Goal: Task Accomplishment & Management: Manage account settings

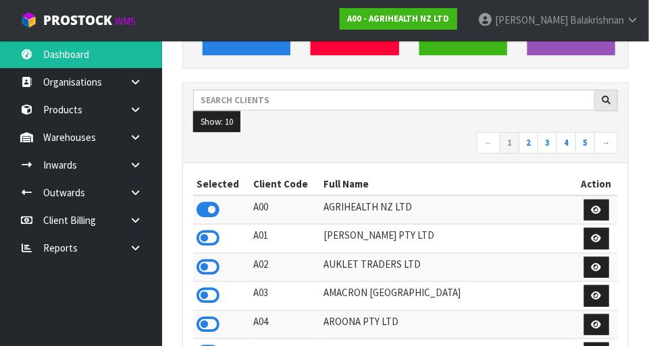
scroll to position [182, 0]
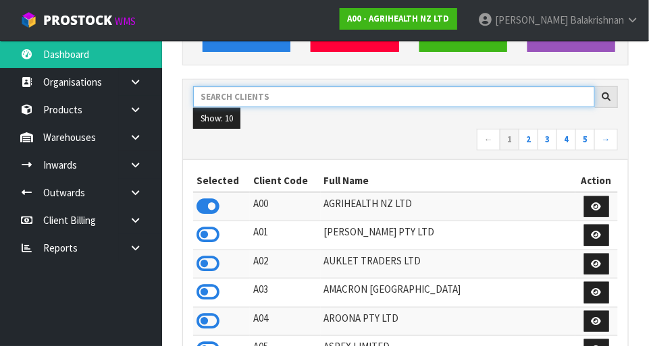
click at [318, 90] on input "text" at bounding box center [394, 96] width 402 height 21
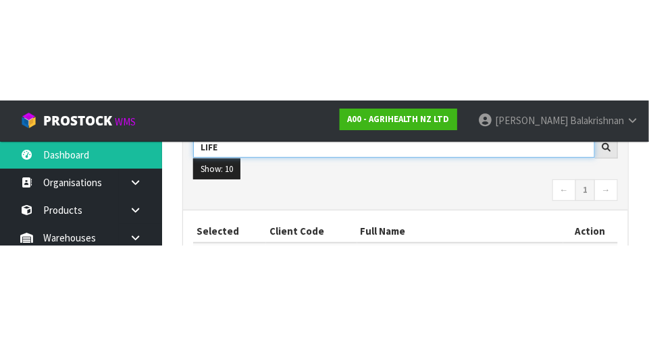
scroll to position [232, 0]
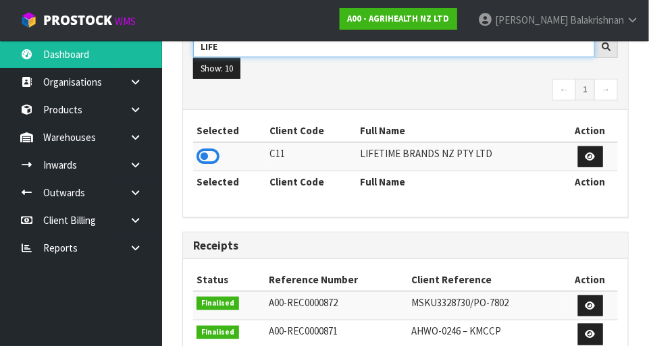
type input "LIFE"
click at [211, 159] on icon at bounding box center [207, 156] width 23 height 20
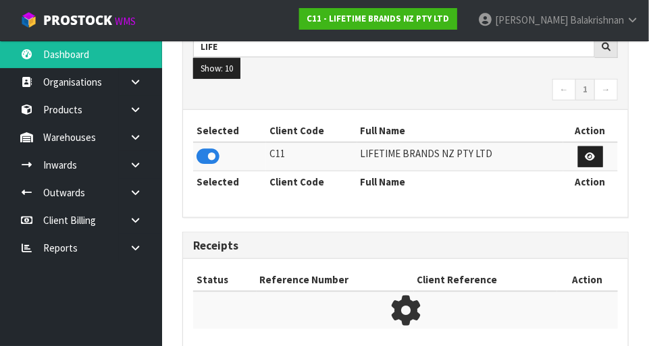
scroll to position [886, 466]
click at [146, 138] on link at bounding box center [140, 138] width 43 height 28
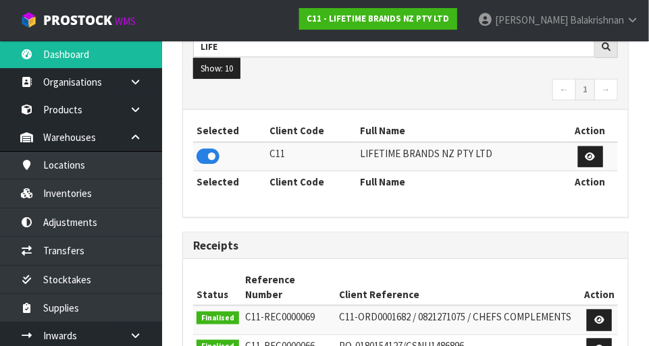
scroll to position [1094, 466]
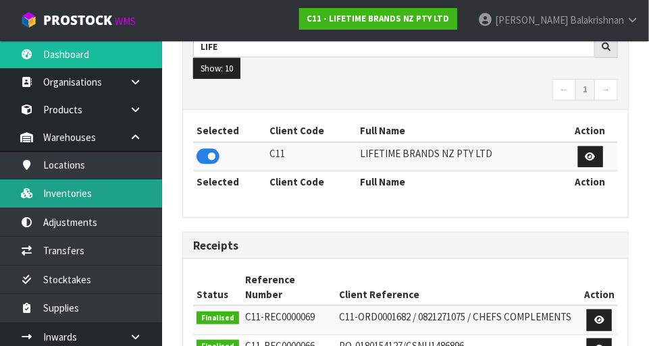
click at [107, 199] on link "Inventories" at bounding box center [81, 194] width 162 height 28
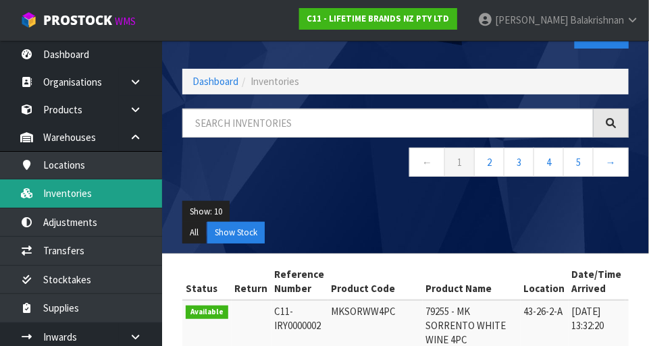
scroll to position [41, 0]
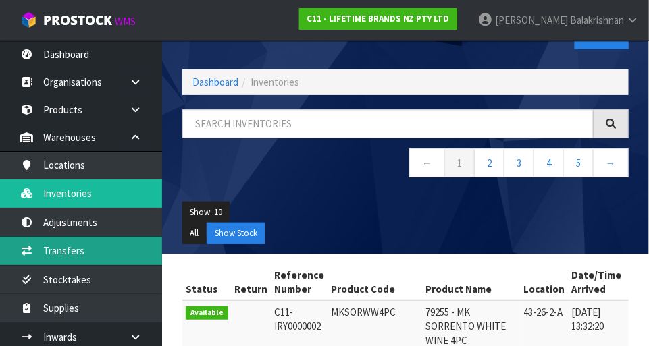
click at [55, 252] on link "Transfers" at bounding box center [81, 251] width 162 height 28
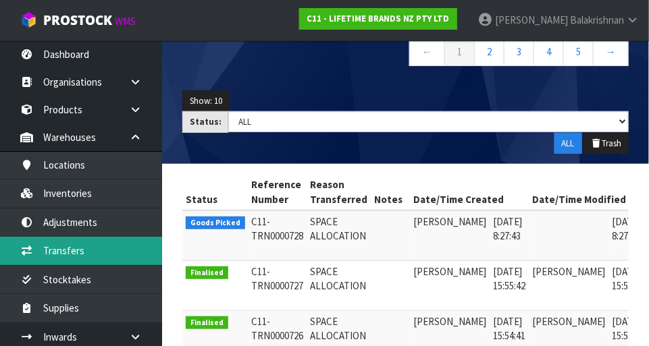
scroll to position [0, 40]
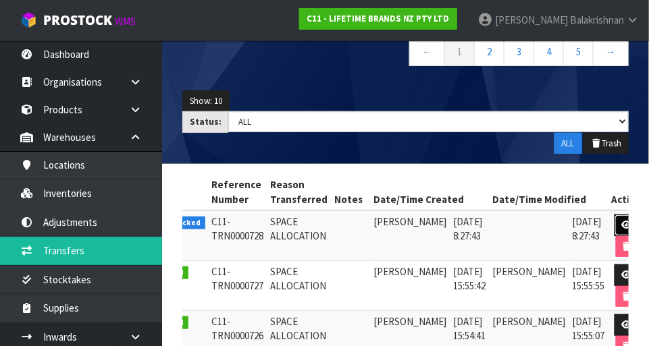
click at [620, 215] on link at bounding box center [626, 226] width 25 height 22
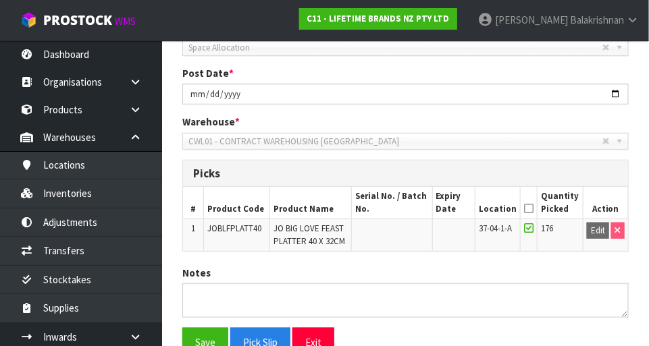
scroll to position [283, 0]
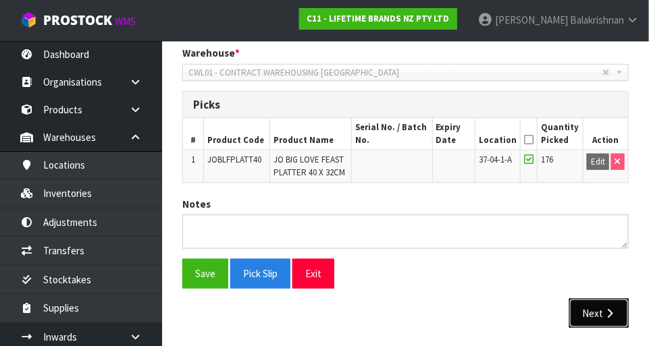
click at [611, 319] on button "Next" at bounding box center [598, 313] width 59 height 29
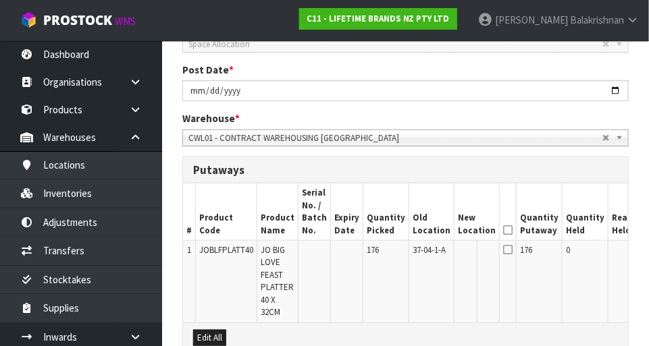
scroll to position [224, 0]
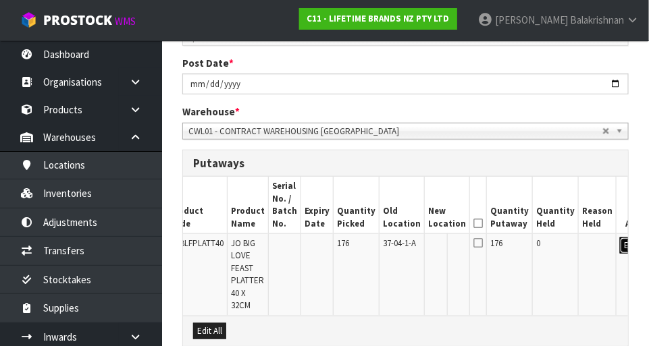
click at [620, 247] on button "Edit" at bounding box center [631, 246] width 22 height 16
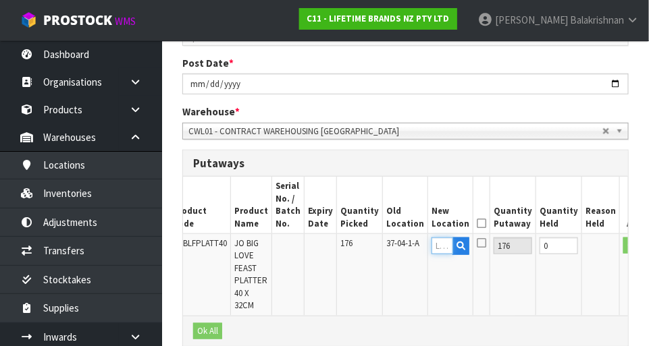
click at [431, 246] on input "text" at bounding box center [442, 246] width 22 height 17
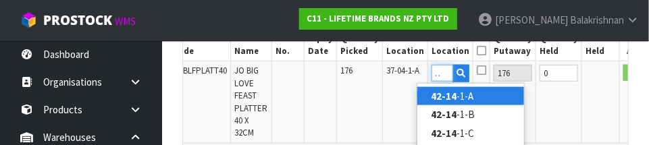
scroll to position [0, 13]
type input "42-14-5-A"
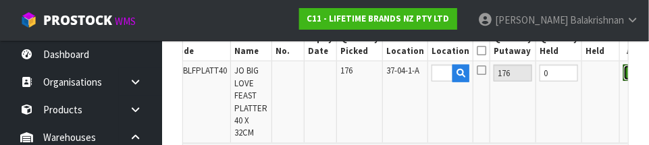
click at [623, 75] on button "OK" at bounding box center [632, 73] width 19 height 16
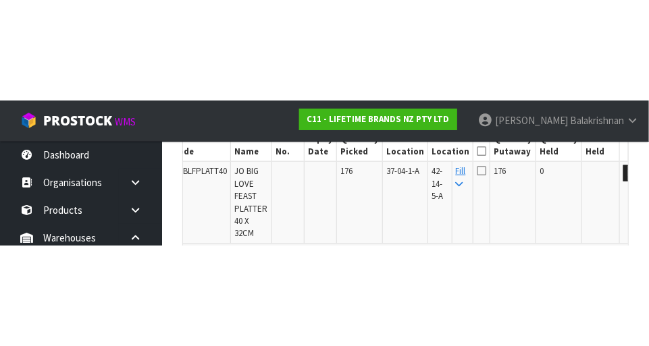
scroll to position [387, 0]
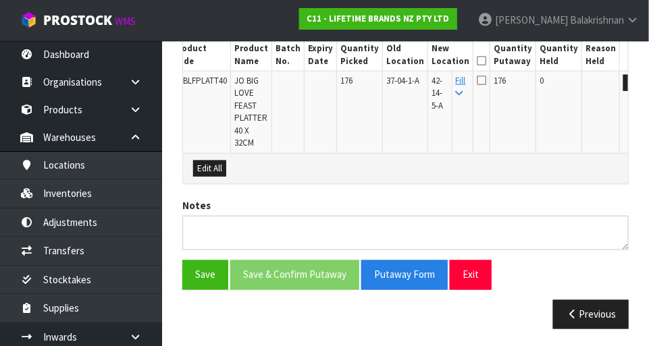
click at [477, 61] on icon at bounding box center [481, 61] width 9 height 1
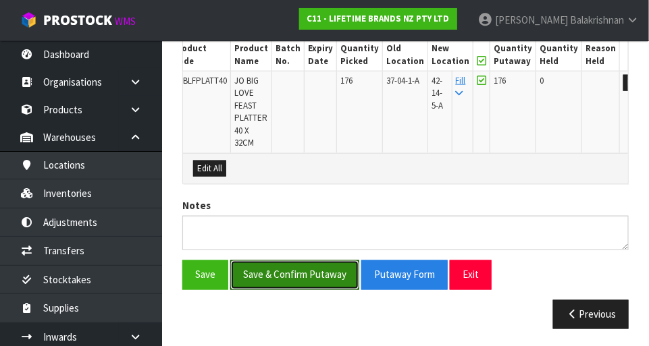
click at [297, 271] on button "Save & Confirm Putaway" at bounding box center [294, 275] width 129 height 29
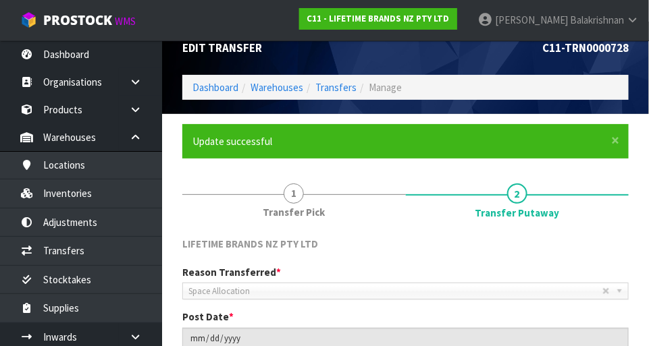
scroll to position [0, 0]
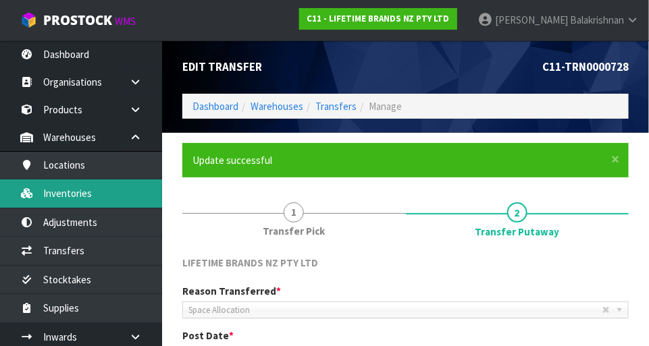
click at [98, 200] on link "Inventories" at bounding box center [81, 194] width 162 height 28
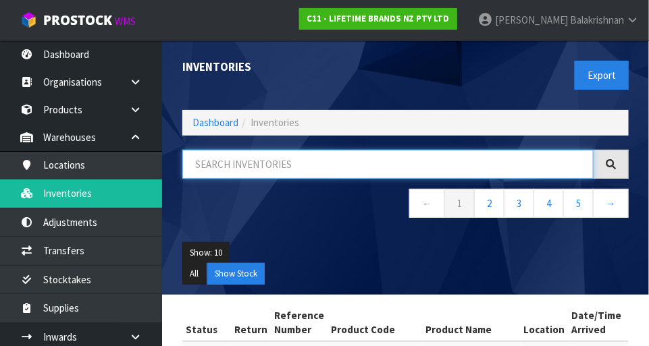
click at [300, 168] on input "text" at bounding box center [387, 164] width 411 height 29
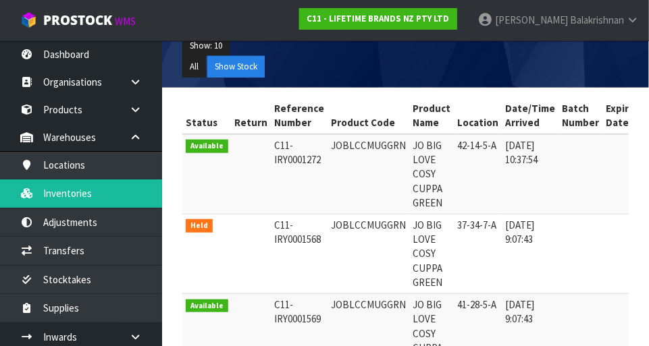
type input "JOBLCCMUGGRN"
copy td "JOBLCCMUGGRN"
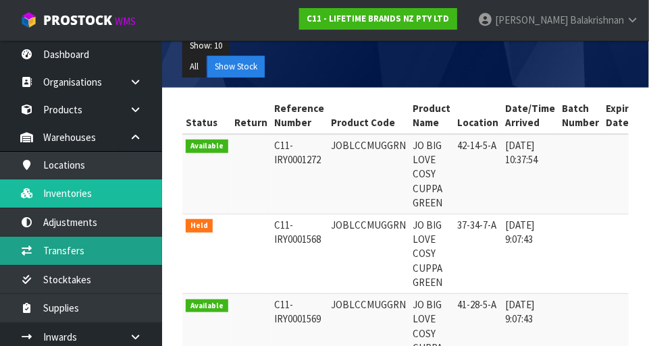
click at [99, 254] on link "Transfers" at bounding box center [81, 251] width 162 height 28
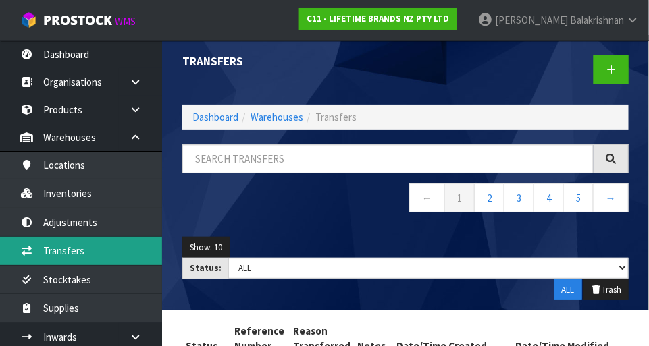
scroll to position [6, 0]
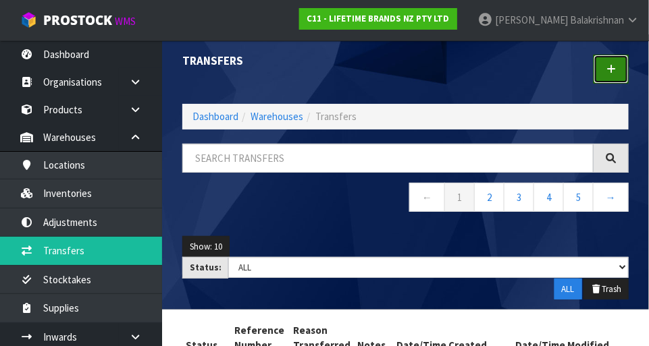
click at [621, 71] on link at bounding box center [610, 69] width 35 height 29
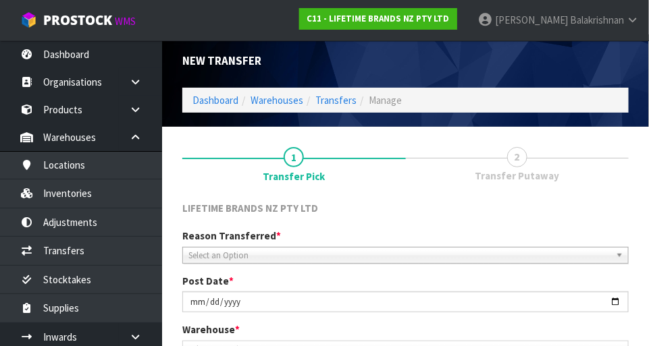
scroll to position [300, 0]
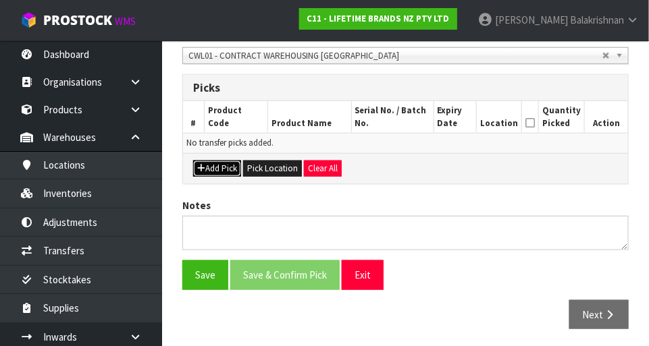
click at [217, 167] on button "Add Pick" at bounding box center [217, 169] width 48 height 16
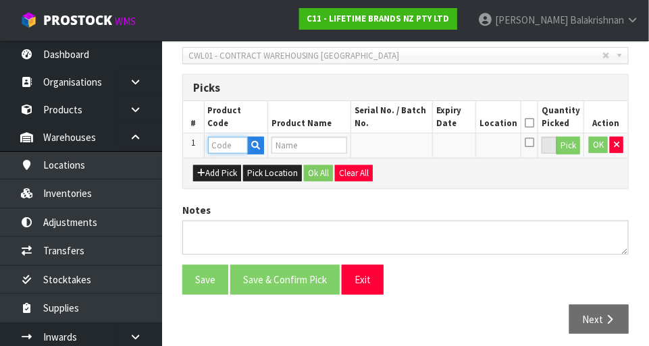
click at [230, 149] on input "text" at bounding box center [228, 145] width 40 height 17
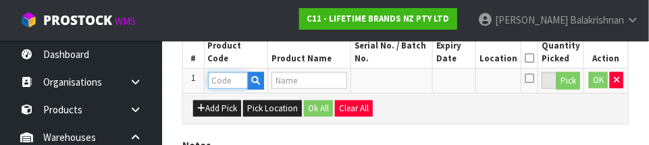
scroll to position [365, 0]
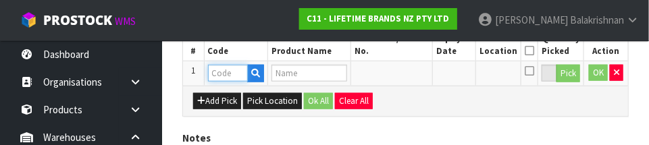
paste input "JOBLCCMUGGRN"
type input "JOBLCCMUGGRN"
type input "JO BIG LOVE COSY CUPPA GREEN"
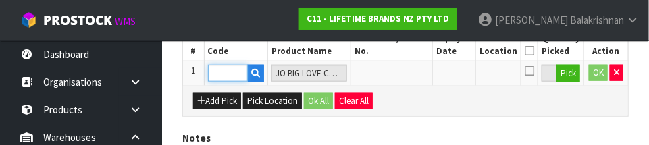
type input "JOBLCCMUGGRN"
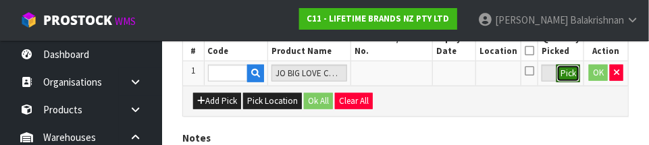
click at [567, 71] on button "Pick" at bounding box center [568, 74] width 24 height 18
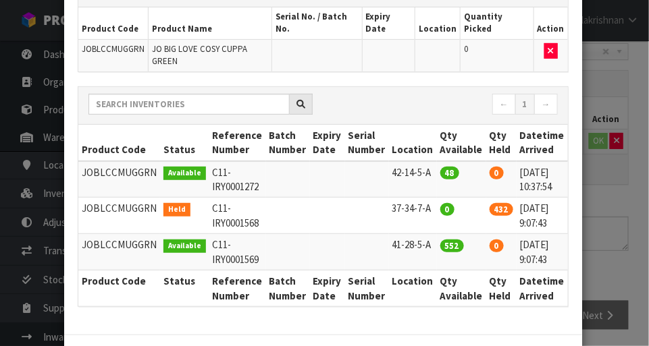
scroll to position [0, 24]
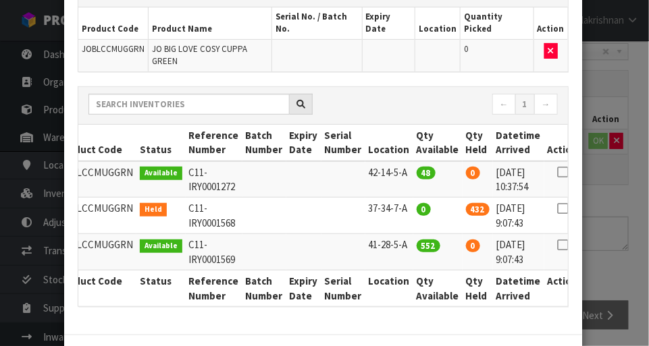
click at [557, 172] on icon at bounding box center [562, 172] width 11 height 1
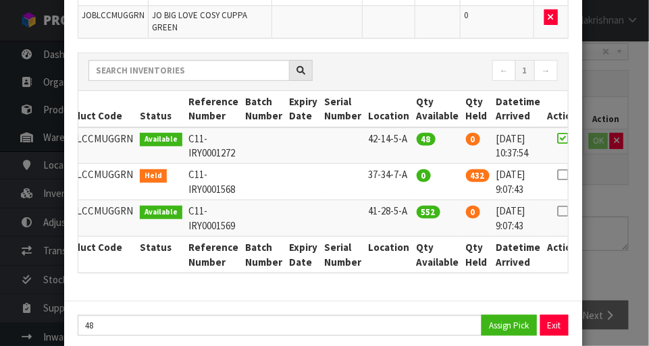
scroll to position [128, 0]
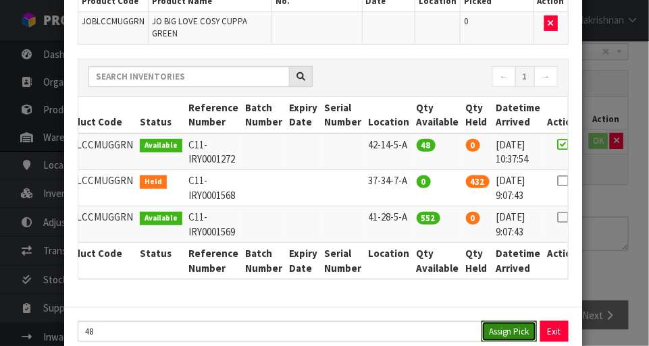
click at [516, 321] on button "Assign Pick" at bounding box center [508, 331] width 55 height 21
type input "48"
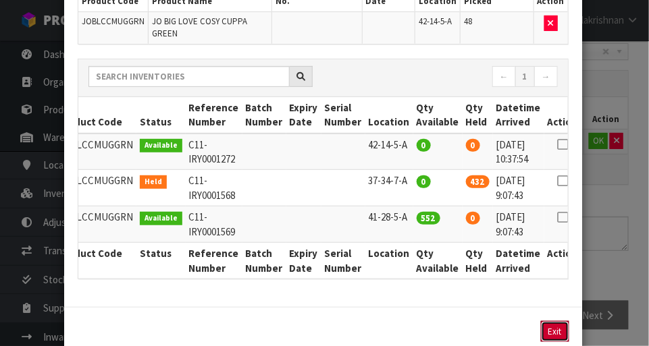
click at [559, 321] on button "Exit" at bounding box center [555, 331] width 28 height 21
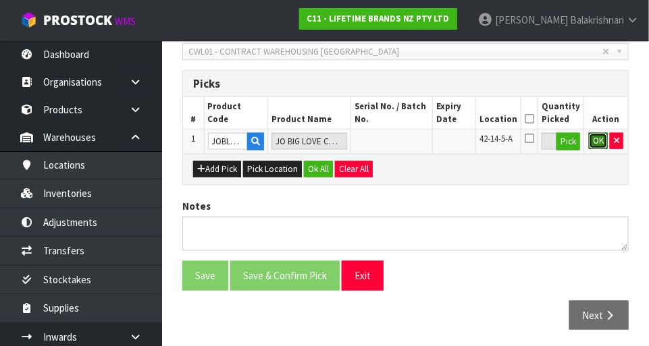
click at [602, 141] on button "OK" at bounding box center [598, 141] width 19 height 16
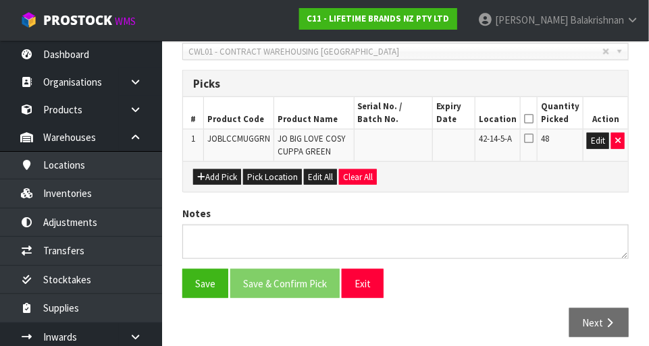
click at [533, 119] on icon at bounding box center [528, 119] width 9 height 1
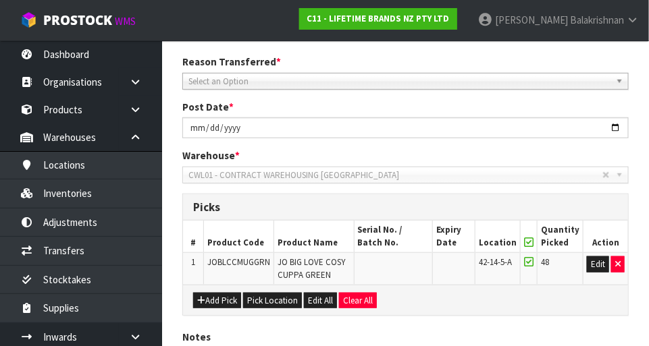
scroll to position [178, 0]
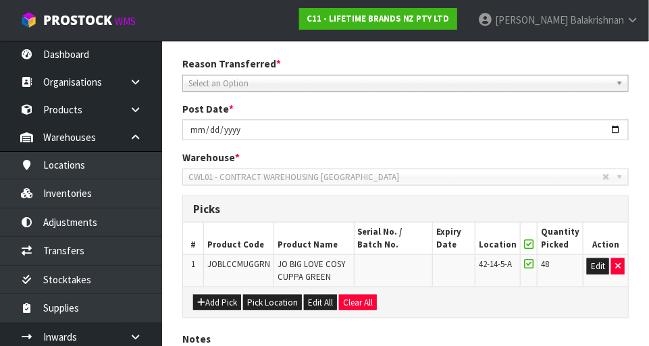
click at [302, 99] on div "Reason Transferred * Space Allocation Damage Expired Stock Repair QA Select an …" at bounding box center [405, 126] width 466 height 138
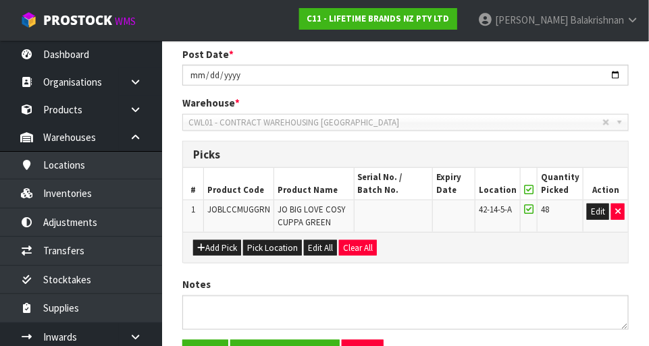
scroll to position [312, 0]
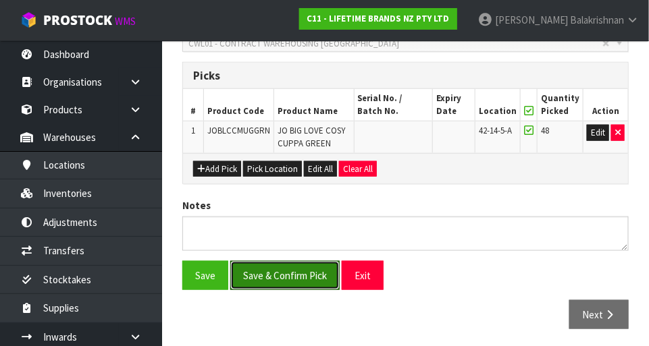
click at [293, 271] on button "Save & Confirm Pick" at bounding box center [284, 275] width 109 height 29
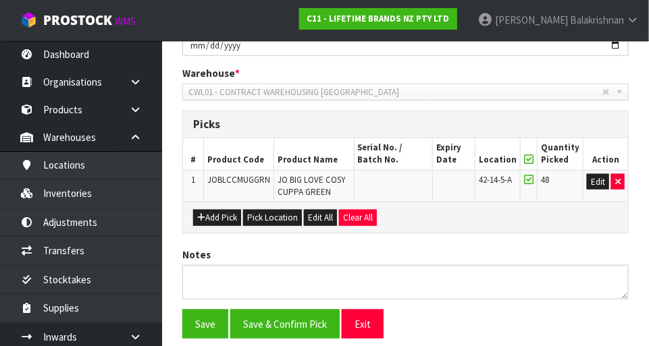
scroll to position [0, 0]
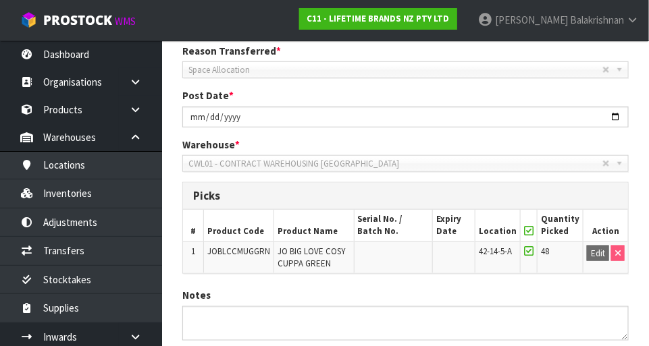
scroll to position [331, 0]
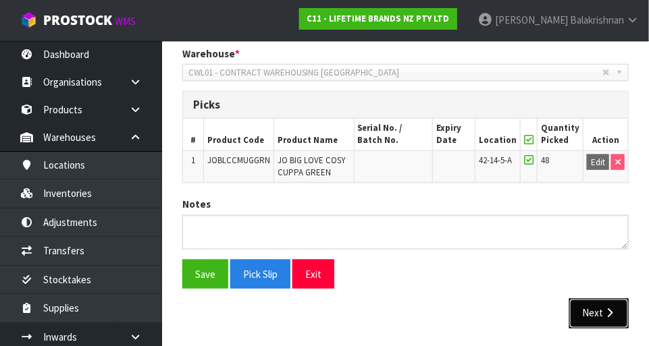
click at [593, 311] on button "Next" at bounding box center [598, 313] width 59 height 29
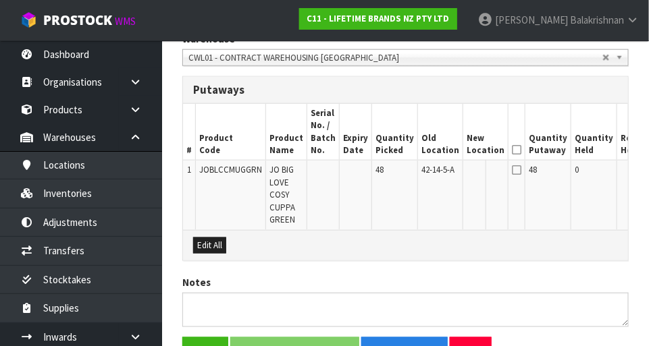
scroll to position [346, 0]
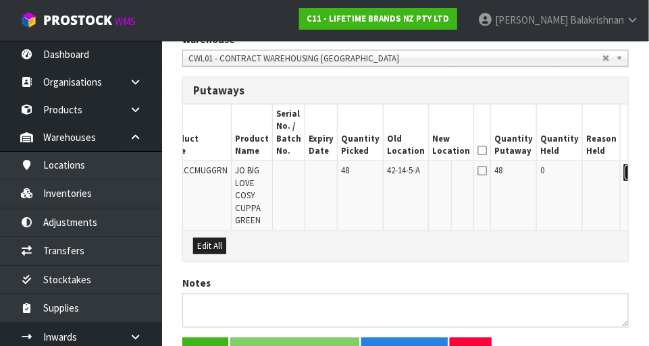
click at [624, 167] on button "Edit" at bounding box center [635, 173] width 22 height 16
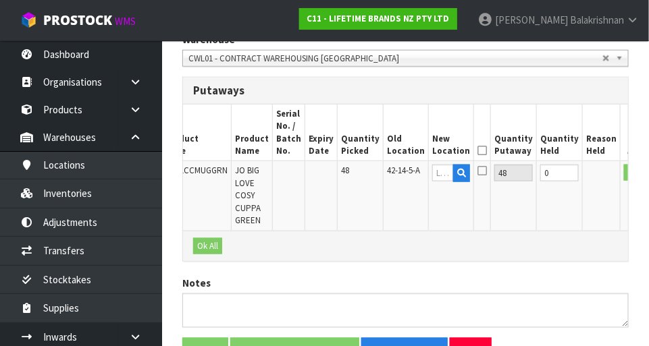
scroll to position [0, 31]
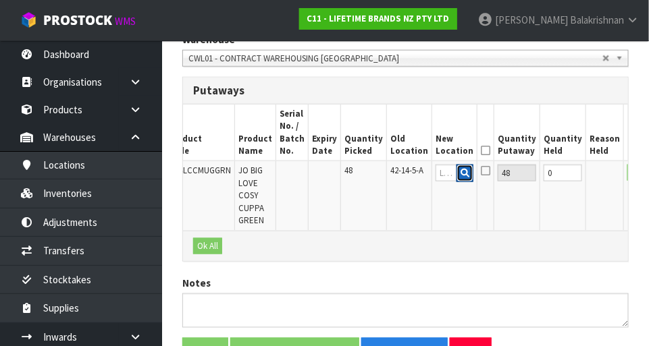
click at [456, 169] on button "button" at bounding box center [464, 174] width 17 height 18
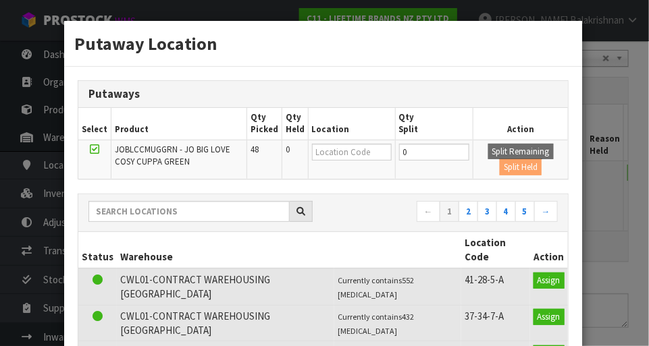
click at [622, 201] on div "Putaway Location Putaways Select Product Qty Picked Qty Held Location Qty Split…" at bounding box center [324, 173] width 649 height 346
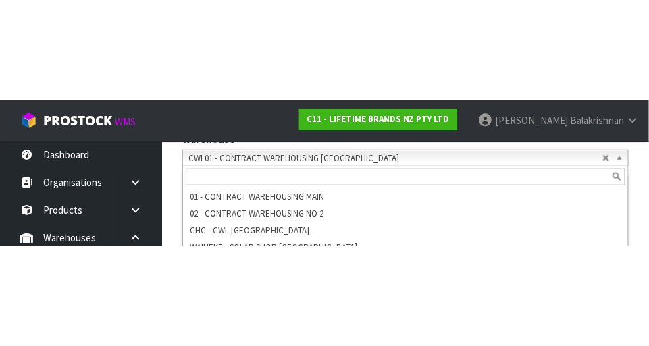
scroll to position [346, 0]
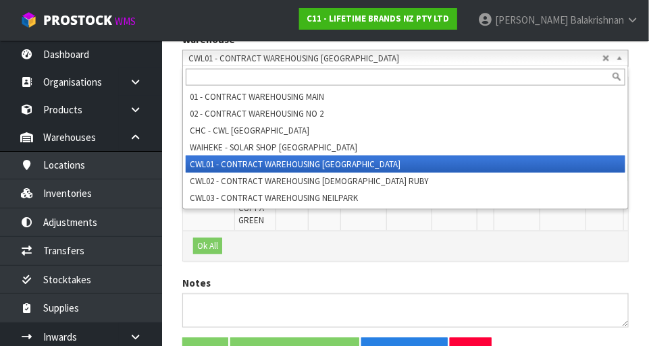
click at [547, 259] on div "LIFETIME BRANDS NZ PTY LTD Reason Transferred * Space Allocation Damage Expired…" at bounding box center [405, 163] width 446 height 507
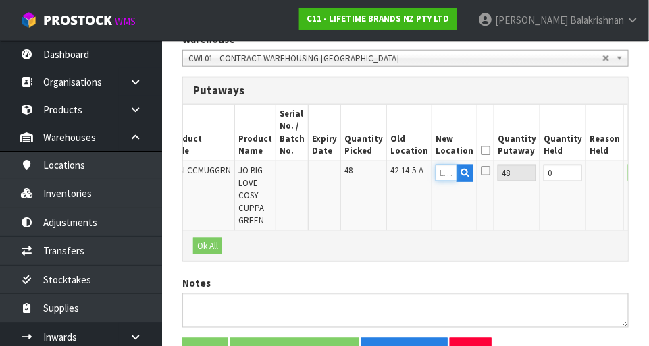
click at [435, 174] on input "text" at bounding box center [446, 173] width 22 height 17
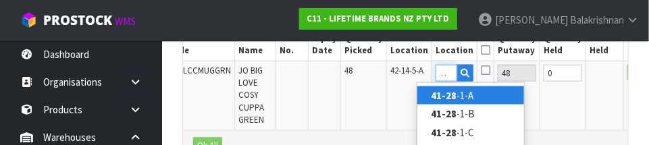
scroll to position [0, 13]
type input "41-28-5-A"
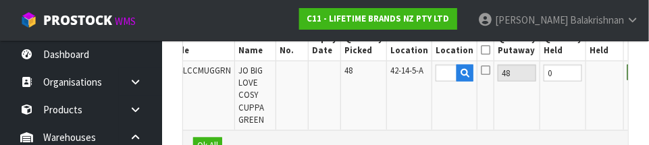
click at [627, 74] on button "OK" at bounding box center [636, 73] width 19 height 16
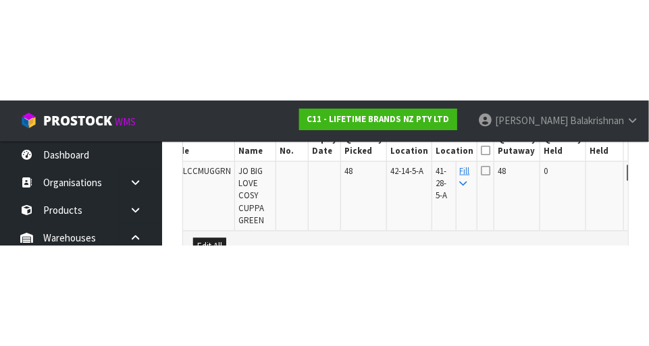
scroll to position [423, 0]
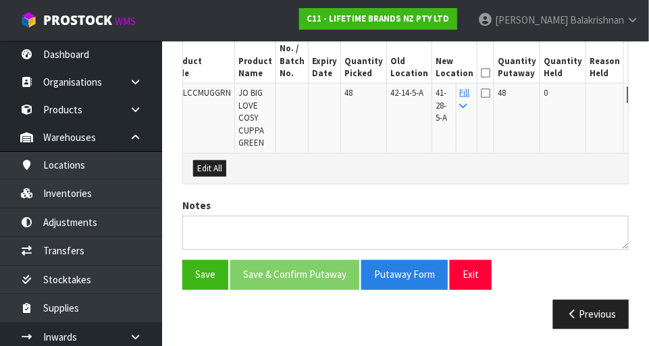
click at [481, 73] on icon at bounding box center [485, 73] width 9 height 1
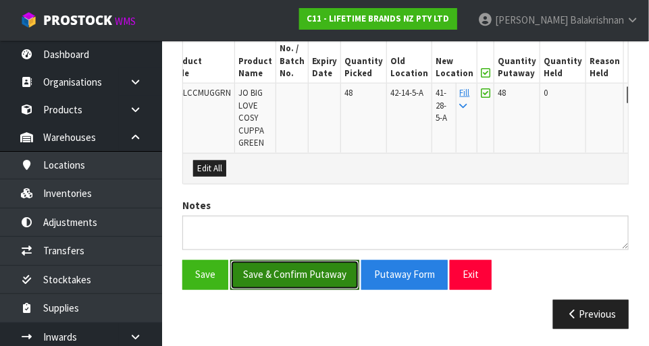
click at [277, 267] on button "Save & Confirm Putaway" at bounding box center [294, 275] width 129 height 29
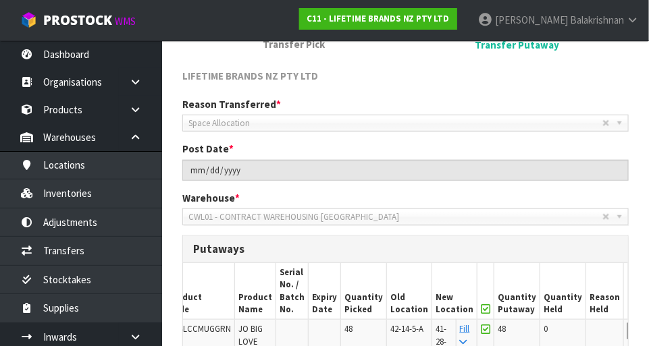
scroll to position [184, 0]
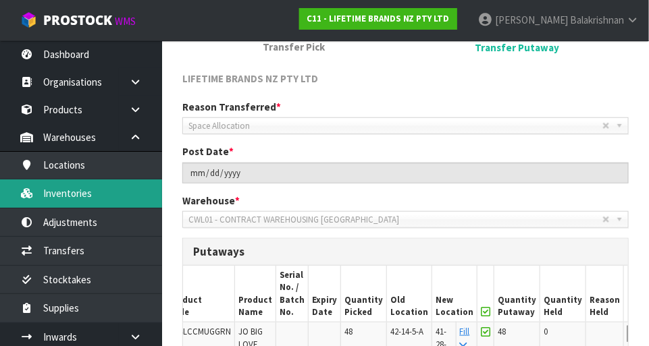
click at [96, 194] on link "Inventories" at bounding box center [81, 194] width 162 height 28
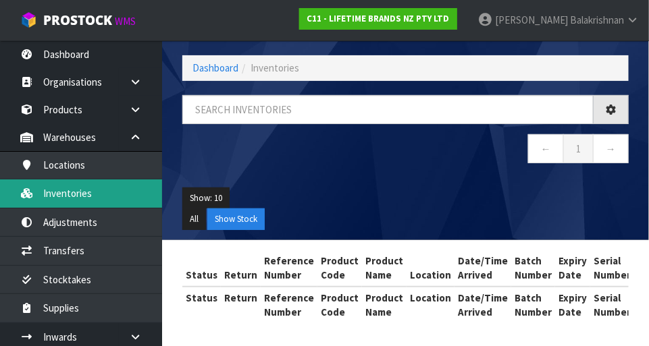
scroll to position [184, 0]
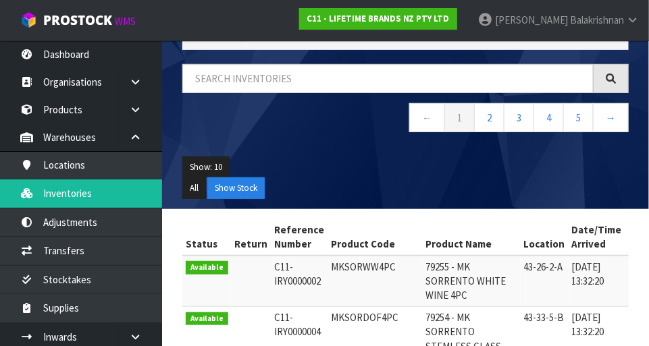
scroll to position [0, 0]
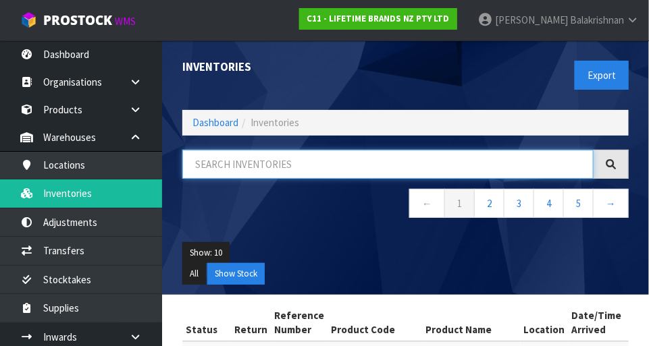
click at [351, 161] on input "text" at bounding box center [387, 164] width 411 height 29
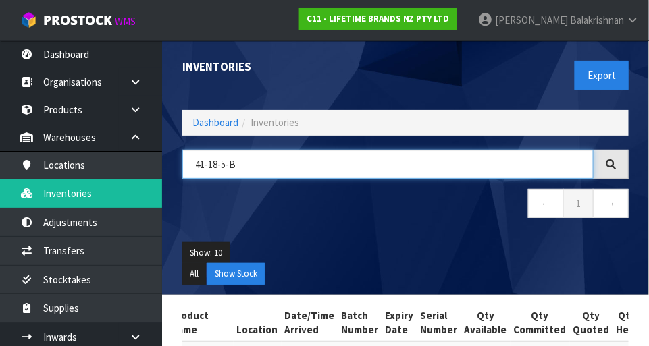
click at [301, 163] on input "41-18-5-B" at bounding box center [387, 164] width 411 height 29
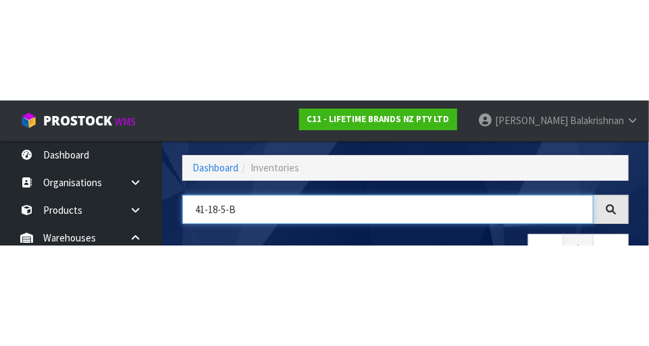
scroll to position [91, 0]
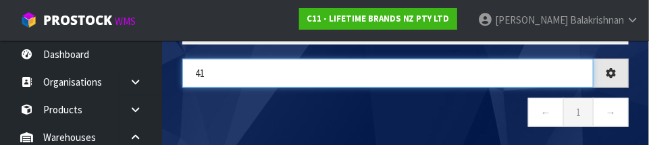
type input "4"
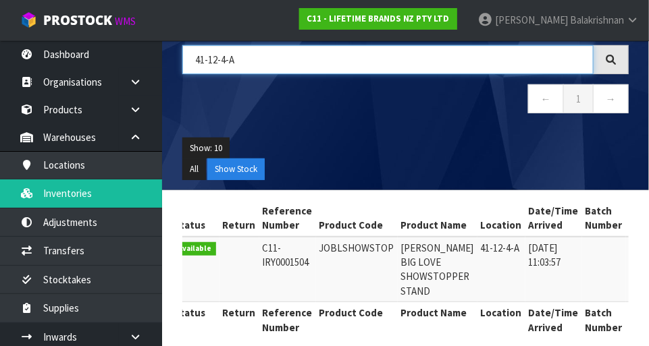
scroll to position [0, 11]
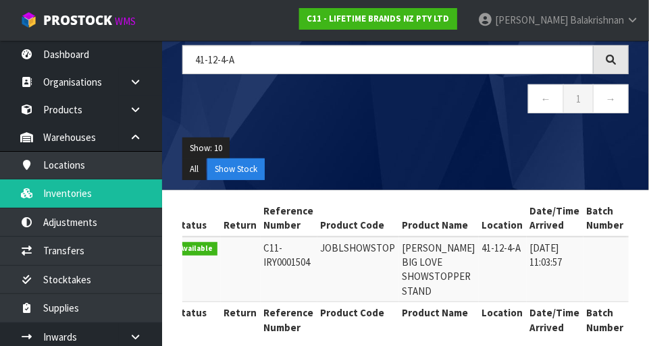
copy td "JOBLSHOWSTOP"
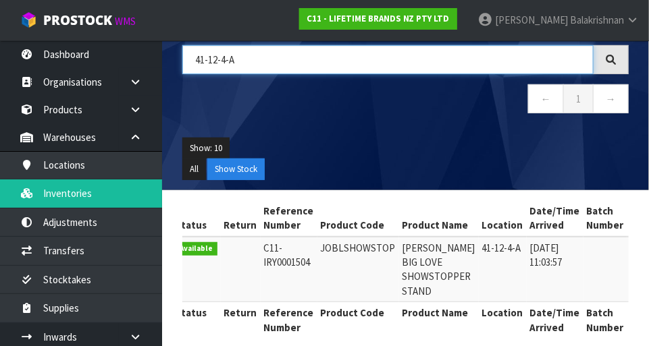
click at [324, 63] on input "41-12-4-A" at bounding box center [387, 59] width 411 height 29
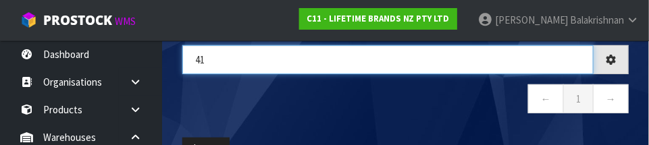
type input "4"
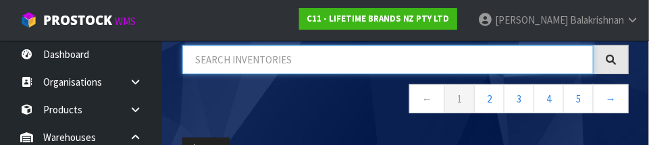
paste input "JOBLSHOWSTOP"
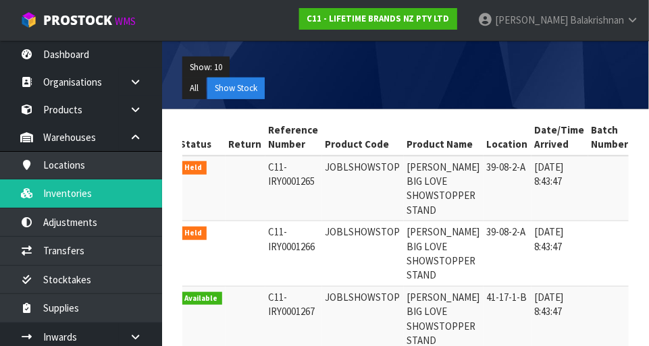
scroll to position [185, 0]
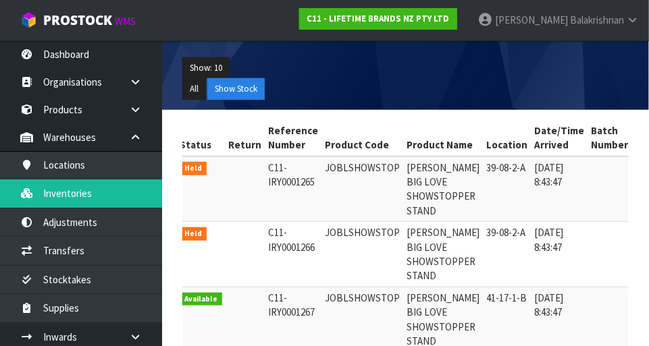
type input "JOBLSHOWSTOP"
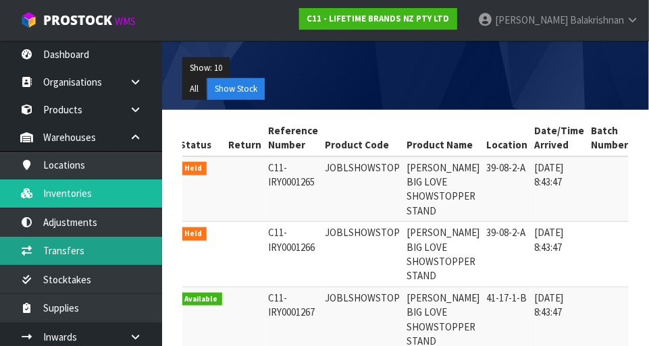
click at [40, 248] on link "Transfers" at bounding box center [81, 251] width 162 height 28
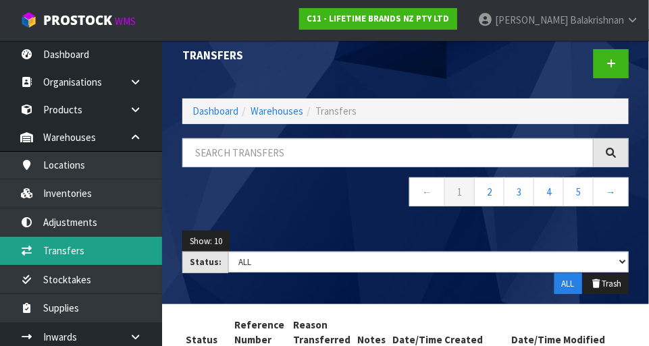
scroll to position [14, 0]
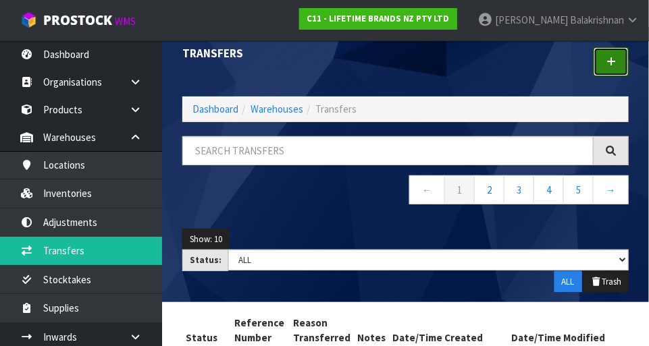
click at [619, 67] on link at bounding box center [610, 61] width 35 height 29
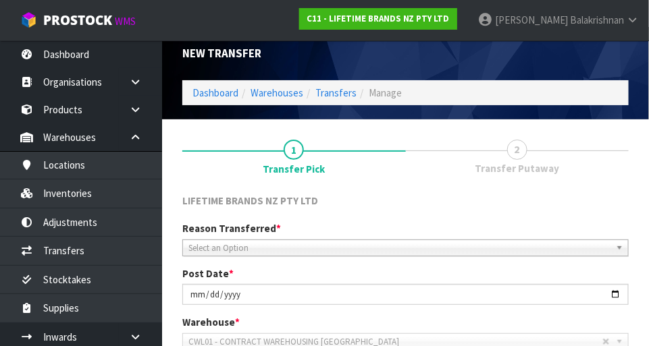
scroll to position [300, 0]
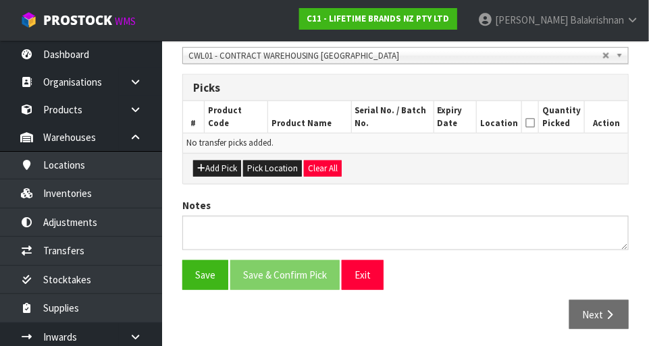
click at [219, 151] on td "No transfer picks added." at bounding box center [405, 144] width 445 height 20
click at [217, 162] on button "Add Pick" at bounding box center [217, 169] width 48 height 16
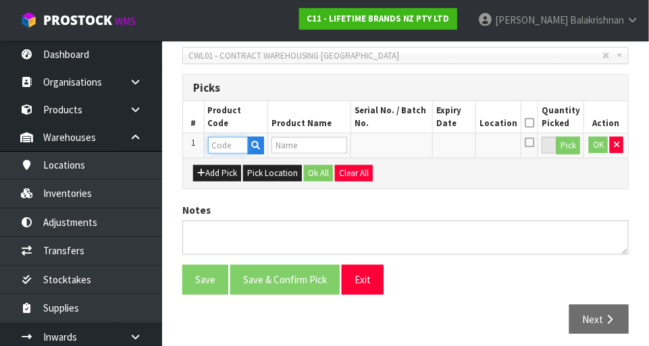
click at [236, 140] on input "text" at bounding box center [228, 145] width 40 height 17
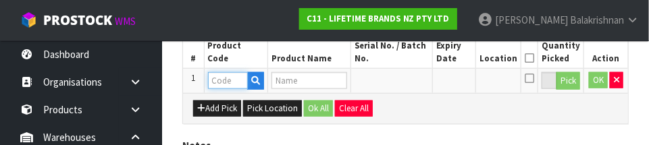
scroll to position [365, 0]
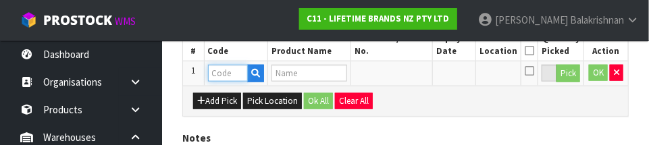
paste input "JOBLSHOWSTOP"
type input "JOBLSHOWSTOP"
type input "[PERSON_NAME] BIG LOVE SHOWSTOPPER STAND"
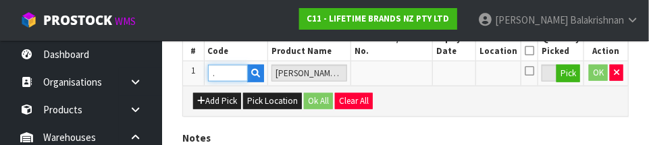
type input "JOBLSHOWSTOP"
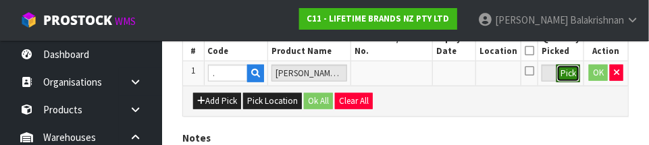
click at [576, 73] on button "Pick" at bounding box center [568, 74] width 24 height 18
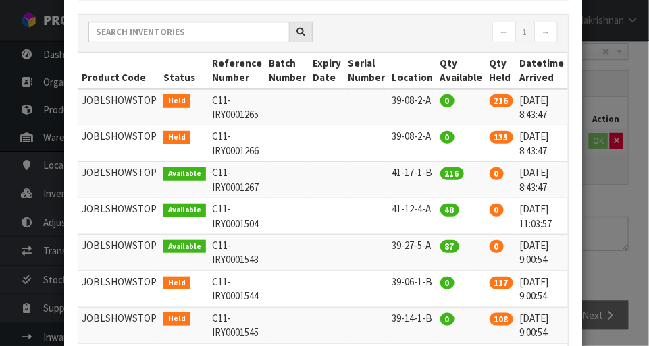
scroll to position [0, 23]
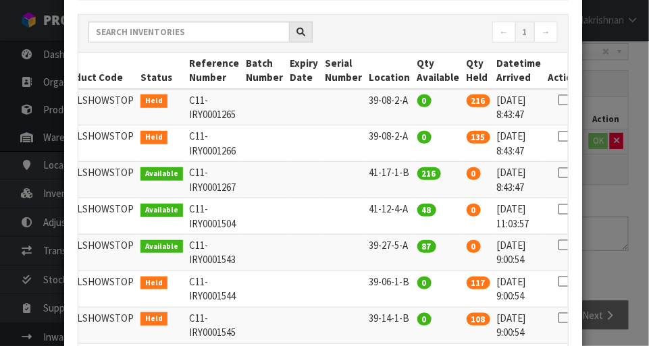
click at [558, 209] on icon at bounding box center [563, 209] width 11 height 1
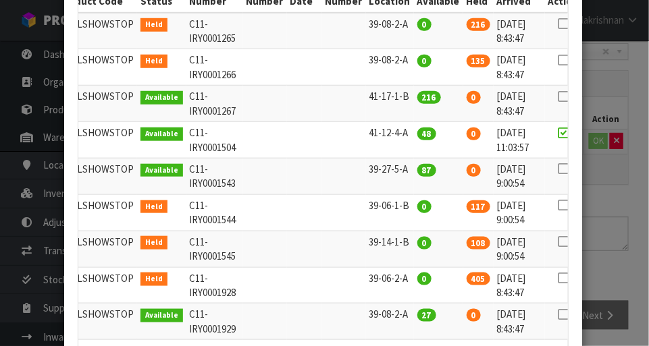
scroll to position [351, 0]
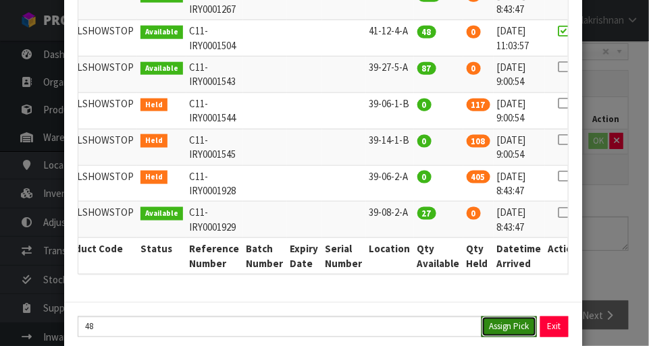
click at [512, 317] on button "Assign Pick" at bounding box center [508, 327] width 55 height 21
type input "48"
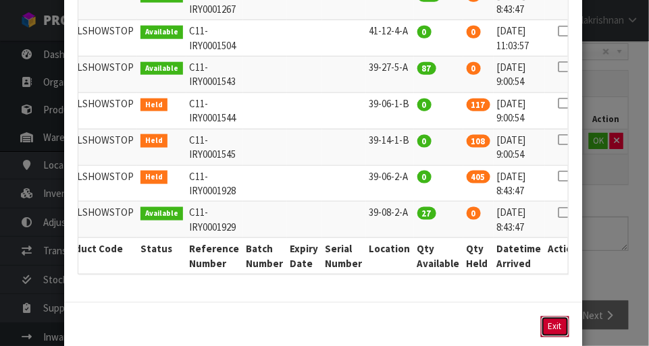
click at [559, 317] on button "Exit" at bounding box center [555, 327] width 28 height 21
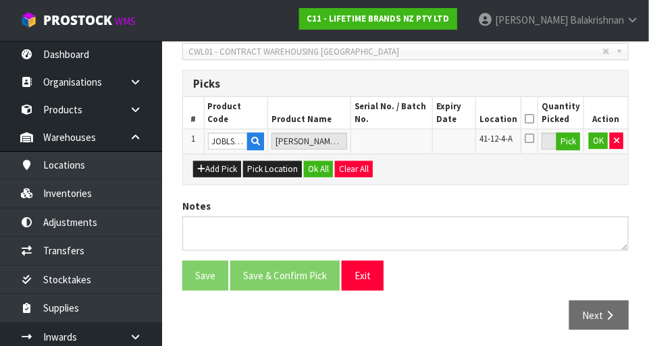
click at [533, 119] on icon at bounding box center [529, 119] width 9 height 1
click at [598, 138] on button "OK" at bounding box center [598, 141] width 19 height 16
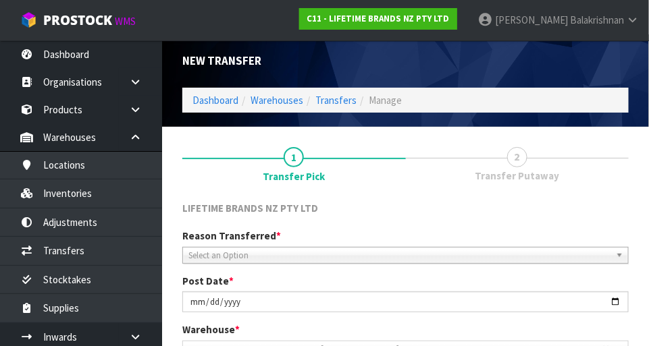
scroll to position [0, 0]
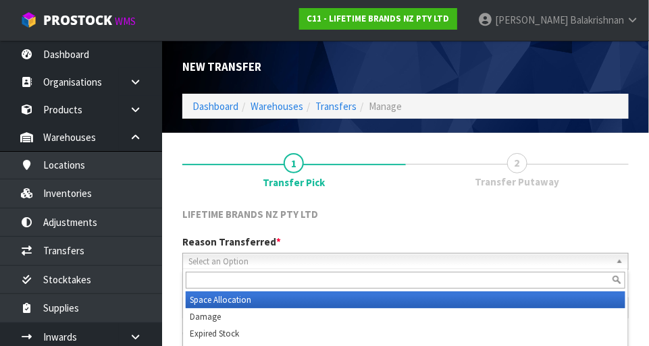
click at [213, 255] on span "Select an Option" at bounding box center [399, 262] width 422 height 16
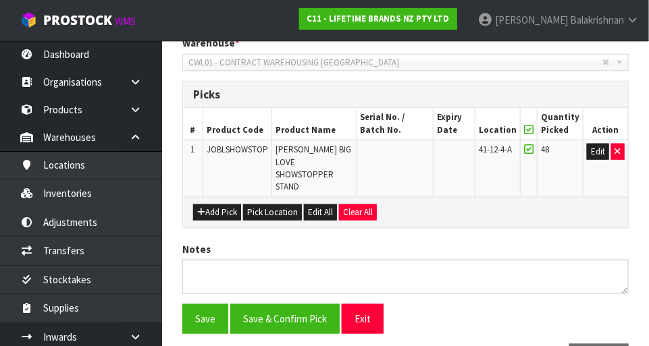
scroll to position [325, 0]
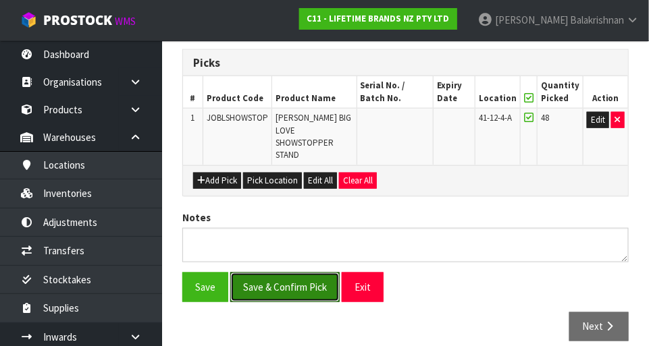
click at [269, 277] on button "Save & Confirm Pick" at bounding box center [284, 287] width 109 height 29
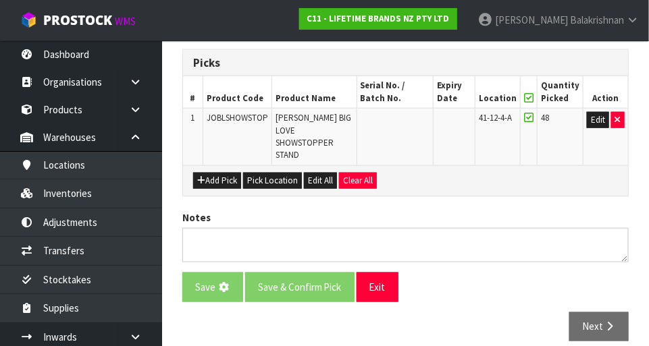
scroll to position [0, 0]
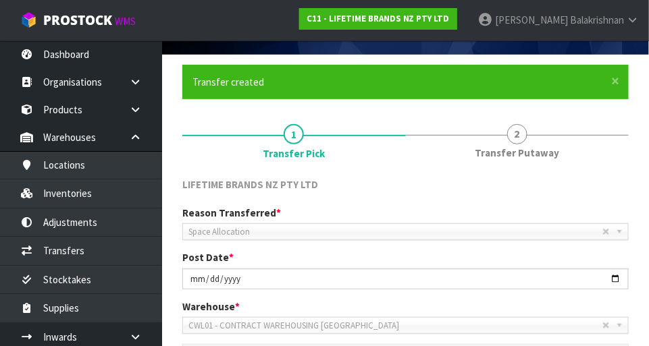
scroll to position [344, 0]
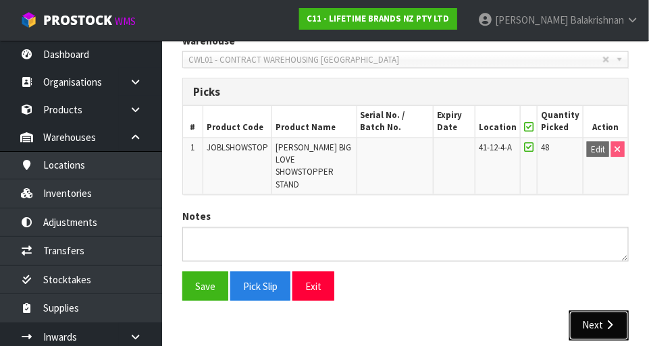
click at [615, 317] on button "Next" at bounding box center [598, 325] width 59 height 29
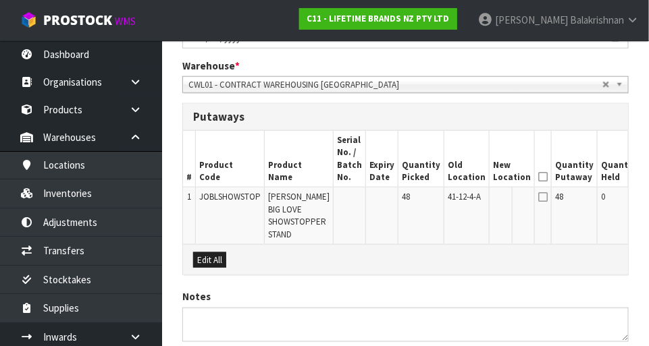
scroll to position [398, 0]
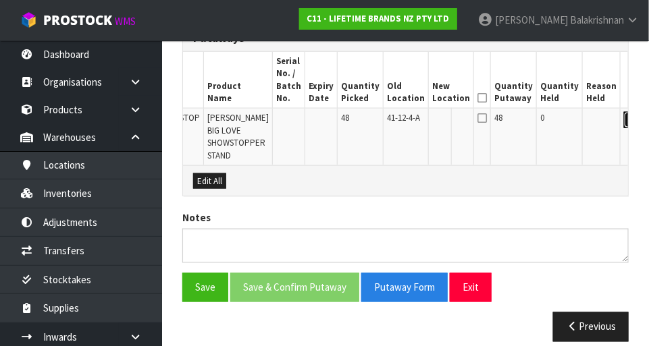
click at [624, 120] on button "Edit" at bounding box center [635, 120] width 22 height 16
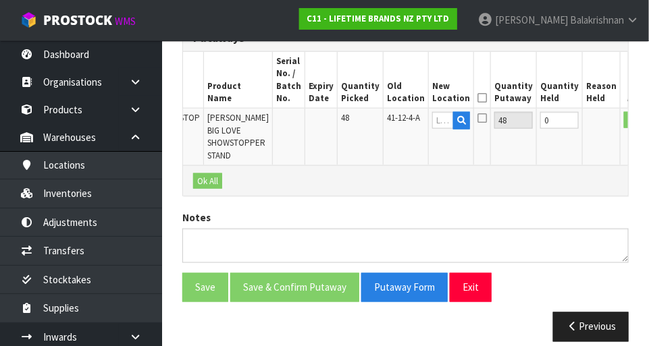
scroll to position [0, 57]
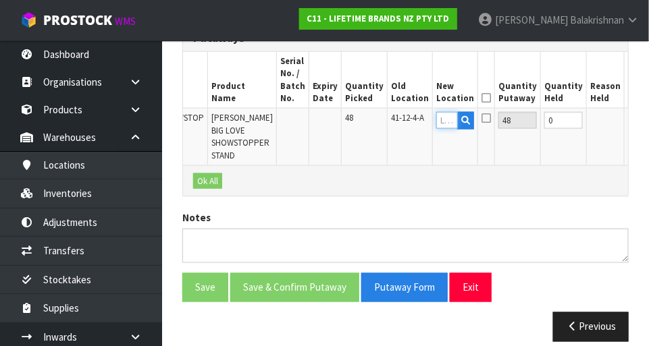
click at [436, 119] on input "text" at bounding box center [447, 120] width 22 height 17
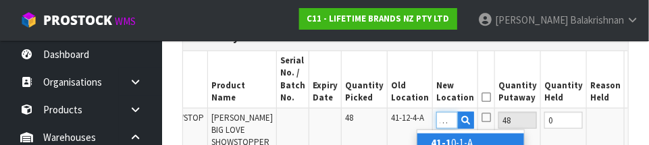
scroll to position [0, 10]
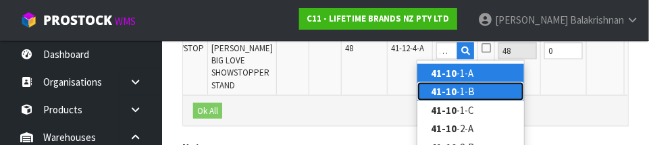
click at [487, 90] on link "41-10 -1-B" at bounding box center [470, 91] width 107 height 18
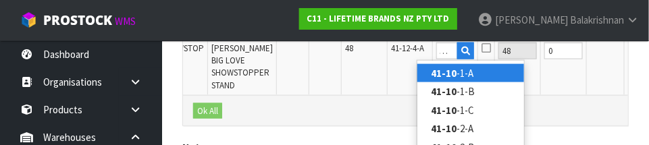
type input "41-10-1-B"
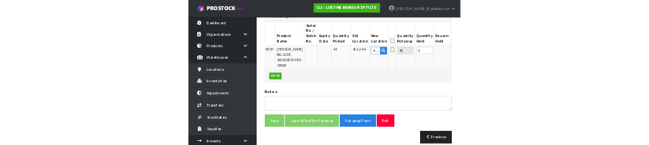
scroll to position [461, 0]
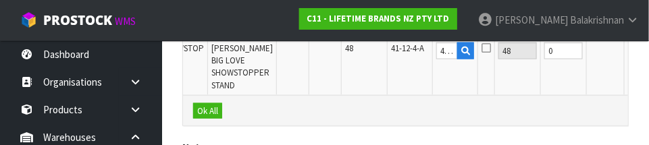
click at [628, 57] on button "OK" at bounding box center [637, 51] width 19 height 16
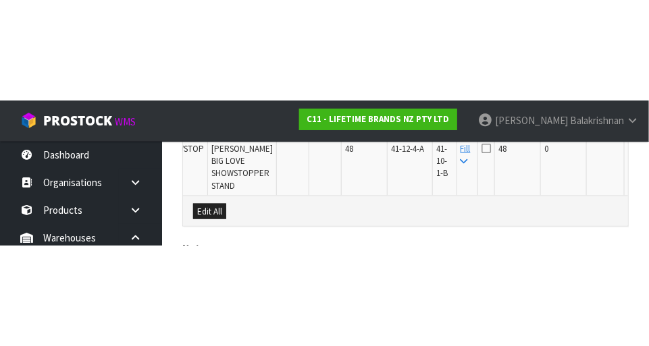
scroll to position [398, 0]
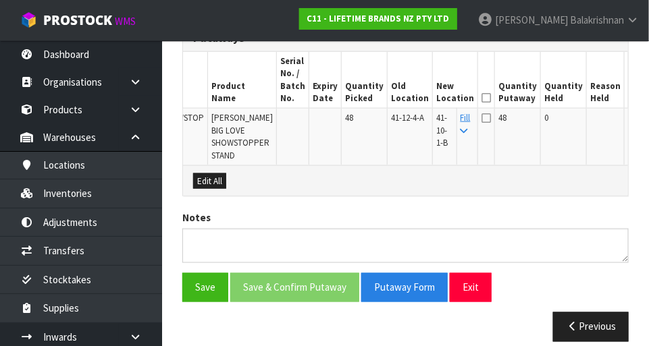
click at [481, 98] on icon at bounding box center [485, 98] width 9 height 1
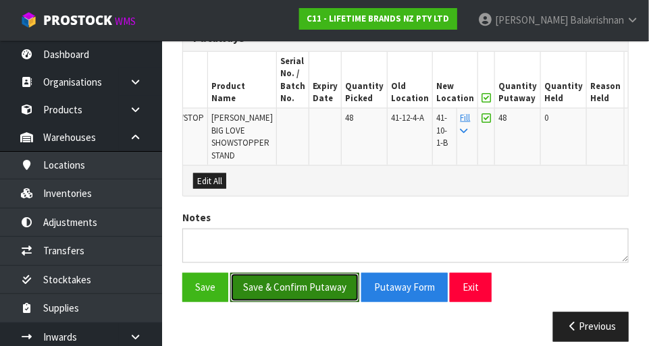
click at [254, 276] on button "Save & Confirm Putaway" at bounding box center [294, 287] width 129 height 29
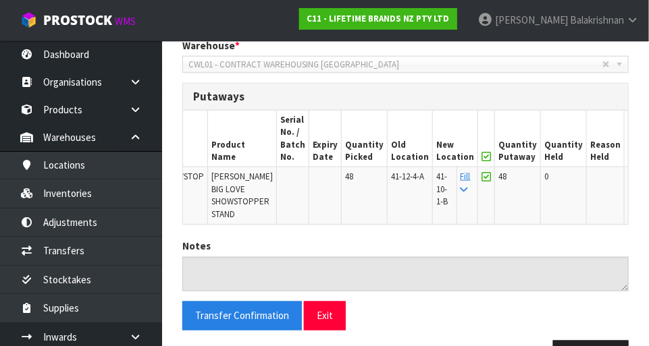
scroll to position [0, 0]
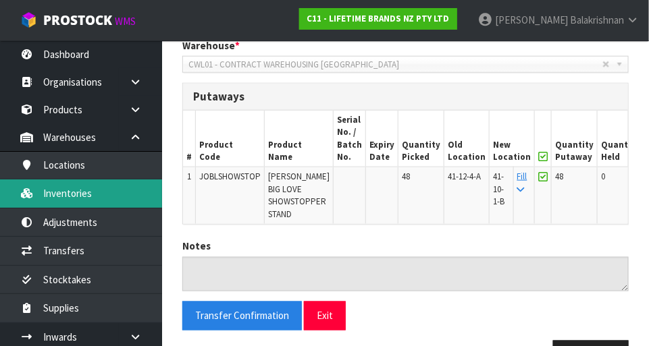
click at [47, 200] on link "Inventories" at bounding box center [81, 194] width 162 height 28
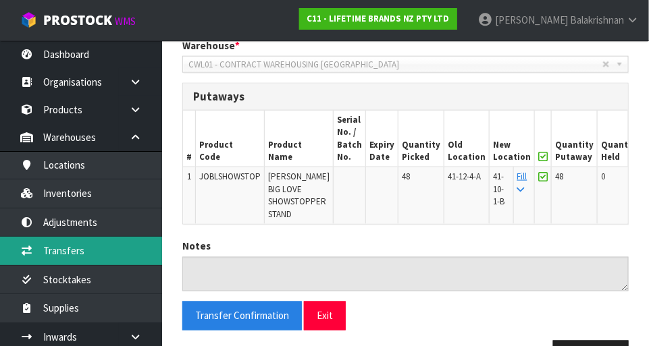
click at [49, 253] on link "Transfers" at bounding box center [81, 251] width 162 height 28
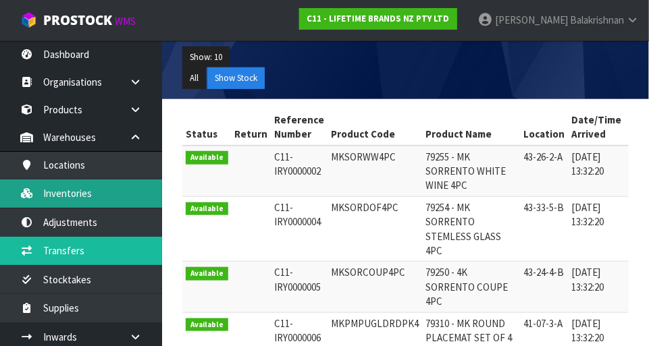
click at [51, 200] on link "Inventories" at bounding box center [81, 194] width 162 height 28
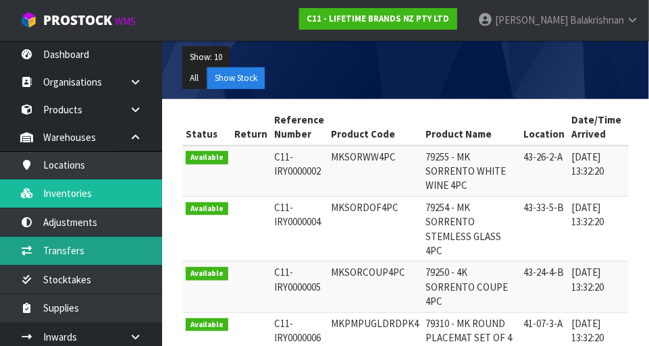
click at [51, 259] on link "Transfers" at bounding box center [81, 251] width 162 height 28
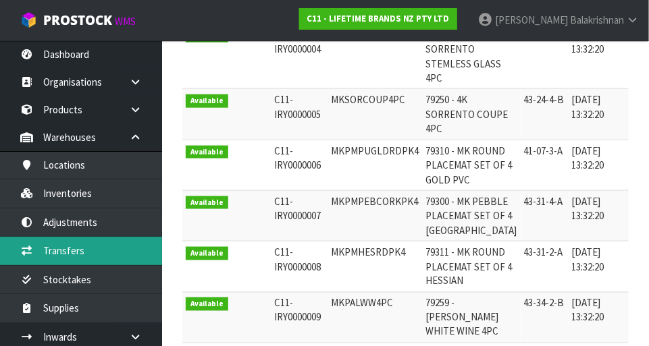
click at [48, 259] on link "Transfers" at bounding box center [81, 251] width 162 height 28
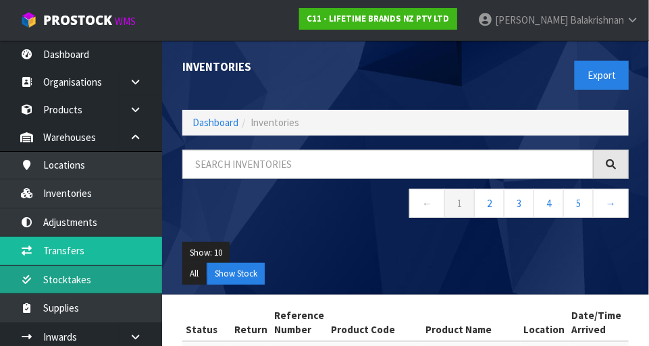
click at [49, 283] on link "Stocktakes" at bounding box center [81, 280] width 162 height 28
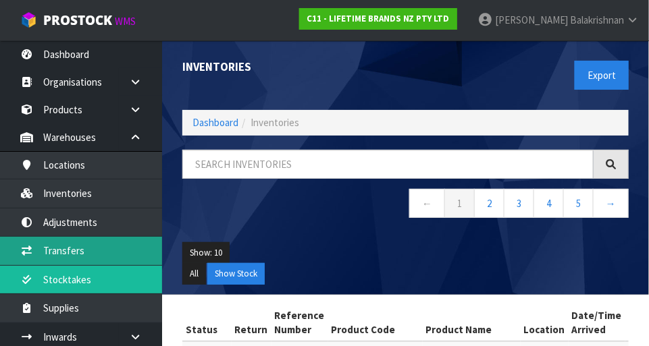
click at [51, 260] on link "Transfers" at bounding box center [81, 251] width 162 height 28
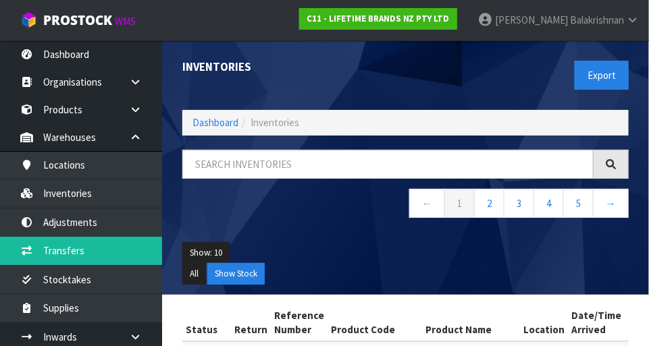
click at [631, 20] on icon at bounding box center [632, 20] width 13 height 10
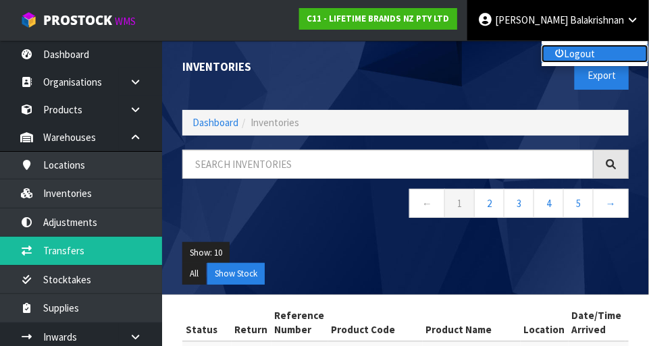
click at [617, 50] on link "Logout" at bounding box center [594, 54] width 107 height 18
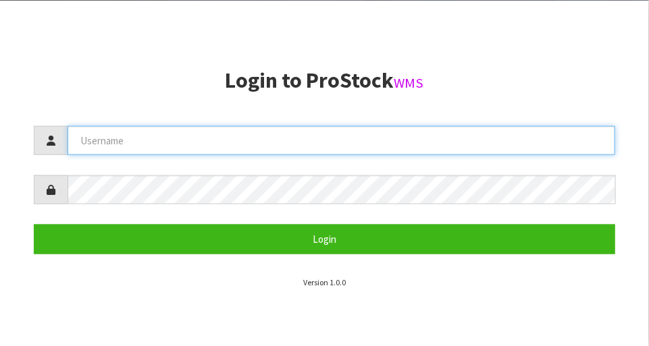
click at [102, 146] on input "text" at bounding box center [341, 140] width 547 height 29
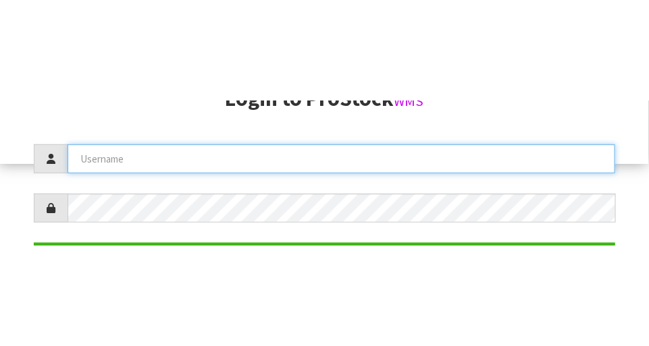
scroll to position [212, 0]
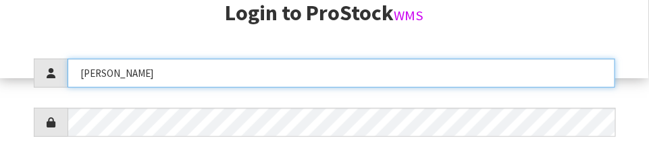
type input "[PERSON_NAME]"
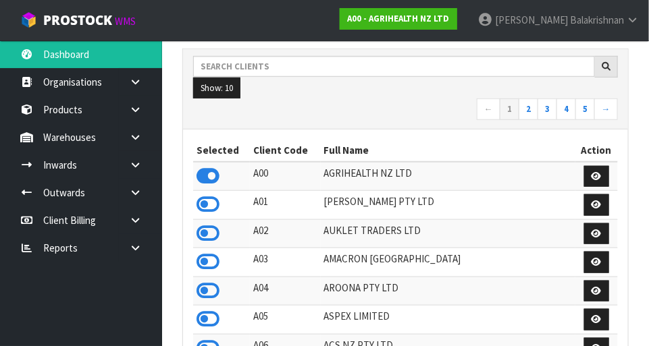
scroll to position [1065, 466]
click at [227, 78] on button "Show: 10" at bounding box center [216, 89] width 47 height 22
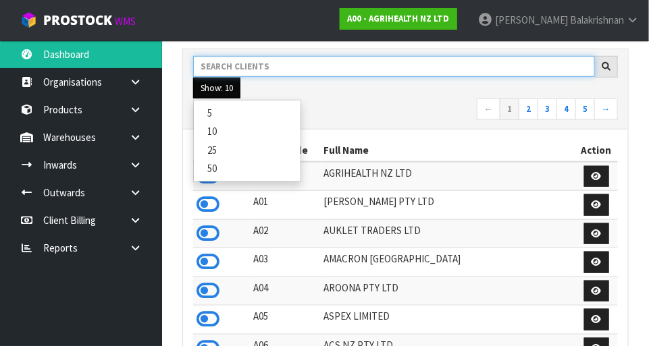
click at [227, 61] on input "text" at bounding box center [394, 66] width 402 height 21
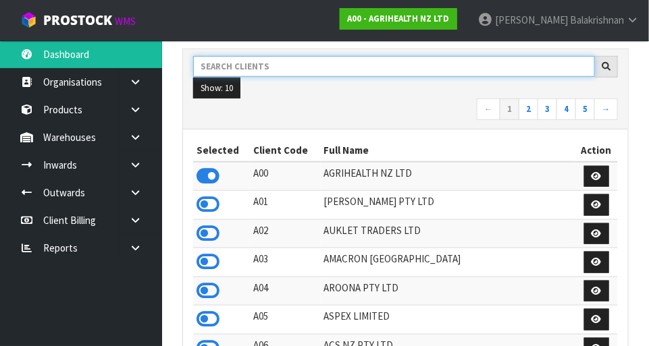
click at [219, 69] on input "text" at bounding box center [394, 66] width 402 height 21
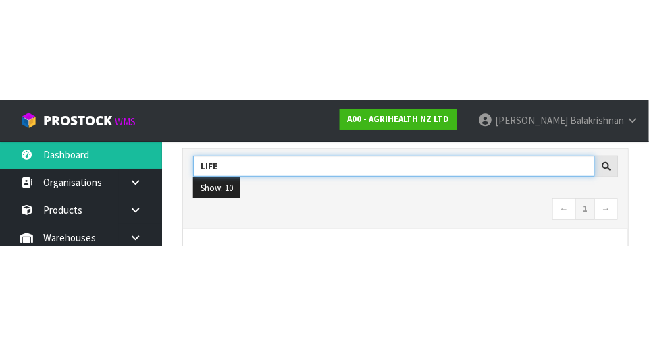
scroll to position [212, 0]
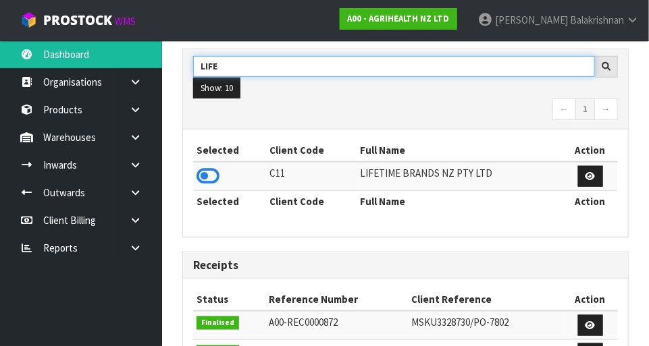
type input "LIFE"
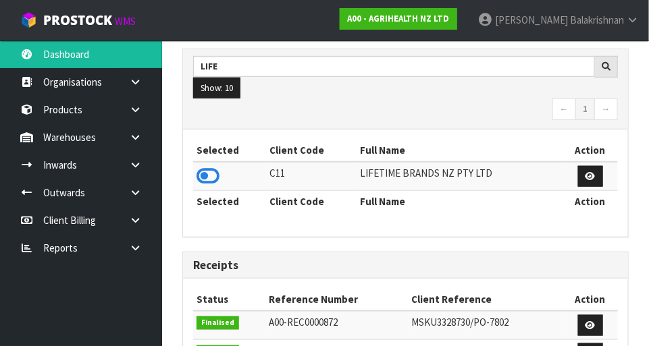
click at [203, 174] on icon at bounding box center [207, 176] width 23 height 20
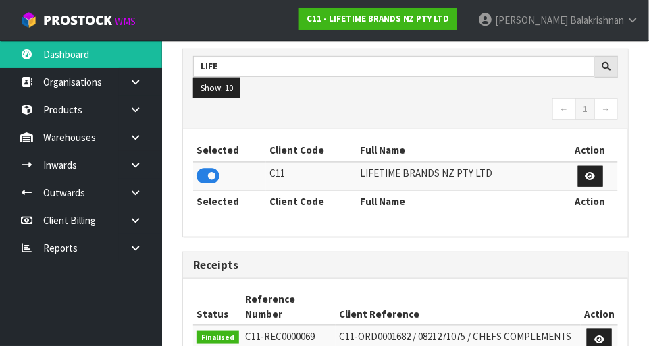
scroll to position [1094, 466]
click at [129, 137] on icon at bounding box center [135, 137] width 13 height 10
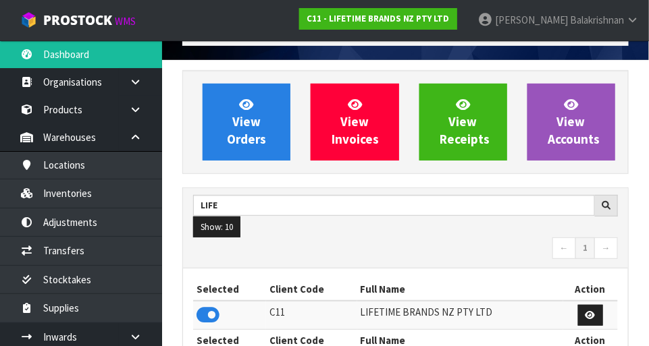
scroll to position [0, 0]
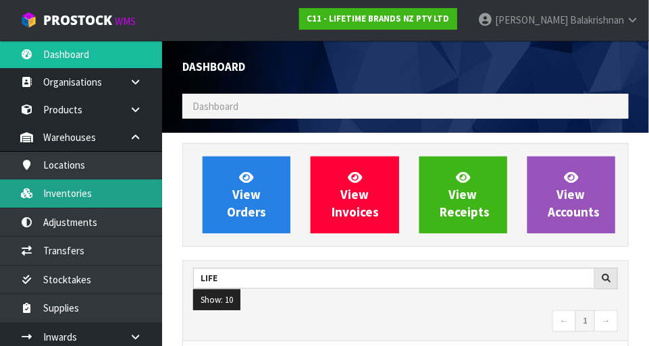
click at [57, 201] on link "Inventories" at bounding box center [81, 194] width 162 height 28
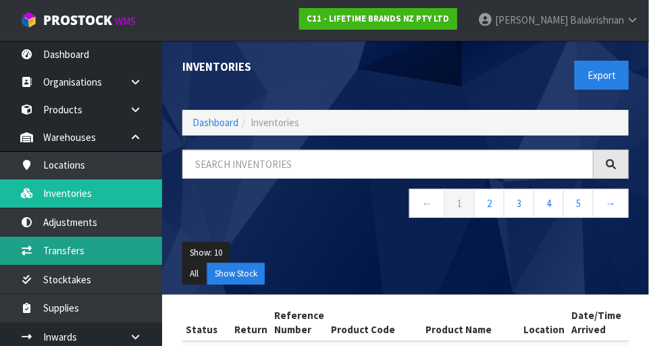
click at [51, 255] on link "Transfers" at bounding box center [81, 251] width 162 height 28
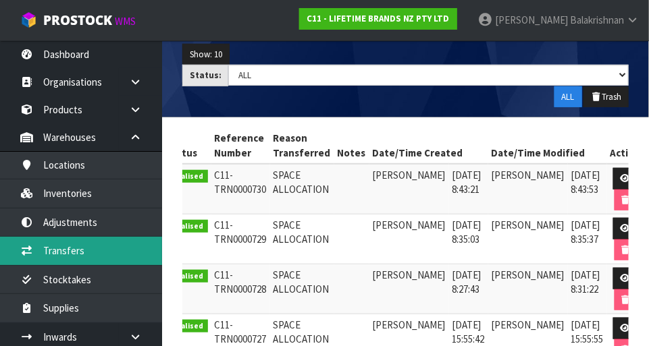
scroll to position [195, 0]
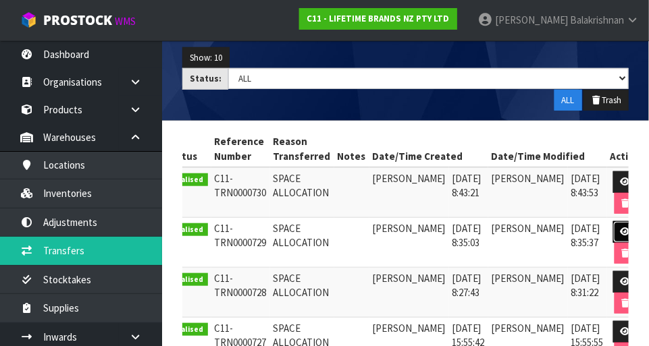
click at [620, 227] on icon at bounding box center [625, 231] width 10 height 9
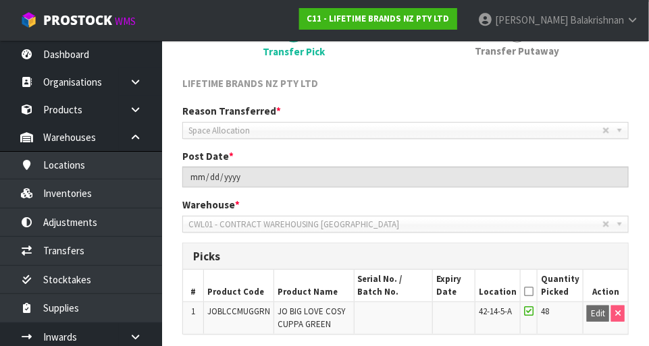
scroll to position [156, 0]
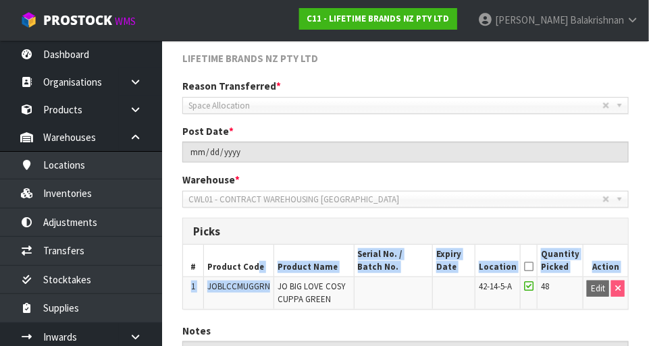
click at [449, 124] on div "Post Date * [DATE]" at bounding box center [405, 143] width 466 height 38
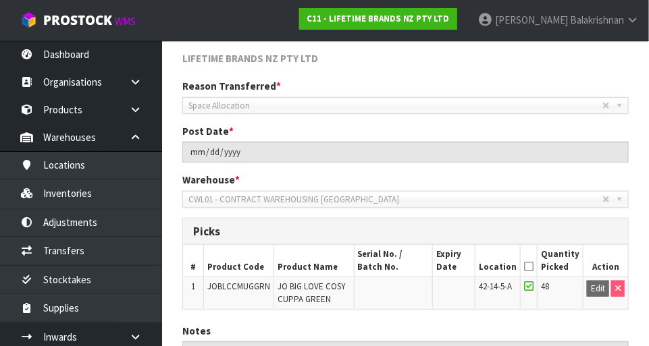
scroll to position [0, 0]
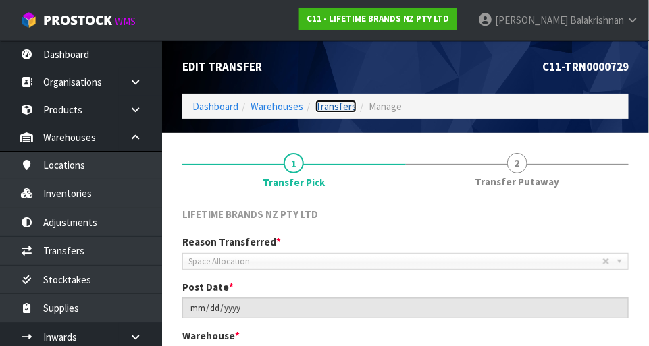
click at [330, 107] on link "Transfers" at bounding box center [335, 106] width 41 height 13
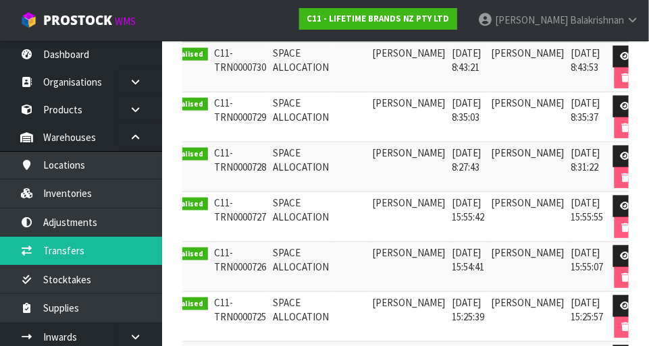
scroll to position [0, 20]
click at [614, 61] on link at bounding box center [626, 57] width 25 height 22
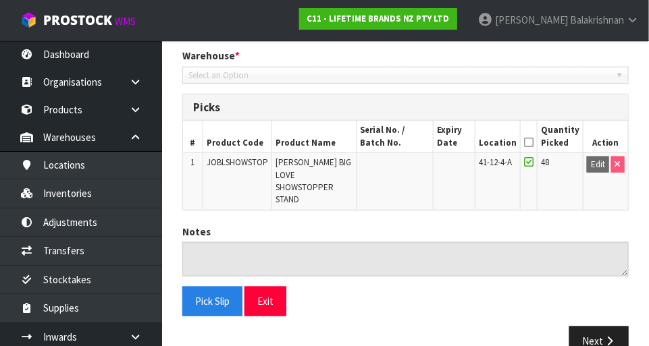
type input "[DATE]"
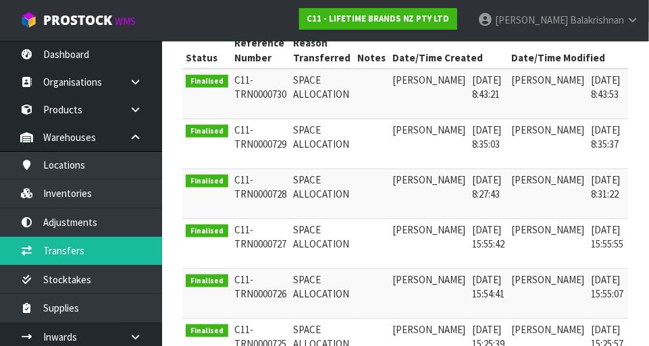
scroll to position [0, 20]
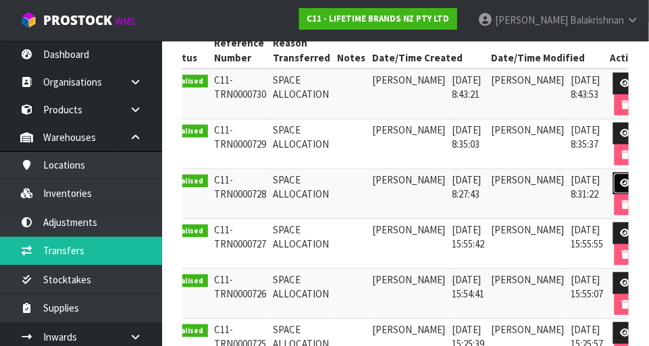
click at [620, 179] on icon at bounding box center [625, 183] width 10 height 9
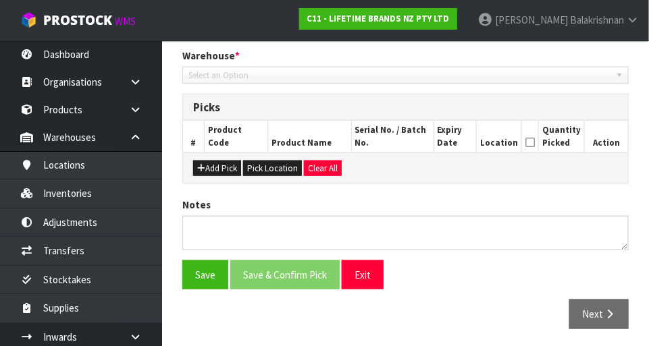
type input "[DATE]"
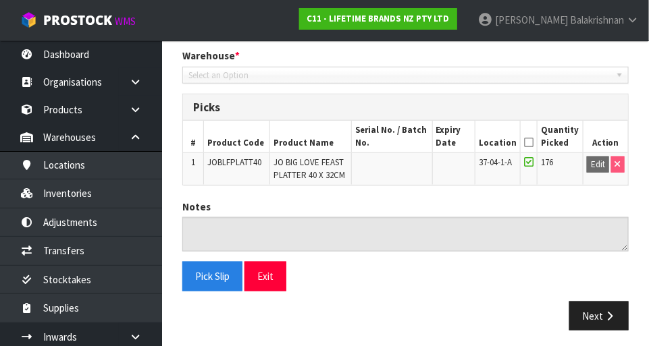
scroll to position [283, 0]
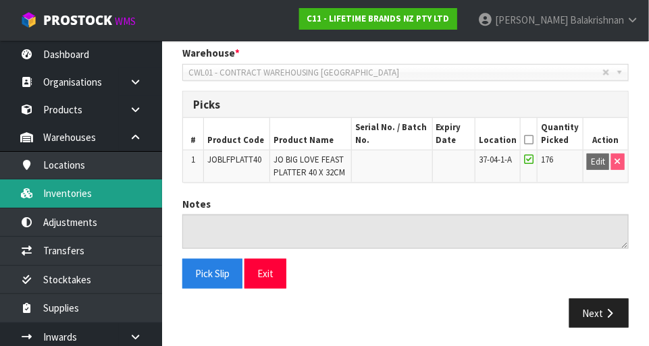
click at [99, 194] on link "Inventories" at bounding box center [81, 194] width 162 height 28
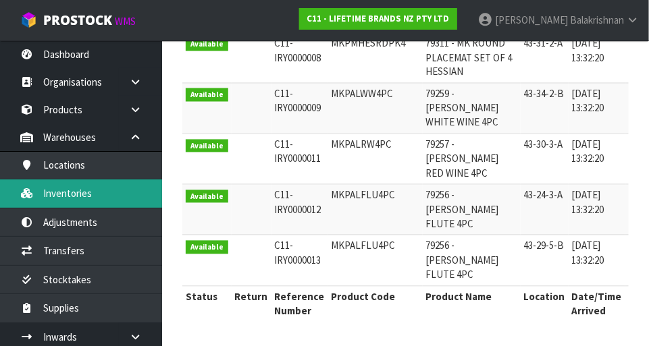
scroll to position [657, 0]
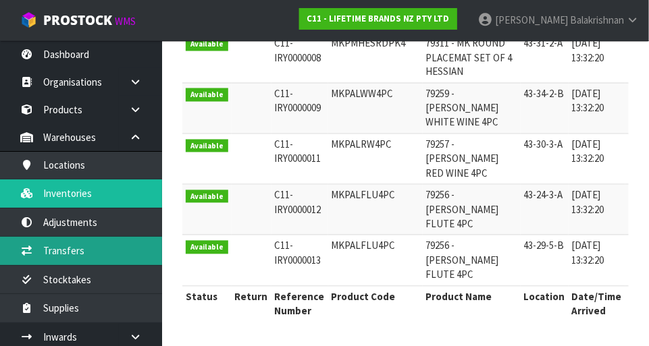
click at [77, 252] on link "Transfers" at bounding box center [81, 251] width 162 height 28
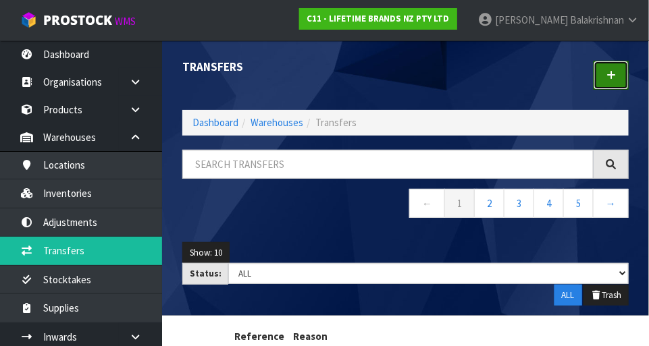
click at [597, 75] on link at bounding box center [610, 75] width 35 height 29
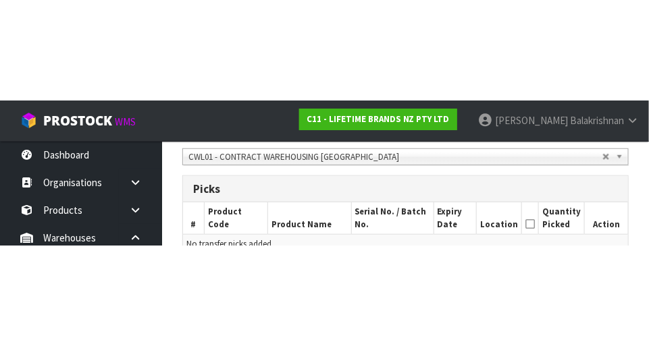
scroll to position [298, 0]
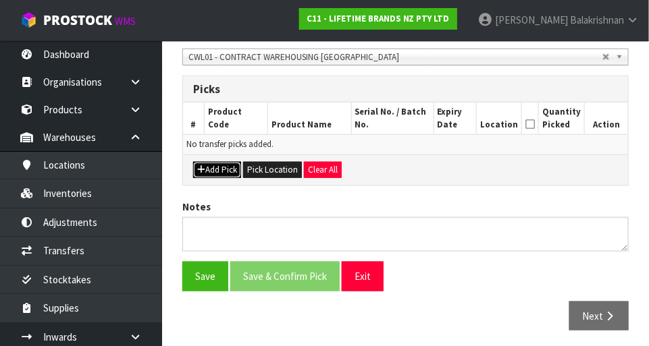
click at [219, 169] on button "Add Pick" at bounding box center [217, 170] width 48 height 16
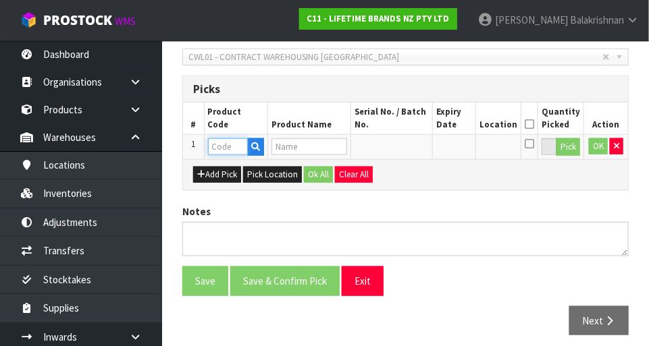
click at [234, 146] on input "text" at bounding box center [228, 146] width 40 height 17
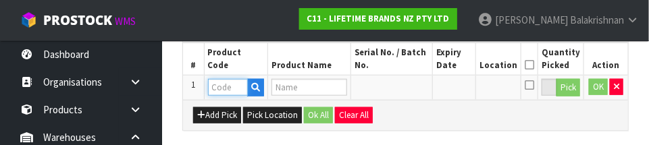
scroll to position [365, 0]
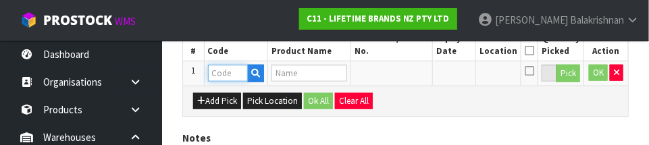
click at [217, 75] on input "text" at bounding box center [228, 73] width 40 height 17
paste input "JOBLFPLATT40"
type input "JOBLFPLATT40"
type input "JO BIG LOVE FEAST PLATTER 40 X 32CM"
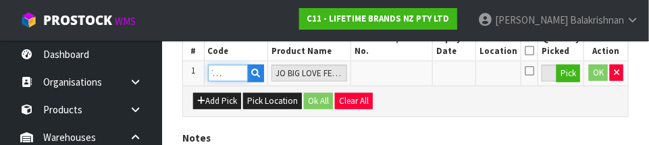
type input "JOBLFPLATT40"
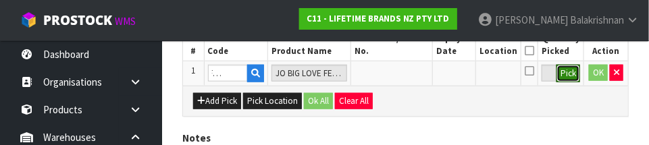
click at [574, 74] on button "Pick" at bounding box center [568, 74] width 24 height 18
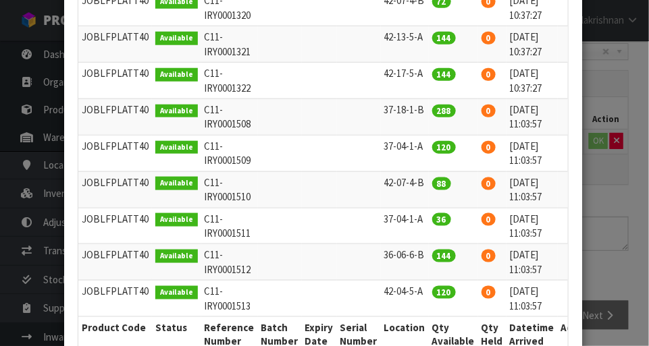
scroll to position [0, 13]
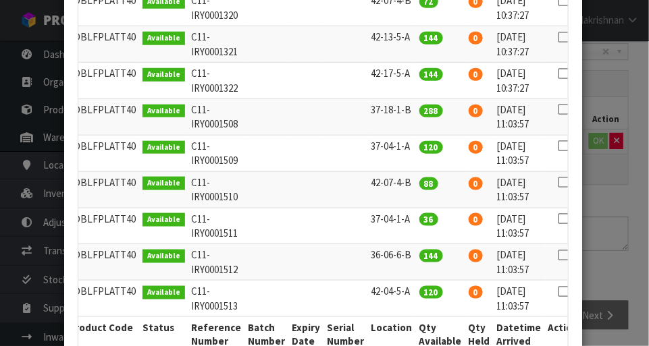
click at [558, 146] on icon at bounding box center [563, 146] width 11 height 1
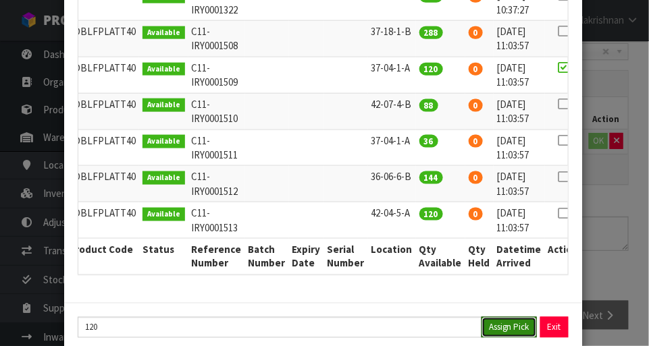
click at [514, 317] on button "Assign Pick" at bounding box center [508, 327] width 55 height 21
type input "120"
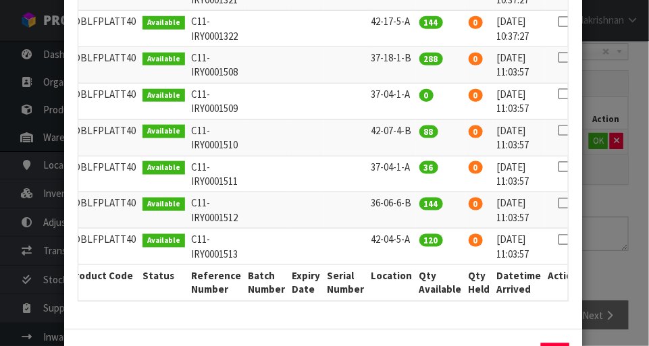
scroll to position [352, 0]
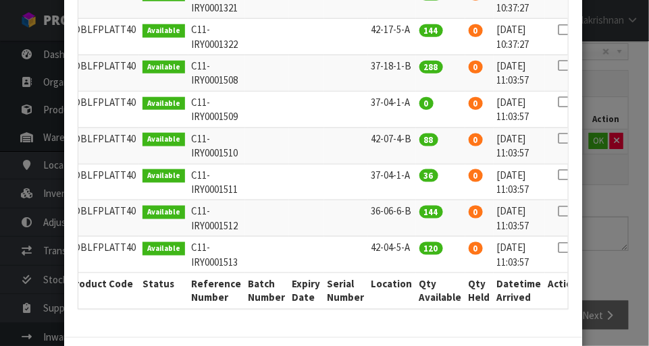
click at [558, 175] on icon at bounding box center [563, 175] width 11 height 1
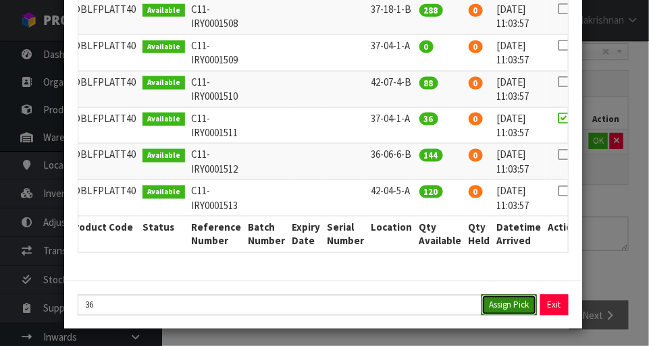
click at [511, 305] on button "Assign Pick" at bounding box center [508, 305] width 55 height 21
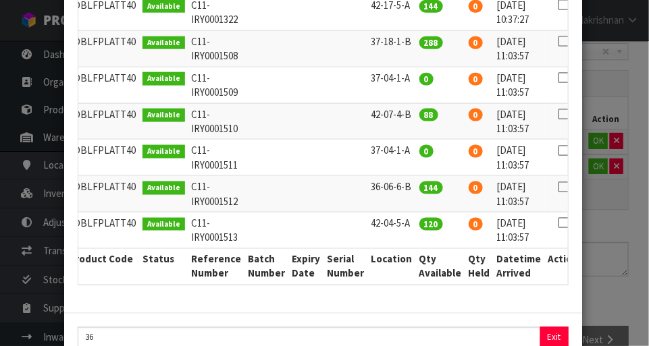
scroll to position [441, 0]
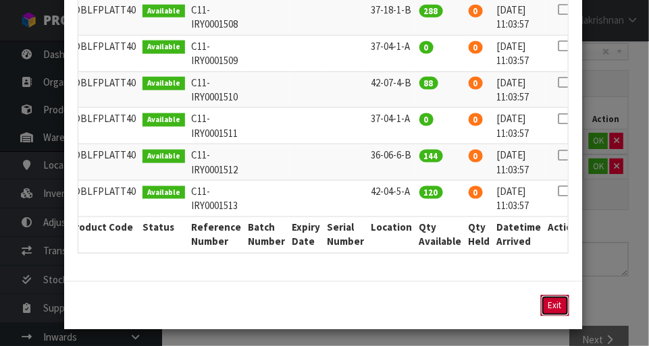
click at [555, 304] on button "Exit" at bounding box center [555, 306] width 28 height 21
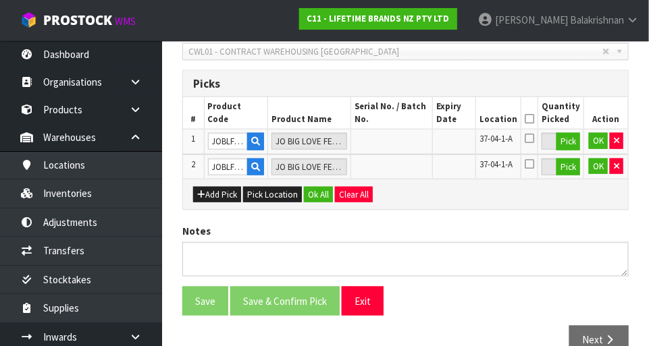
click at [534, 119] on icon at bounding box center [529, 119] width 9 height 1
click at [323, 193] on button "Ok All" at bounding box center [318, 195] width 29 height 16
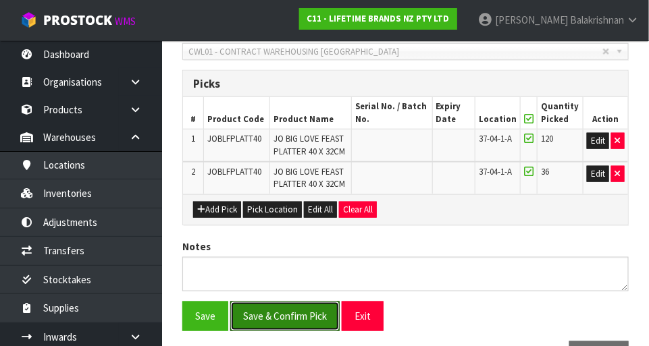
click at [292, 321] on button "Save & Confirm Pick" at bounding box center [284, 316] width 109 height 29
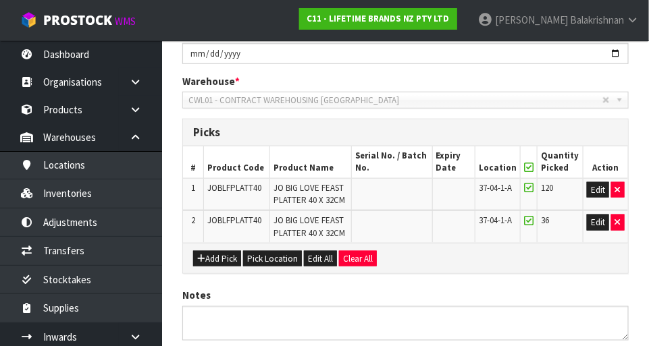
scroll to position [0, 0]
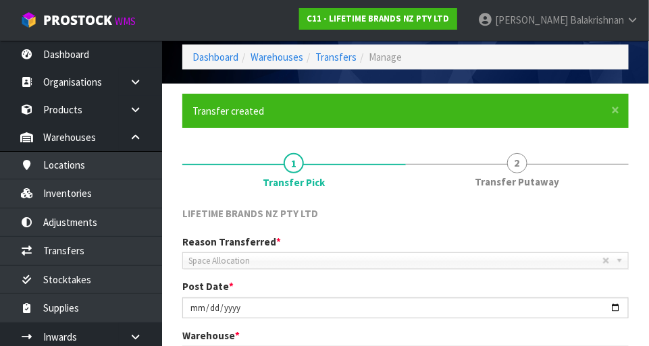
scroll to position [365, 0]
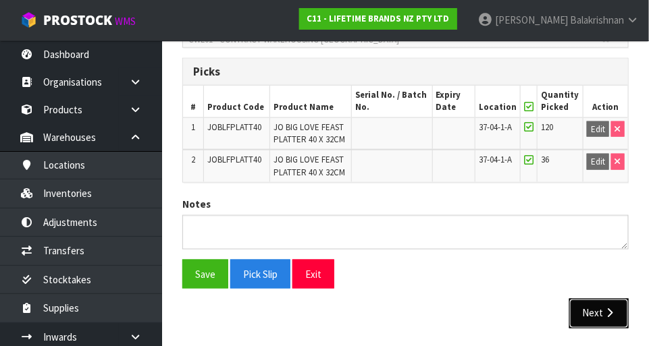
click at [605, 318] on button "Next" at bounding box center [598, 313] width 59 height 29
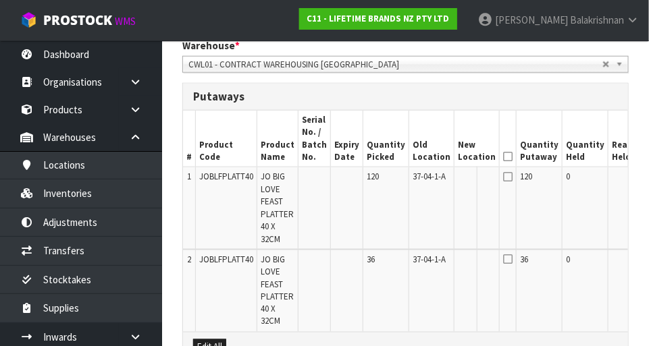
scroll to position [0, 30]
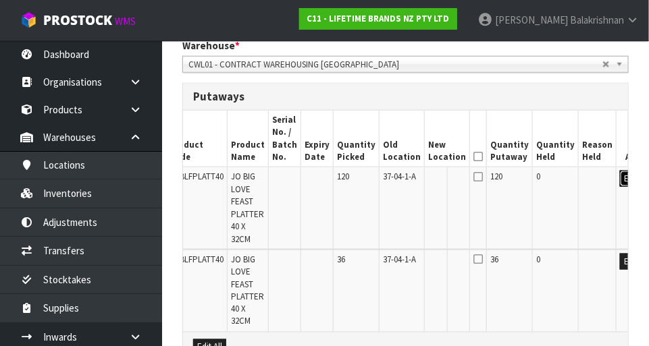
click at [620, 183] on button "Edit" at bounding box center [631, 179] width 22 height 16
click at [428, 181] on input "text" at bounding box center [439, 179] width 22 height 17
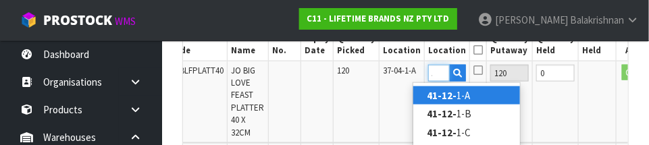
scroll to position [0, 18]
click at [481, 97] on link "41-12-4 -A" at bounding box center [466, 95] width 107 height 18
type input "41-12-4-A"
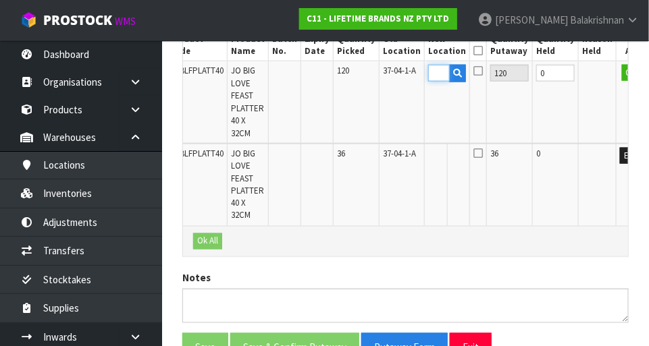
scroll to position [0, 0]
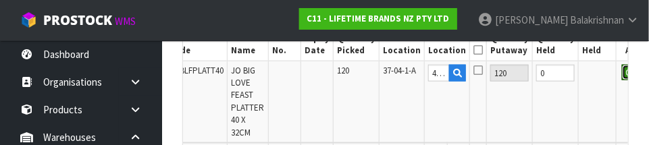
click at [622, 77] on button "OK" at bounding box center [631, 73] width 19 height 16
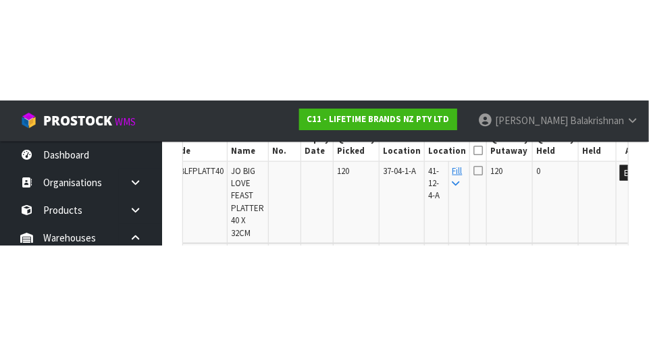
scroll to position [446, 0]
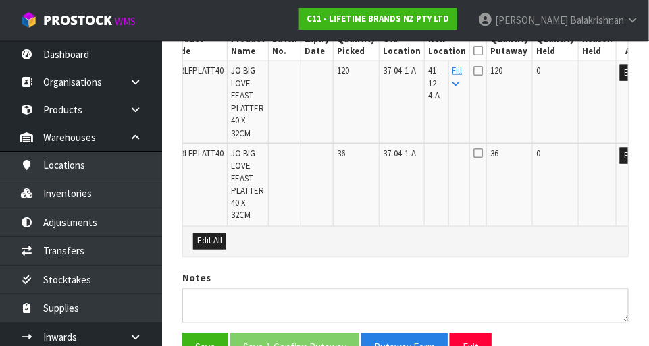
click at [473, 51] on icon at bounding box center [477, 51] width 9 height 1
click at [452, 82] on icon at bounding box center [455, 84] width 7 height 9
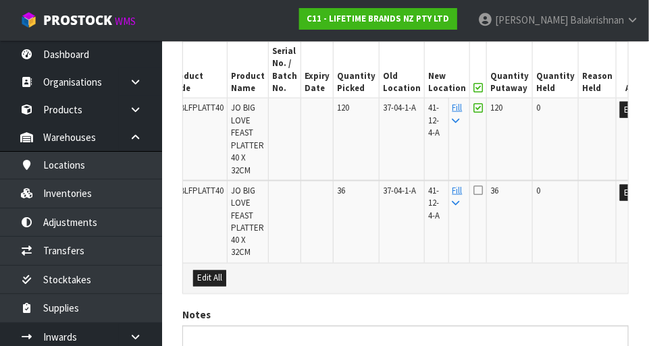
scroll to position [412, 0]
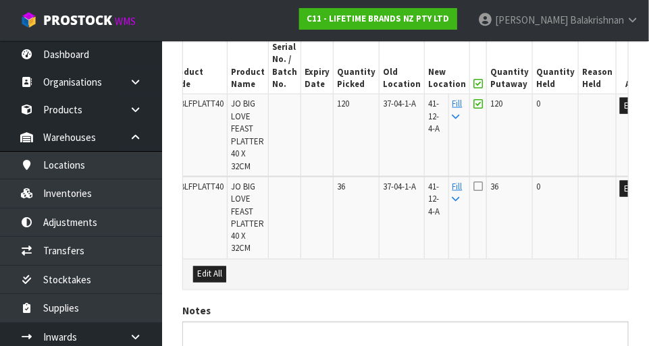
click at [470, 198] on td at bounding box center [478, 218] width 17 height 82
click at [473, 188] on icon at bounding box center [477, 186] width 9 height 11
click at [0, 0] on input "checkbox" at bounding box center [0, 0] width 0 height 0
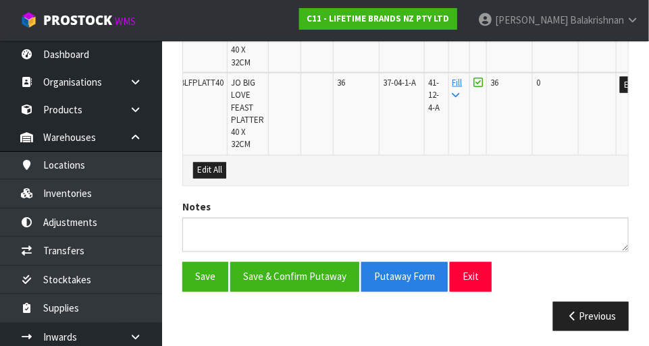
scroll to position [518, 0]
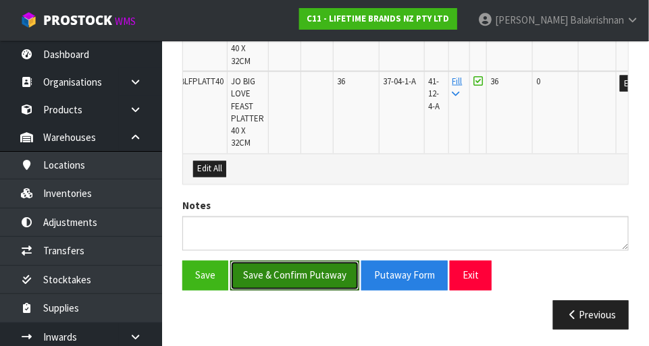
click at [313, 275] on button "Save & Confirm Putaway" at bounding box center [294, 275] width 129 height 29
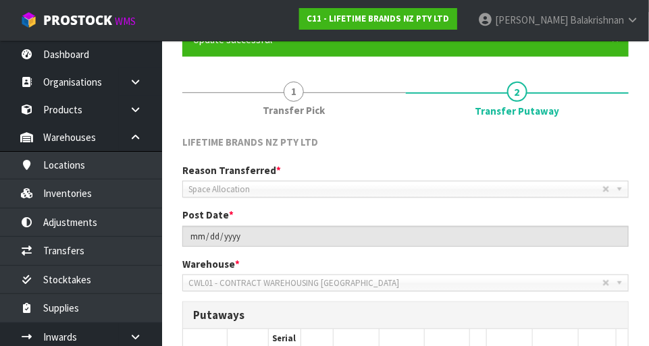
scroll to position [118, 0]
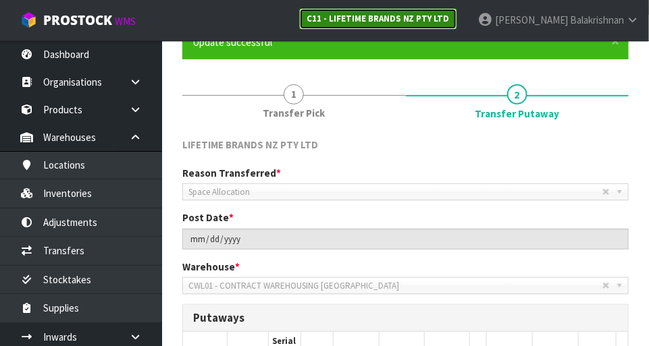
click at [450, 16] on strong "C11 - LIFETIME BRANDS NZ PTY LTD" at bounding box center [377, 18] width 143 height 11
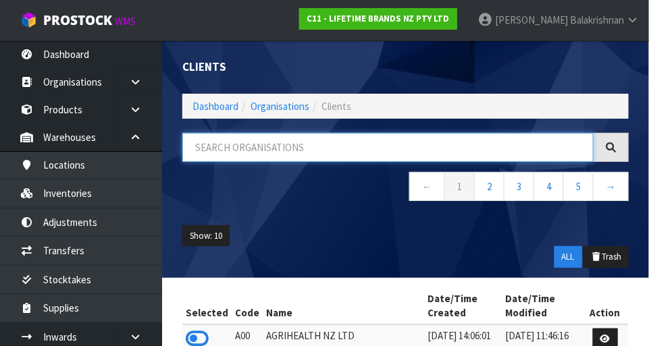
click at [332, 144] on input "text" at bounding box center [387, 147] width 411 height 29
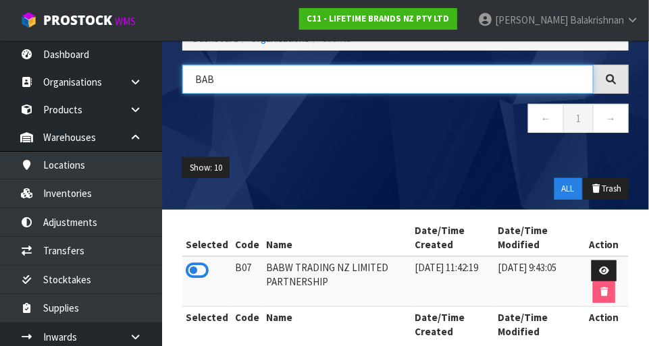
scroll to position [87, 0]
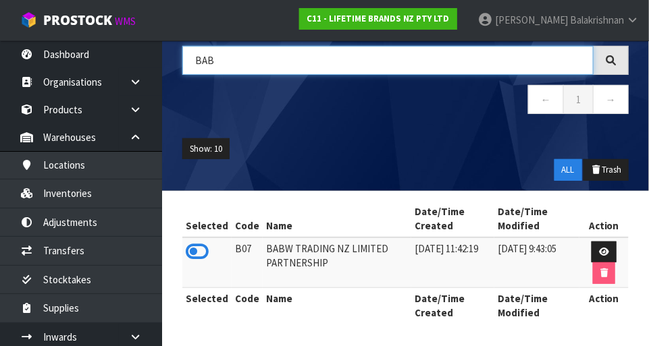
type input "BAB"
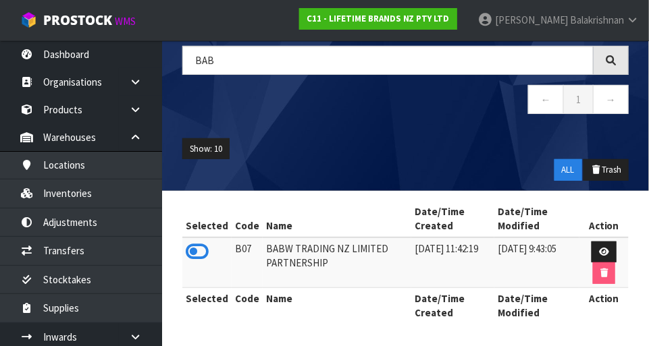
click at [195, 251] on icon at bounding box center [197, 252] width 23 height 20
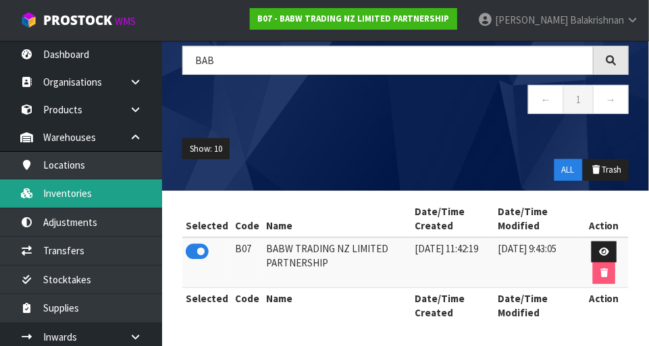
click at [53, 195] on link "Inventories" at bounding box center [81, 194] width 162 height 28
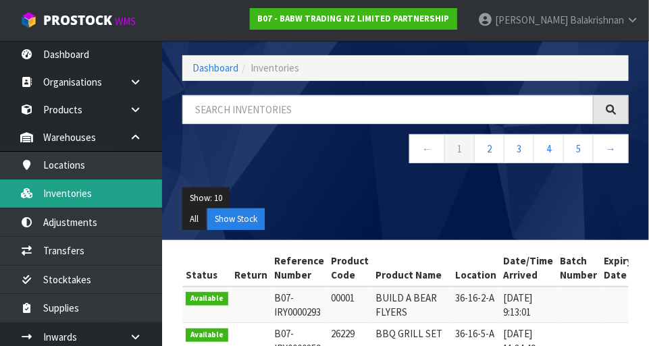
scroll to position [87, 0]
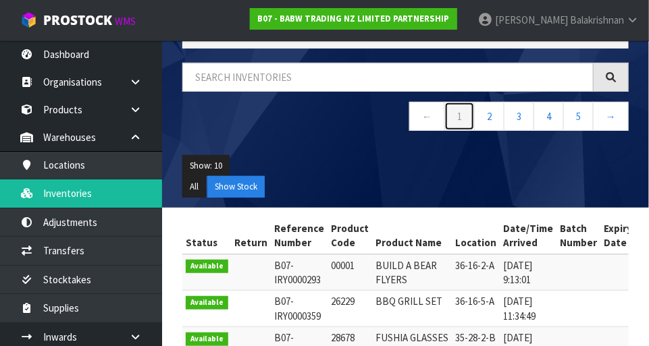
click at [448, 111] on link "1" at bounding box center [459, 116] width 30 height 29
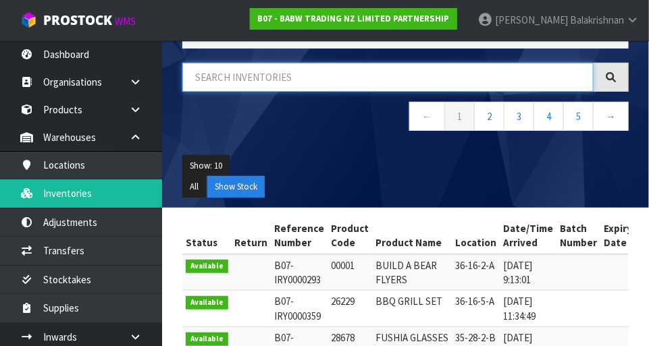
click at [486, 73] on input "text" at bounding box center [387, 77] width 411 height 29
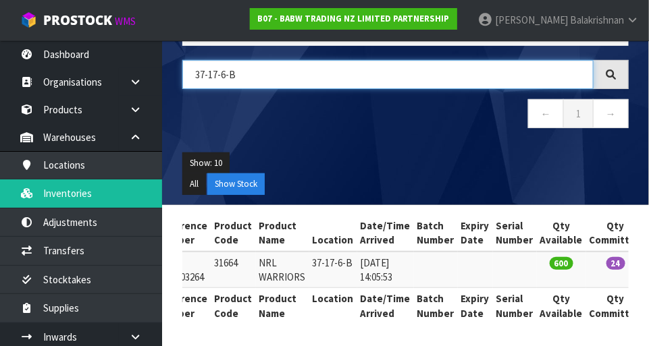
scroll to position [0, 0]
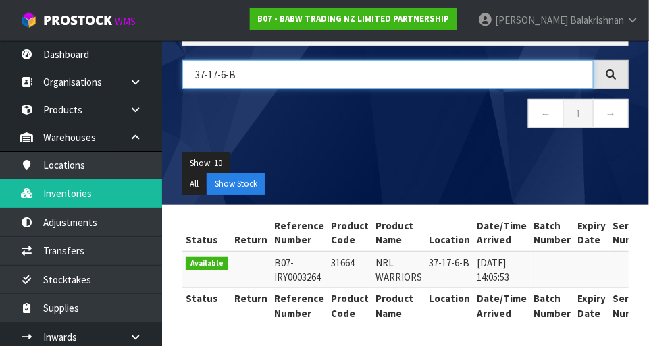
type input "37-17-6-B"
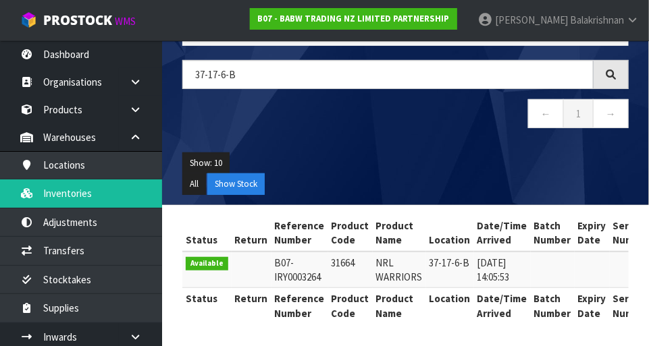
copy td "31664"
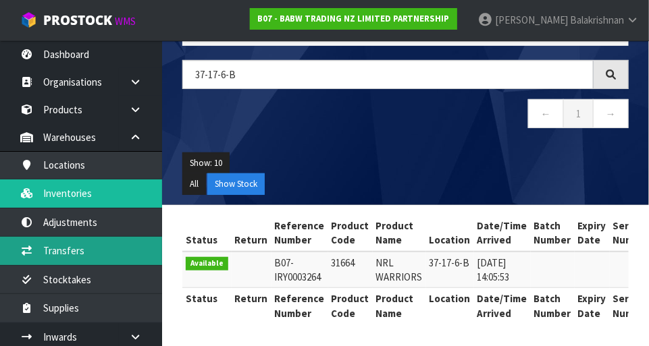
click at [40, 257] on link "Transfers" at bounding box center [81, 251] width 162 height 28
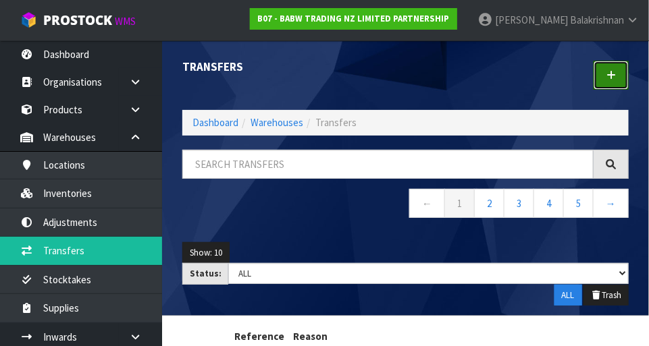
click at [603, 73] on link at bounding box center [610, 75] width 35 height 29
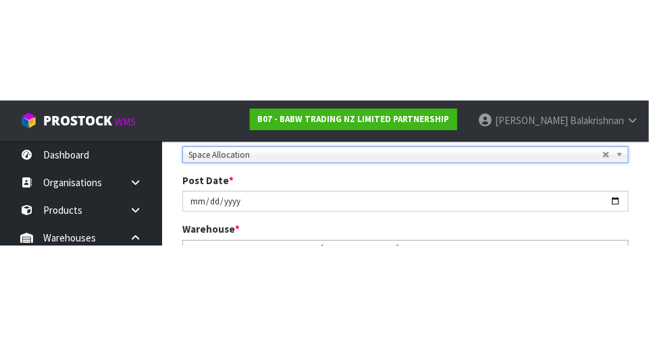
scroll to position [207, 0]
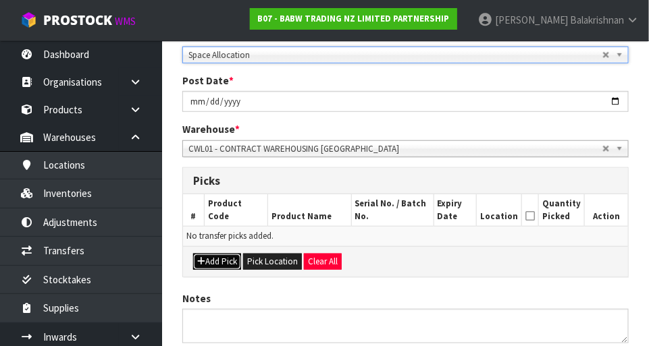
click at [212, 267] on button "Add Pick" at bounding box center [217, 262] width 48 height 16
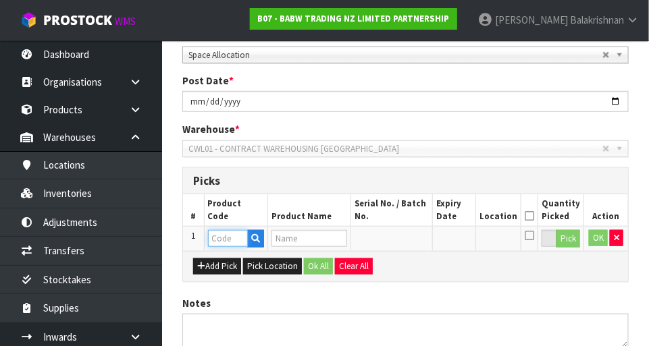
click at [224, 242] on input "text" at bounding box center [228, 238] width 40 height 17
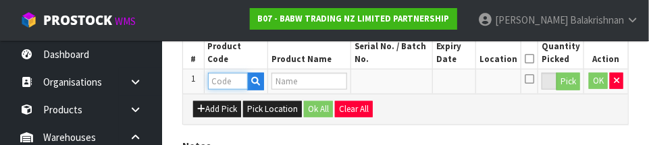
scroll to position [365, 0]
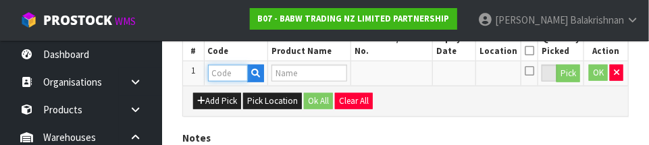
click at [230, 72] on input "text" at bounding box center [228, 73] width 40 height 17
click at [224, 76] on input "text" at bounding box center [228, 73] width 40 height 17
paste input "31664"
type input "31664"
type input "NRL WARRIORS"
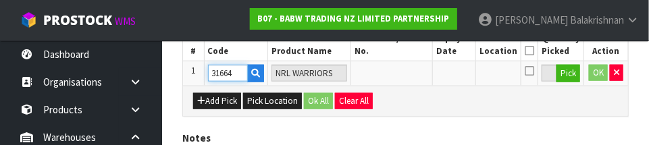
type input "31664"
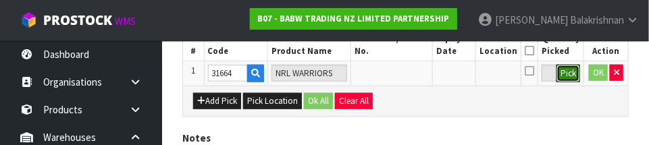
click at [565, 79] on button "Pick" at bounding box center [568, 74] width 24 height 18
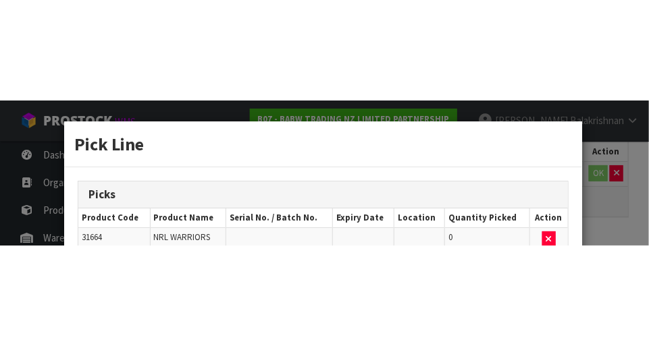
scroll to position [304, 0]
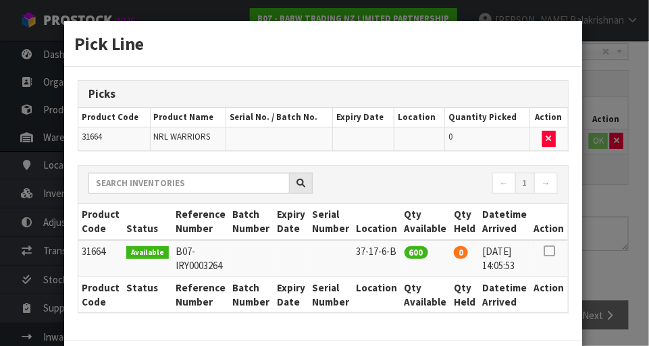
click at [550, 252] on icon at bounding box center [548, 251] width 11 height 1
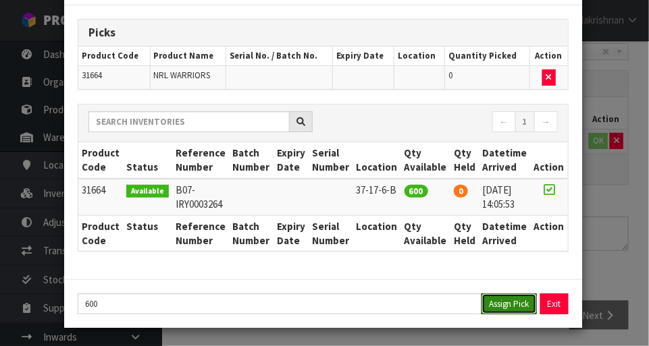
click at [506, 307] on button "Assign Pick" at bounding box center [508, 304] width 55 height 21
type input "600"
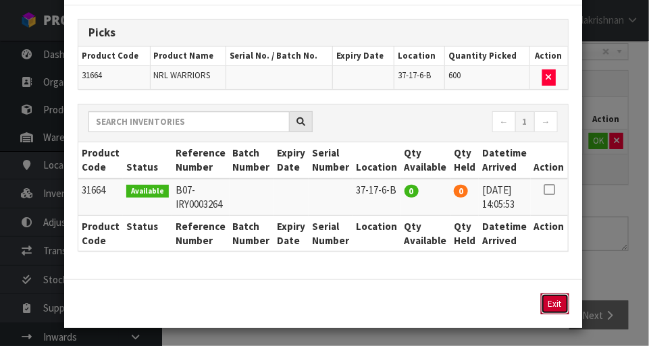
click at [550, 308] on button "Exit" at bounding box center [555, 304] width 28 height 21
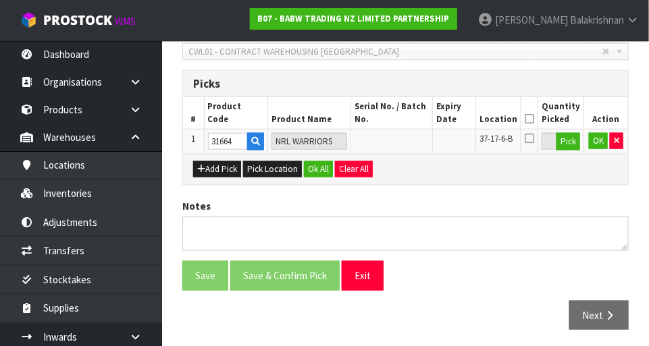
click at [534, 119] on icon at bounding box center [529, 119] width 9 height 1
click at [319, 167] on button "Ok All" at bounding box center [318, 169] width 29 height 16
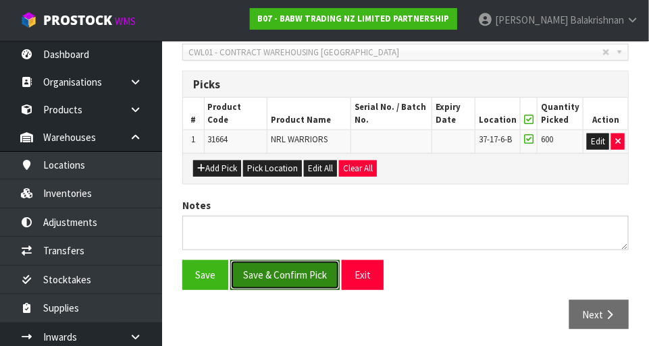
click at [289, 281] on button "Save & Confirm Pick" at bounding box center [284, 275] width 109 height 29
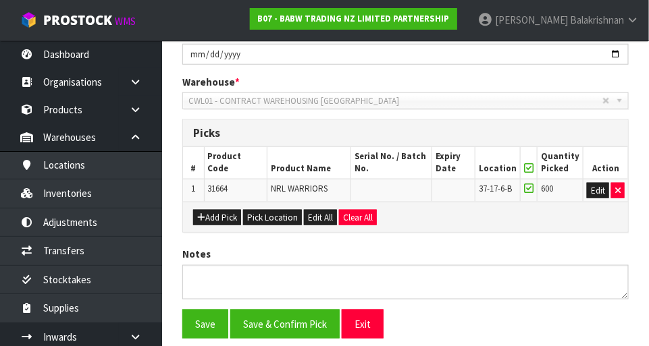
scroll to position [0, 0]
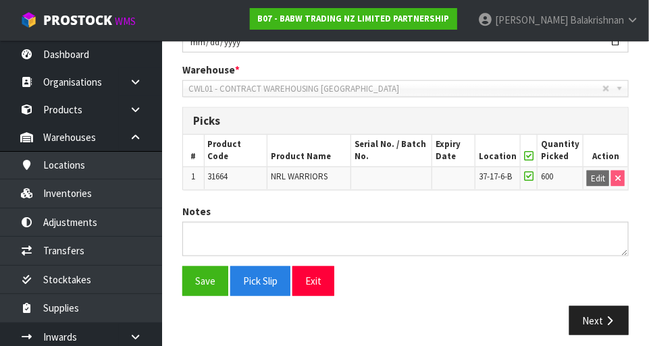
scroll to position [315, 0]
click at [591, 319] on button "Next" at bounding box center [598, 320] width 59 height 29
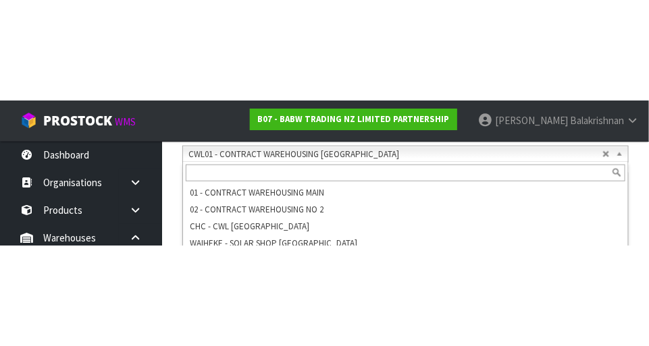
scroll to position [350, 0]
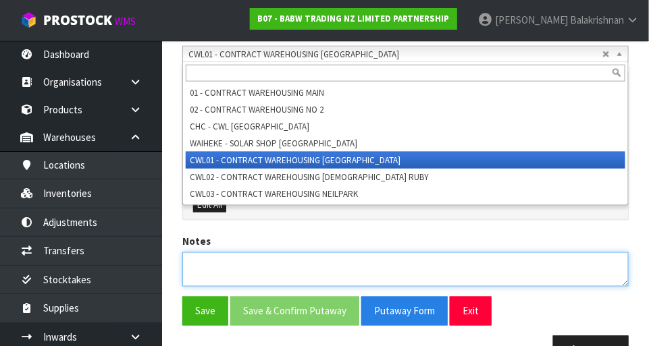
click at [556, 254] on textarea at bounding box center [405, 269] width 446 height 34
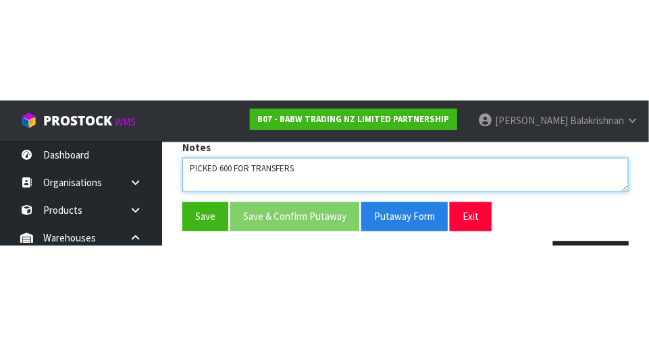
scroll to position [386, 0]
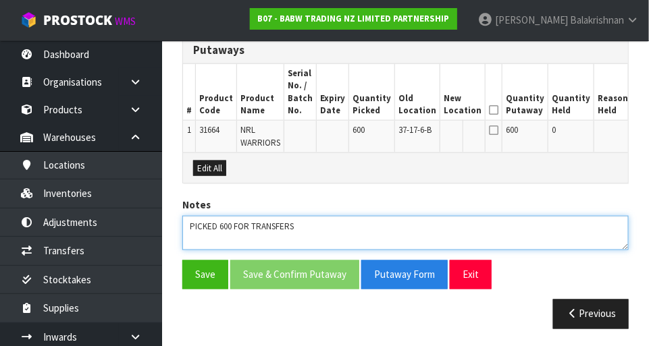
type textarea "PICKED 600 FOR TRANSFERS"
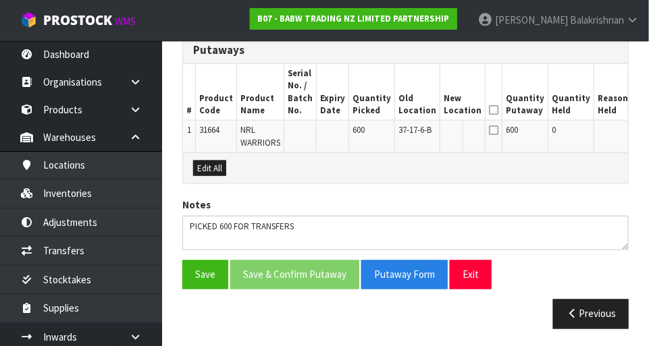
click at [489, 111] on icon at bounding box center [493, 110] width 9 height 1
click at [489, 129] on icon at bounding box center [493, 130] width 9 height 11
click at [489, 134] on icon at bounding box center [493, 130] width 9 height 11
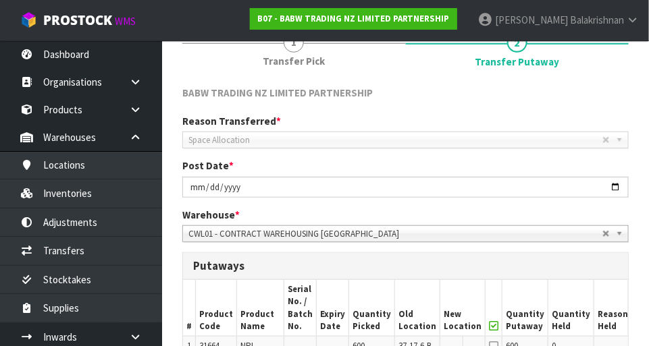
scroll to position [169, 0]
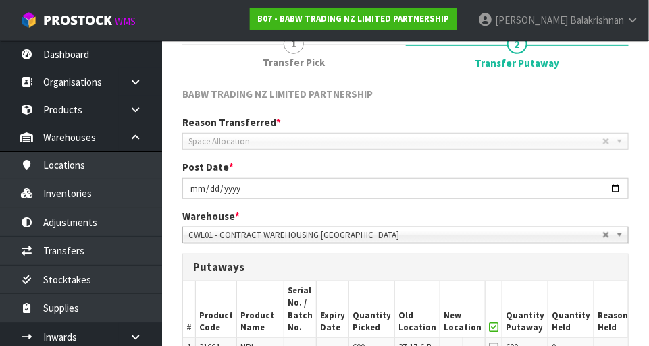
click at [396, 148] on span "Space Allocation" at bounding box center [395, 142] width 414 height 16
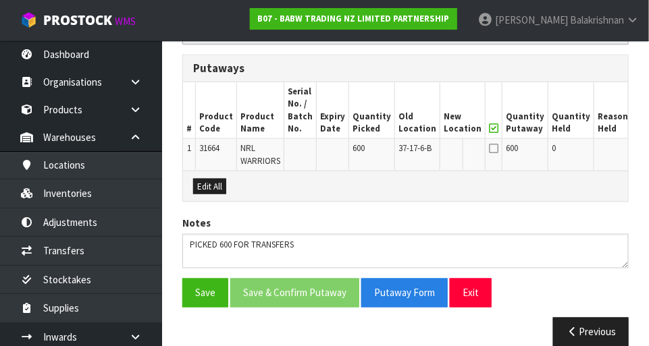
scroll to position [379, 0]
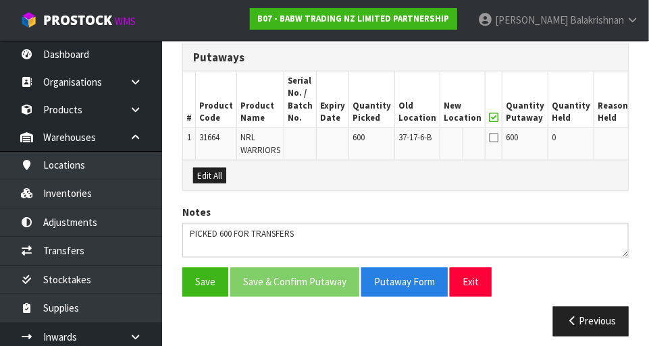
click at [489, 117] on icon at bounding box center [493, 117] width 9 height 1
click at [489, 138] on icon at bounding box center [493, 137] width 9 height 11
click at [489, 117] on icon at bounding box center [493, 117] width 9 height 1
click at [506, 138] on span "600" at bounding box center [512, 137] width 12 height 11
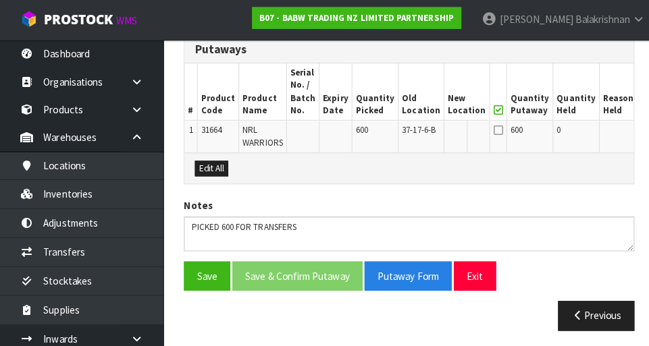
scroll to position [386, 0]
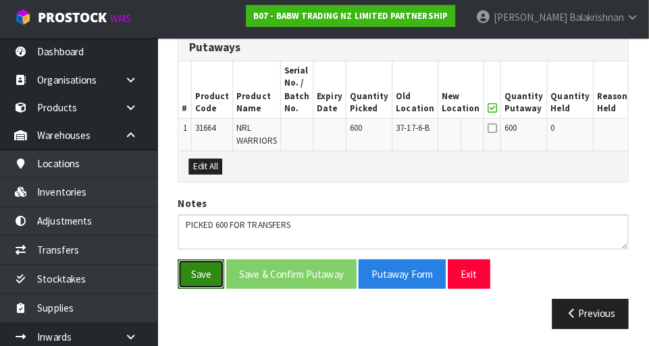
click at [209, 277] on button "Save" at bounding box center [205, 275] width 46 height 29
click at [489, 130] on icon at bounding box center [493, 130] width 9 height 11
click at [462, 121] on td at bounding box center [473, 137] width 23 height 32
click at [489, 125] on icon at bounding box center [493, 130] width 9 height 11
click at [489, 110] on icon at bounding box center [493, 110] width 9 height 1
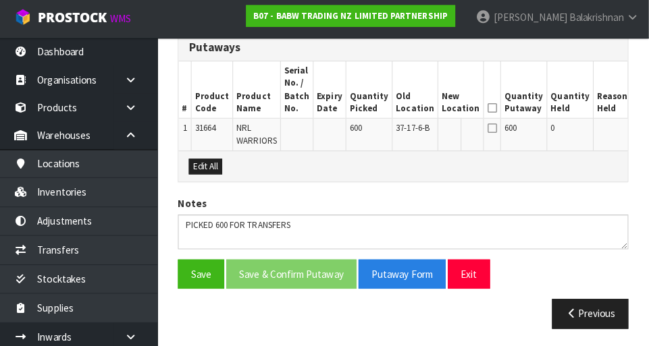
click at [489, 110] on icon at bounding box center [493, 110] width 9 height 1
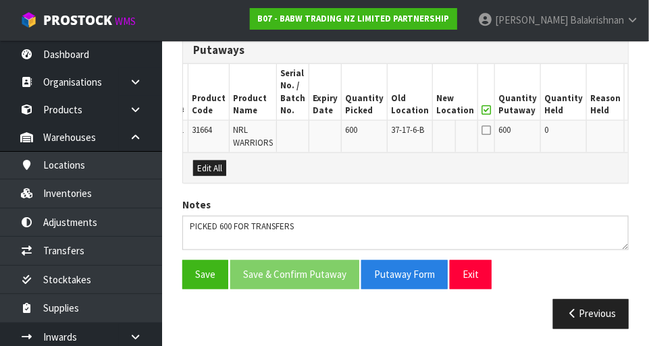
click at [628, 131] on button "Edit" at bounding box center [639, 132] width 22 height 16
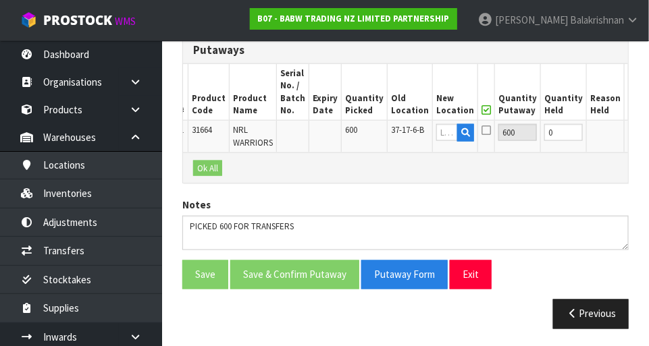
click at [489, 189] on div "BABW TRADING NZ LIMITED PARTNERSHIP Reason Transferred * Space Allocation Damag…" at bounding box center [405, 104] width 446 height 469
click at [435, 129] on input "text" at bounding box center [446, 132] width 22 height 17
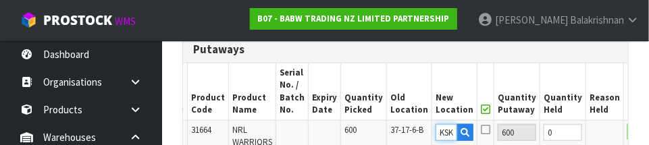
scroll to position [0, 5]
type input "K"
click at [586, 90] on th "Reason Held" at bounding box center [605, 91] width 38 height 57
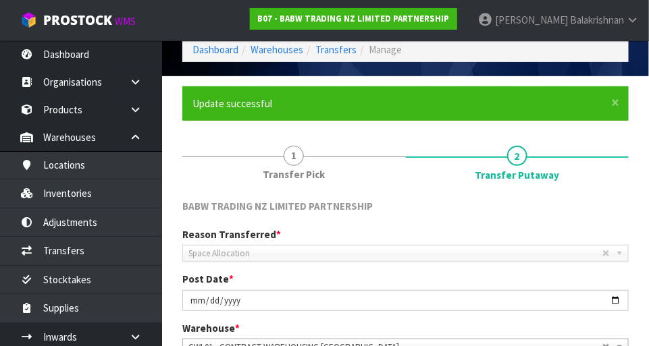
scroll to position [56, 0]
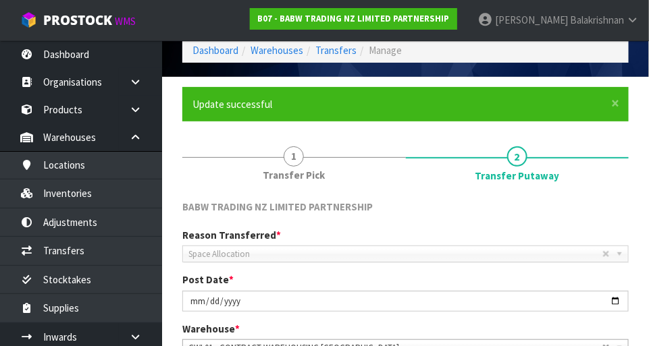
click at [291, 152] on span "1" at bounding box center [294, 156] width 20 height 20
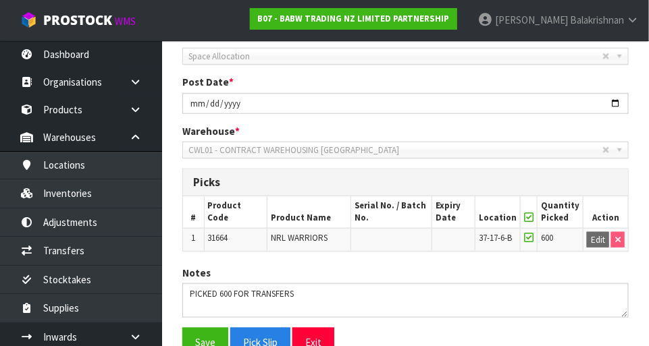
scroll to position [0, 0]
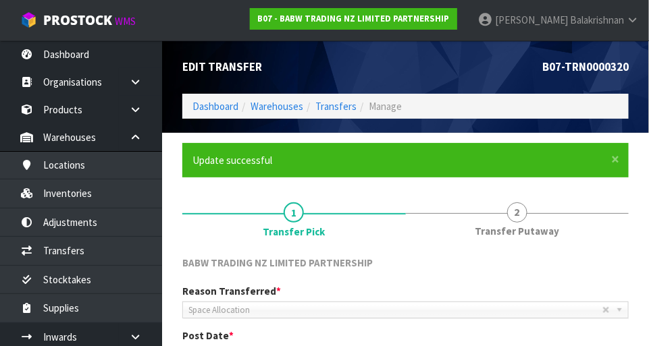
click at [521, 215] on span "2" at bounding box center [517, 213] width 20 height 20
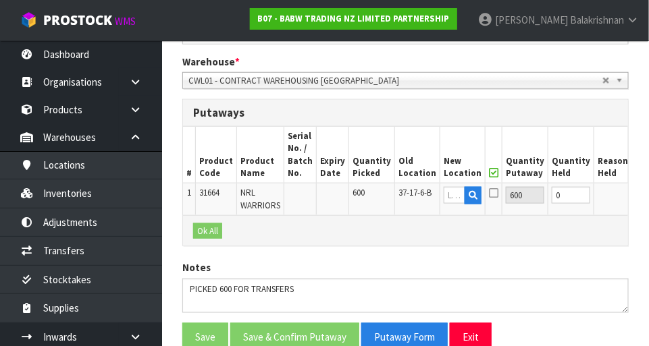
scroll to position [386, 0]
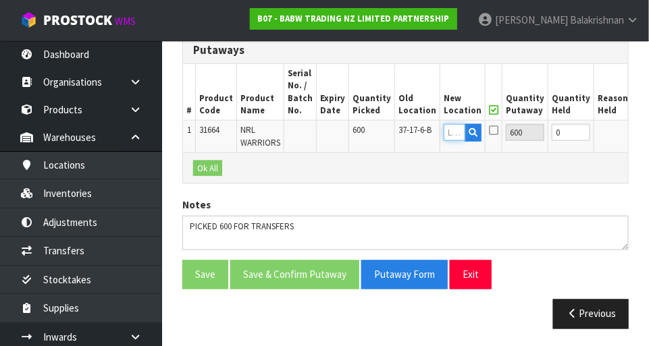
click at [443, 130] on input "text" at bounding box center [454, 132] width 22 height 17
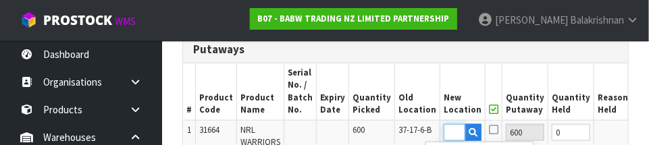
scroll to position [0, 20]
type input "36-28-2-"
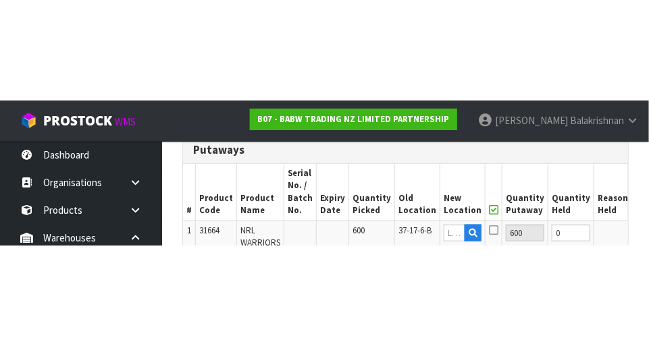
scroll to position [386, 0]
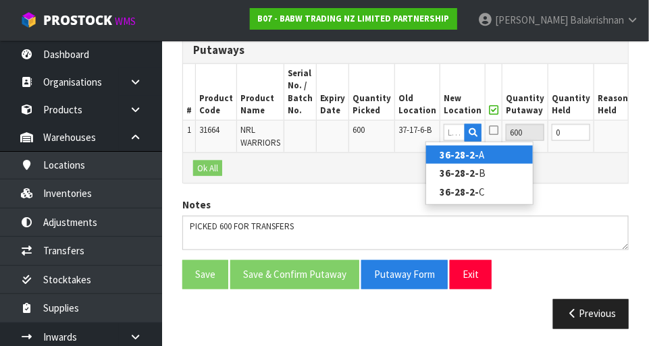
click at [499, 153] on link "36-28-2- A" at bounding box center [479, 155] width 107 height 18
type input "36-28-2-A"
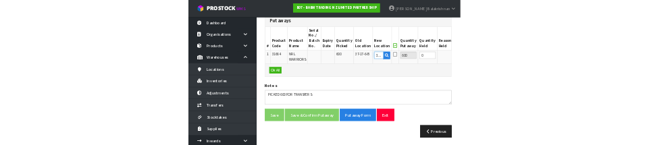
scroll to position [379, 0]
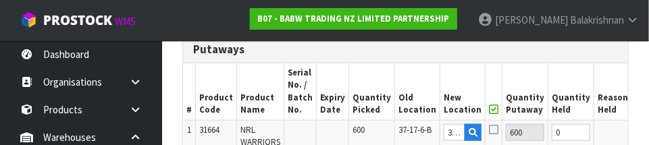
click at [635, 126] on button "OK" at bounding box center [644, 132] width 19 height 16
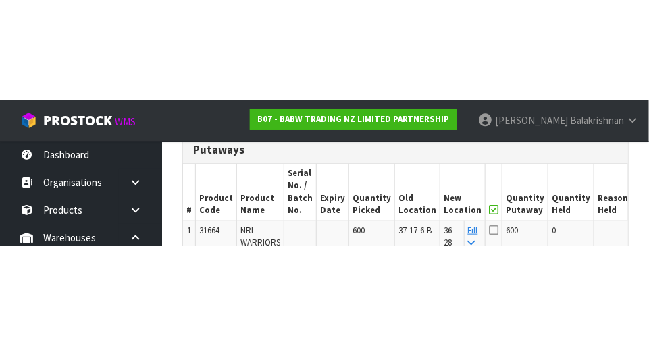
scroll to position [386, 0]
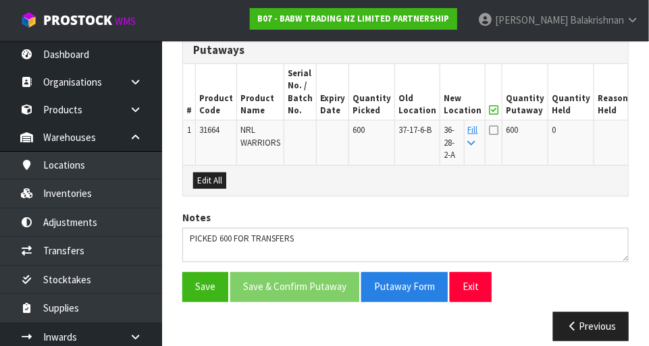
click at [489, 126] on icon at bounding box center [493, 130] width 9 height 11
click at [0, 0] on input "checkbox" at bounding box center [0, 0] width 0 height 0
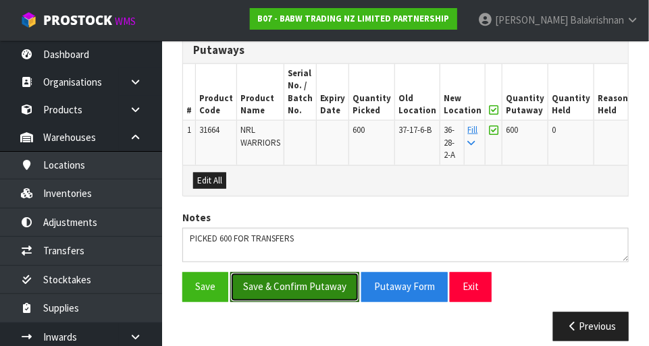
click at [263, 285] on button "Save & Confirm Putaway" at bounding box center [294, 287] width 129 height 29
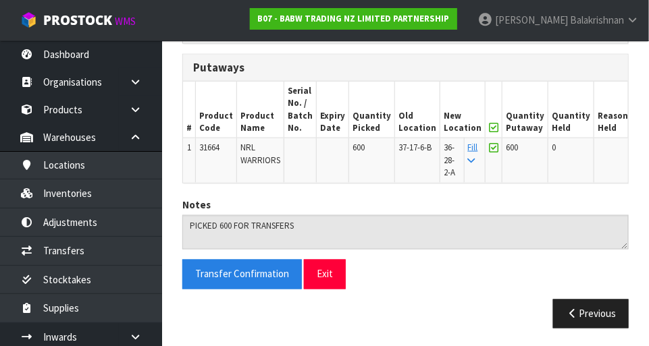
scroll to position [369, 0]
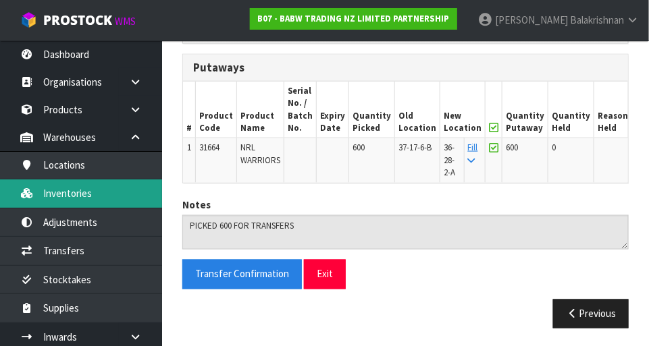
click at [51, 196] on link "Inventories" at bounding box center [81, 194] width 162 height 28
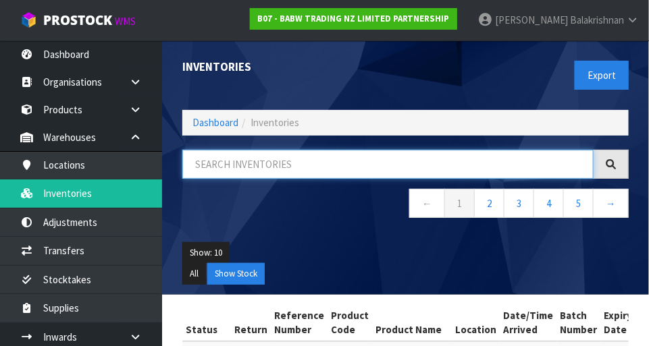
click at [209, 167] on input "text" at bounding box center [387, 164] width 411 height 29
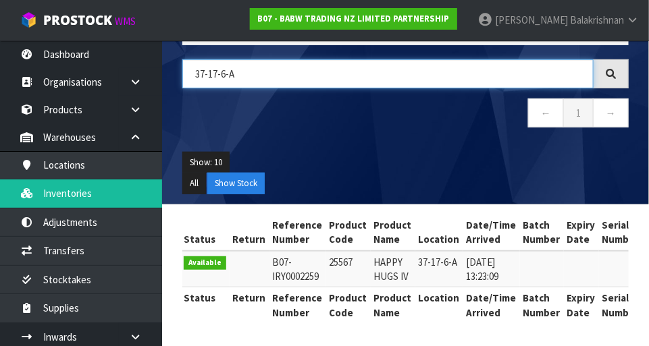
scroll to position [0, 2]
type input "37-17-6-A"
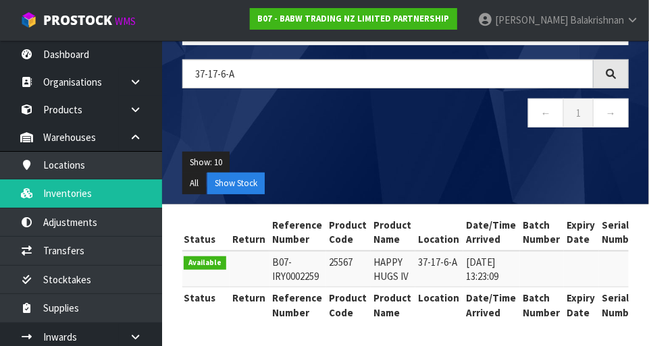
copy td "25567"
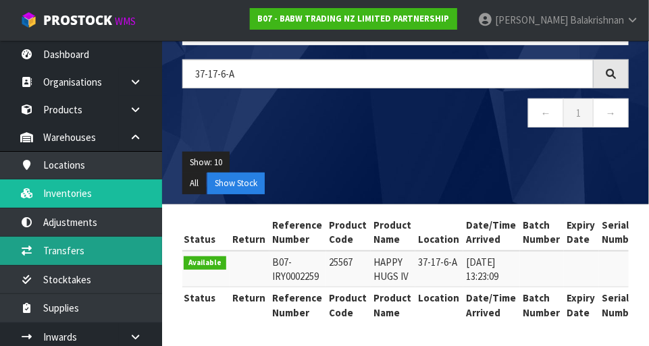
click at [50, 247] on link "Transfers" at bounding box center [81, 251] width 162 height 28
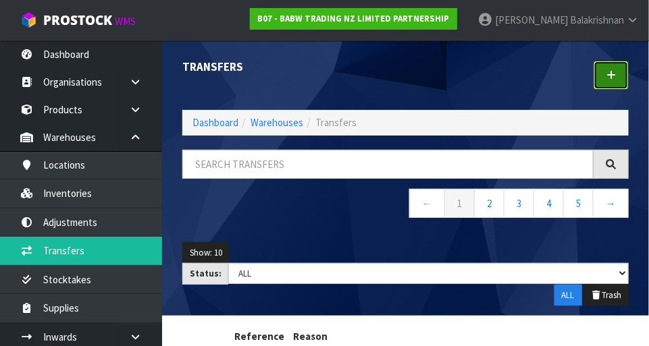
click at [614, 79] on icon at bounding box center [610, 75] width 9 height 10
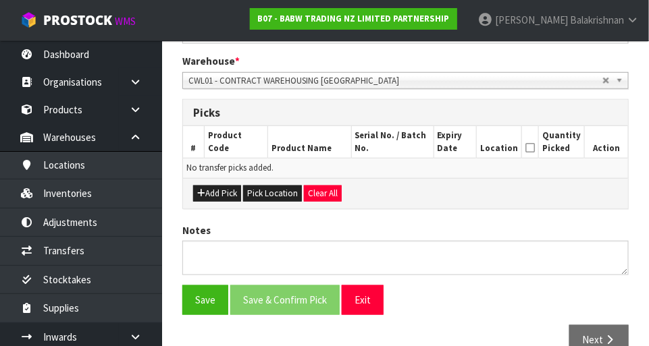
scroll to position [289, 0]
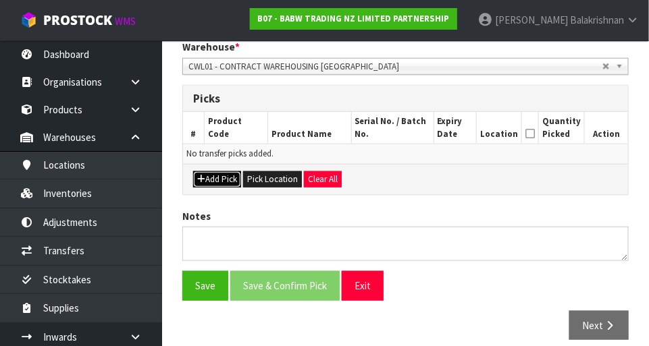
click at [195, 178] on button "Add Pick" at bounding box center [217, 179] width 48 height 16
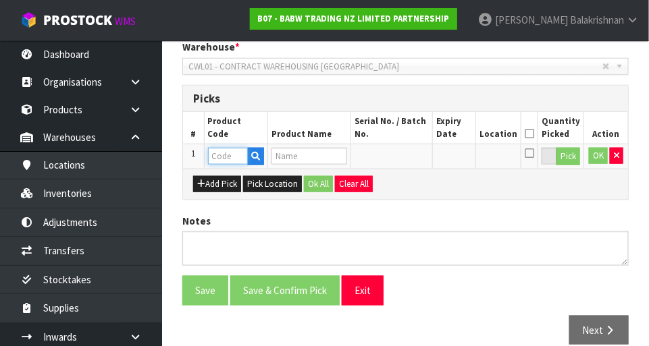
click at [218, 149] on input "text" at bounding box center [228, 156] width 40 height 17
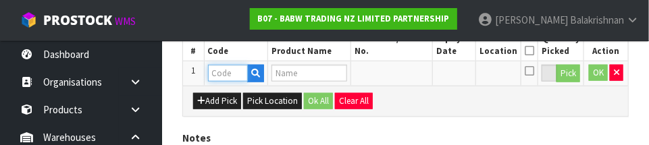
scroll to position [364, 0]
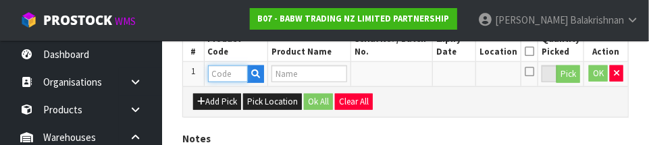
paste input "25567"
type input "25567"
type input "HAPPY HUGS IV"
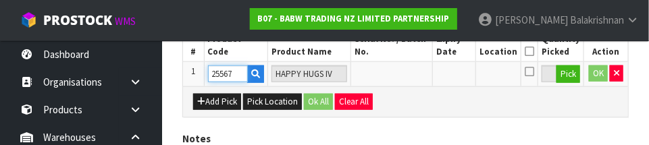
type input "25567"
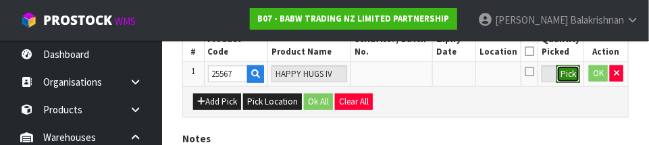
click at [572, 72] on button "Pick" at bounding box center [568, 74] width 24 height 18
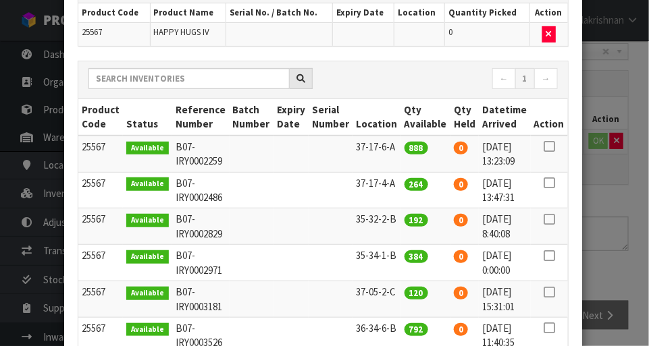
scroll to position [101, 0]
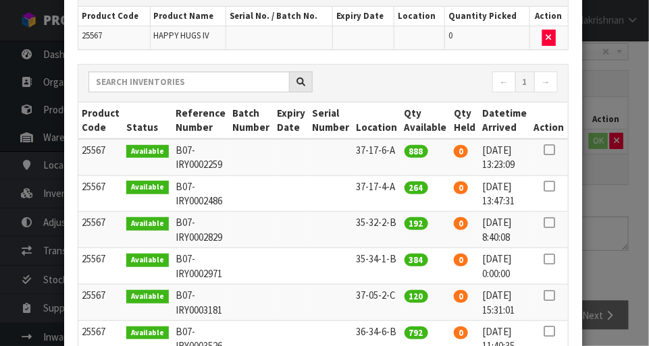
click at [552, 150] on icon at bounding box center [548, 150] width 11 height 1
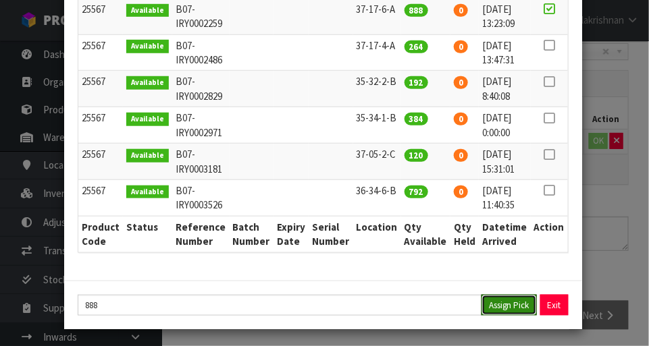
click at [515, 303] on button "Assign Pick" at bounding box center [508, 305] width 55 height 21
type input "888"
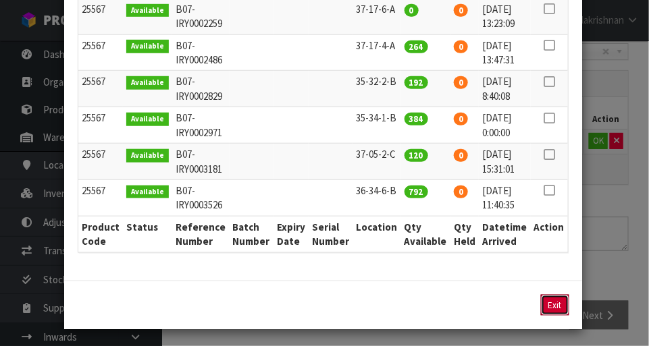
click at [562, 302] on button "Exit" at bounding box center [555, 305] width 28 height 21
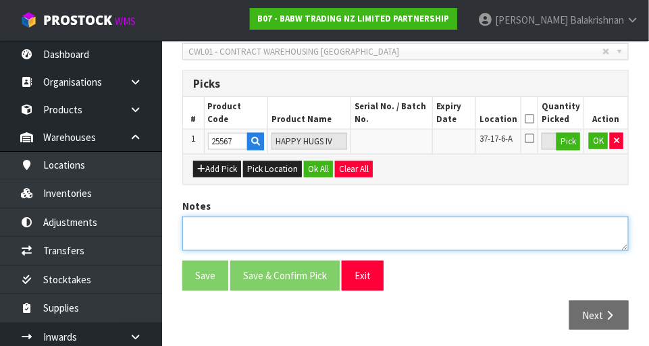
click at [211, 229] on textarea at bounding box center [405, 234] width 446 height 34
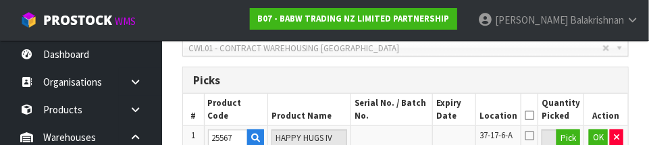
scroll to position [456, 0]
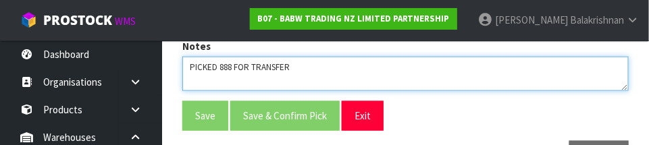
type textarea "PICKED 888 FOR TRANSFER"
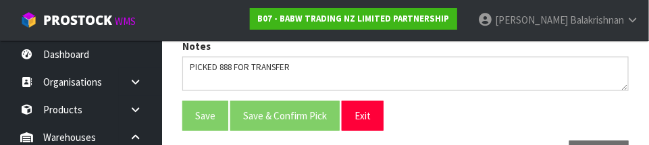
click at [537, 117] on div "Save Save & Confirm Pick Exit" at bounding box center [405, 115] width 466 height 29
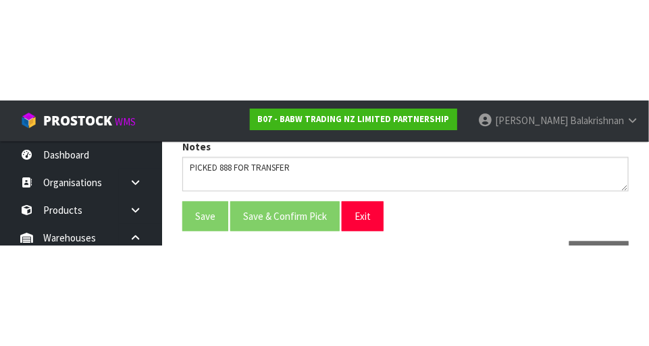
scroll to position [304, 0]
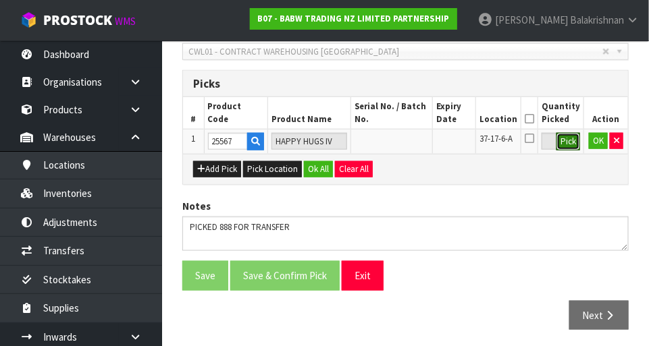
click at [568, 142] on button "Pick" at bounding box center [568, 142] width 24 height 18
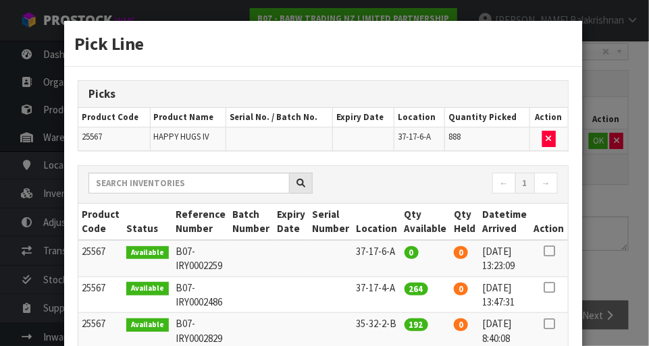
click at [622, 215] on div "Pick Line Picks Product Code Product Name Serial No. / Batch No. Expiry Date Lo…" at bounding box center [324, 173] width 649 height 346
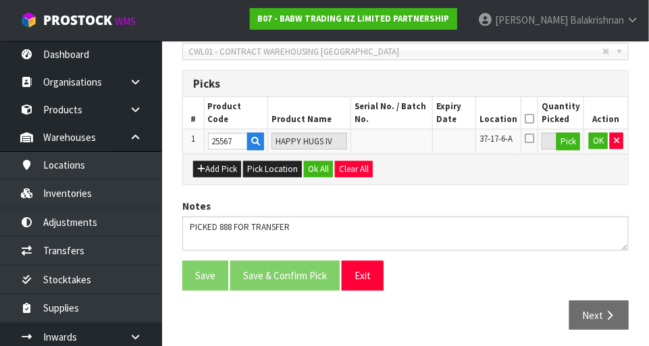
click at [531, 119] on icon at bounding box center [529, 119] width 9 height 1
click at [599, 142] on button "OK" at bounding box center [598, 141] width 19 height 16
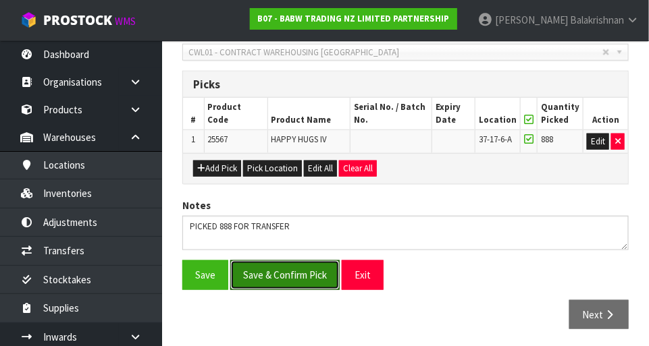
click at [292, 283] on button "Save & Confirm Pick" at bounding box center [284, 275] width 109 height 29
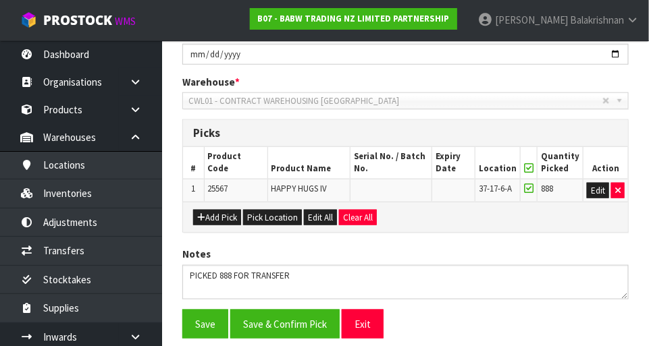
scroll to position [0, 0]
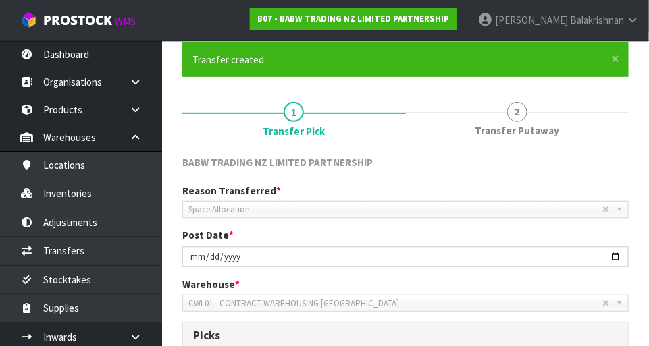
scroll to position [322, 0]
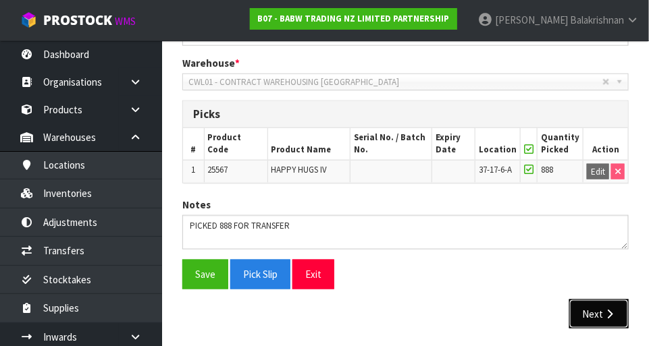
click at [597, 310] on button "Next" at bounding box center [598, 314] width 59 height 29
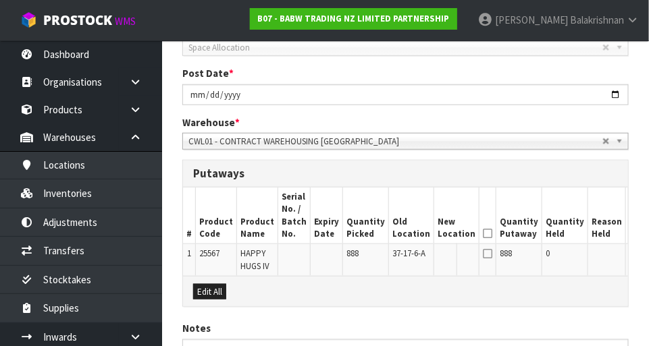
scroll to position [289, 0]
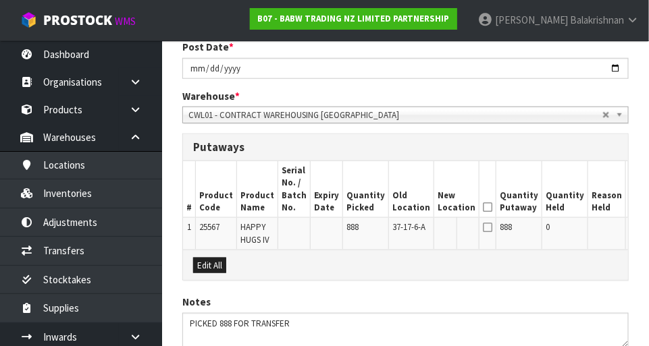
click at [629, 226] on button "Edit" at bounding box center [640, 229] width 22 height 16
click at [437, 234] on input "text" at bounding box center [448, 229] width 22 height 17
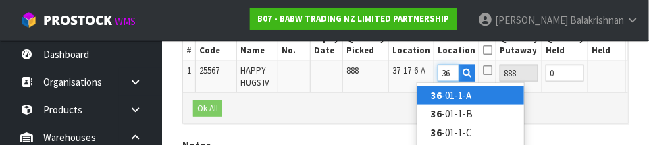
scroll to position [0, 2]
type input "36-28-4-A"
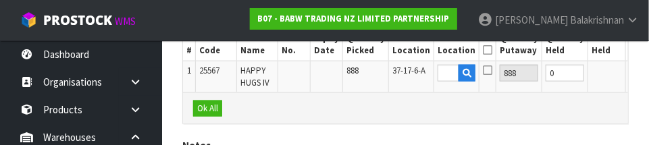
click at [629, 70] on button "OK" at bounding box center [638, 73] width 19 height 16
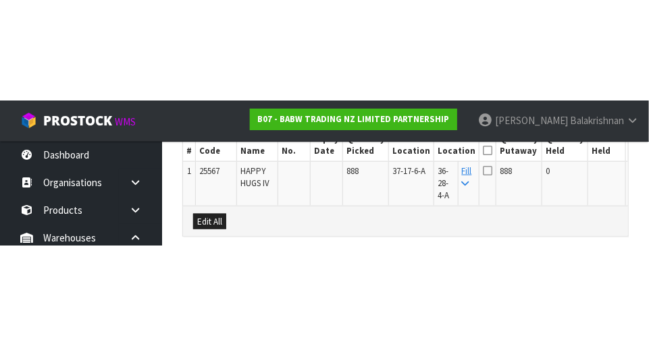
scroll to position [398, 0]
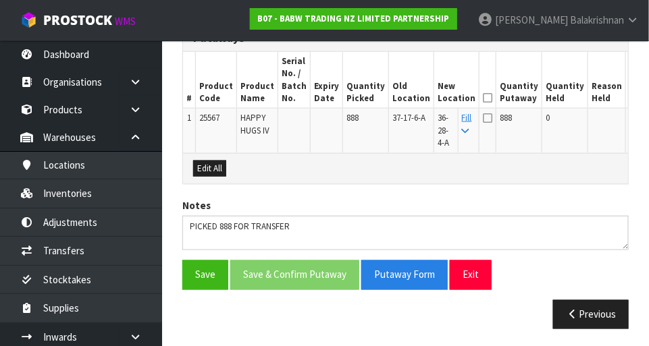
click at [483, 98] on icon at bounding box center [487, 98] width 9 height 1
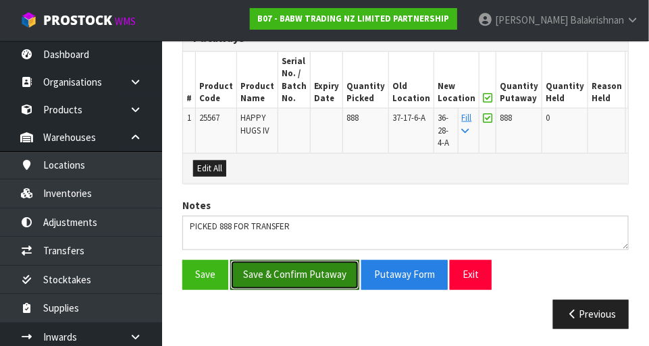
click at [296, 272] on button "Save & Confirm Putaway" at bounding box center [294, 275] width 129 height 29
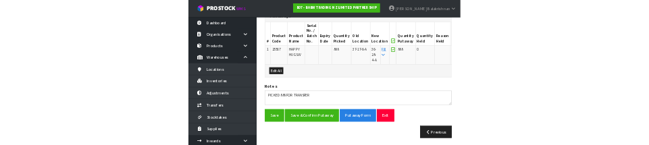
scroll to position [0, 0]
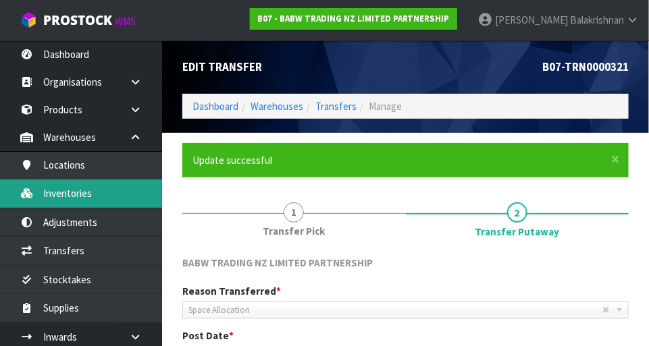
click at [75, 189] on link "Inventories" at bounding box center [81, 194] width 162 height 28
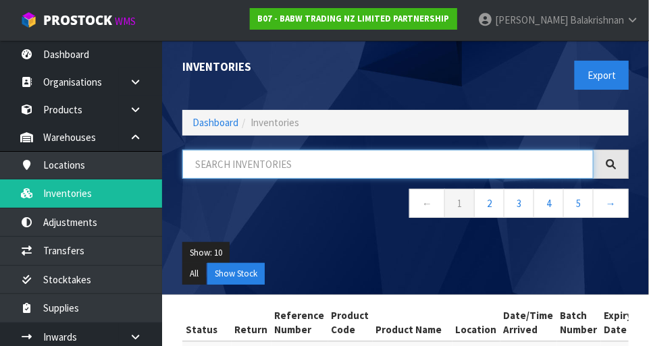
click at [475, 166] on input "text" at bounding box center [387, 164] width 411 height 29
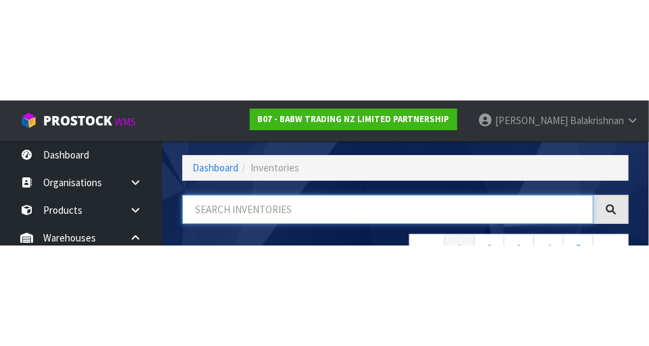
scroll to position [91, 0]
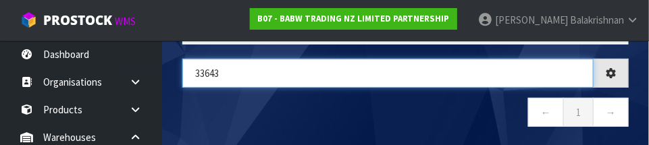
type input "33643"
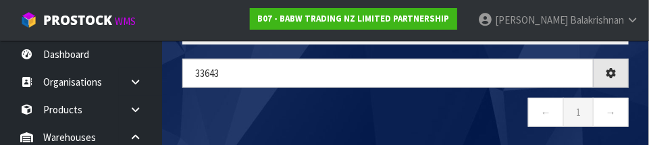
click at [448, 108] on nav "← 1 →" at bounding box center [405, 114] width 446 height 33
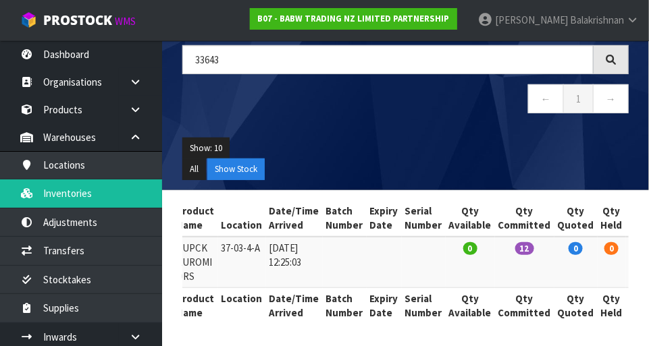
scroll to position [0, 234]
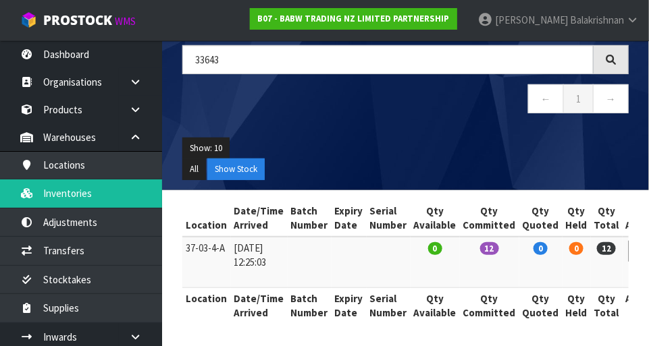
click at [519, 290] on th "Qty Quoted" at bounding box center [540, 306] width 43 height 36
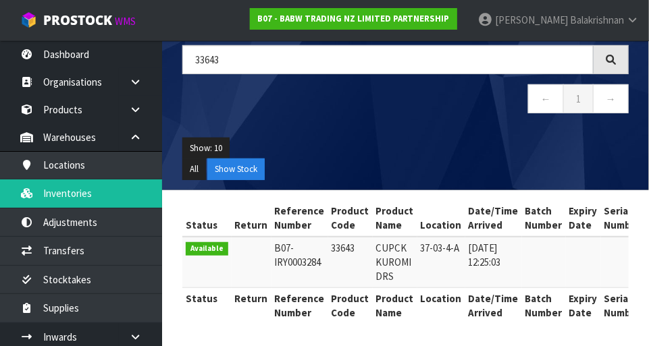
scroll to position [33, 0]
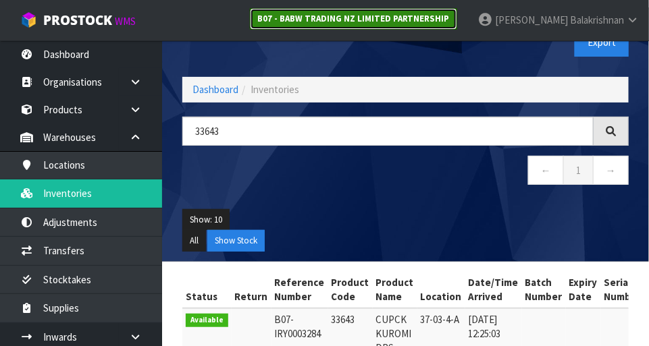
click at [457, 24] on link "B07 - BABW TRADING NZ LIMITED PARTNERSHIP" at bounding box center [353, 19] width 207 height 22
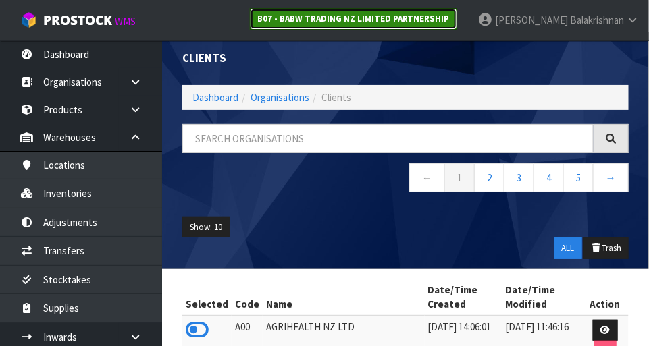
scroll to position [33, 0]
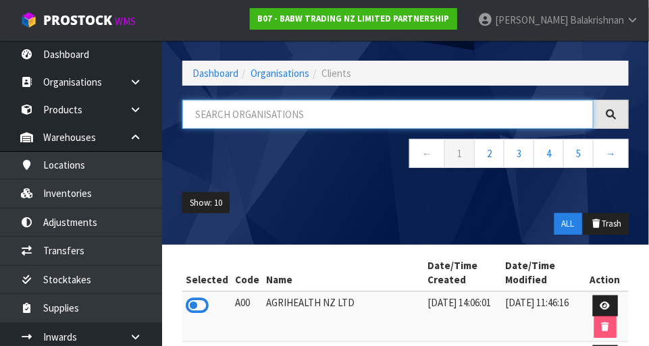
click at [470, 114] on input "text" at bounding box center [387, 114] width 411 height 29
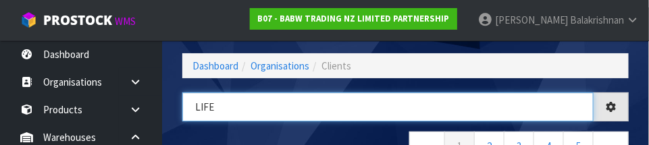
type input "LIFE"
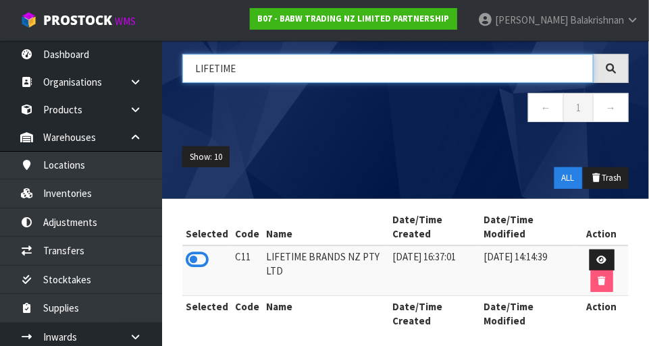
scroll to position [78, 0]
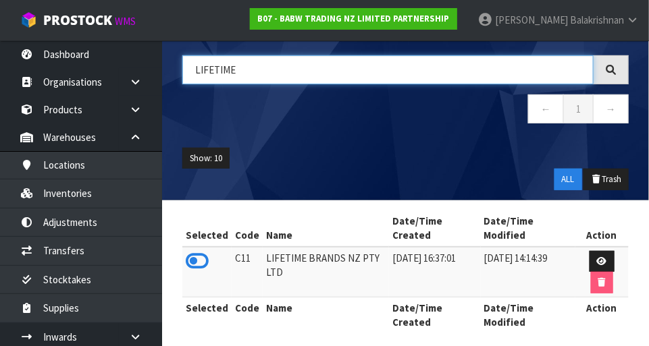
type input "LIFETIME"
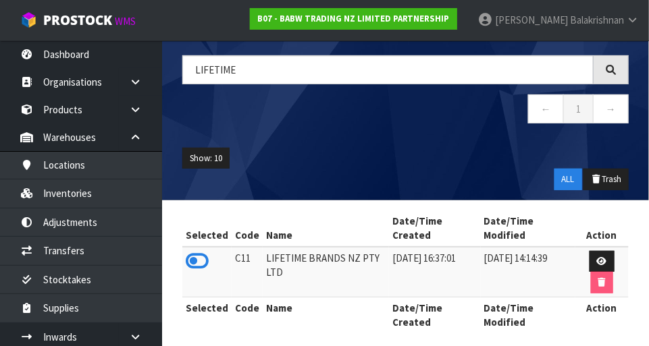
click at [199, 257] on icon at bounding box center [197, 261] width 23 height 20
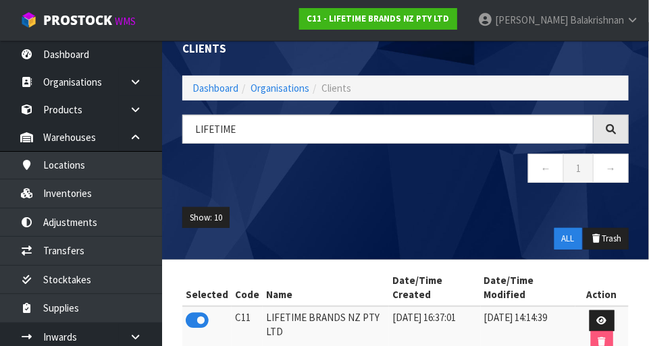
scroll to position [0, 0]
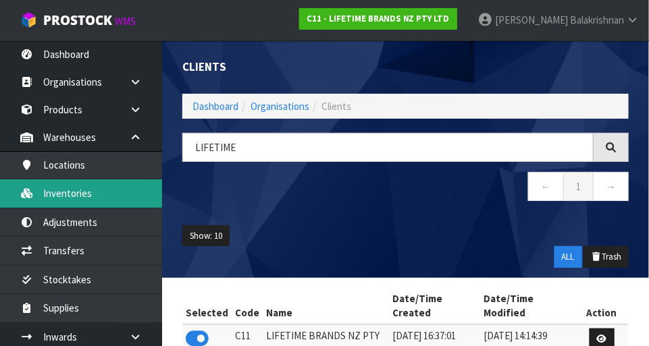
click at [49, 196] on link "Inventories" at bounding box center [81, 194] width 162 height 28
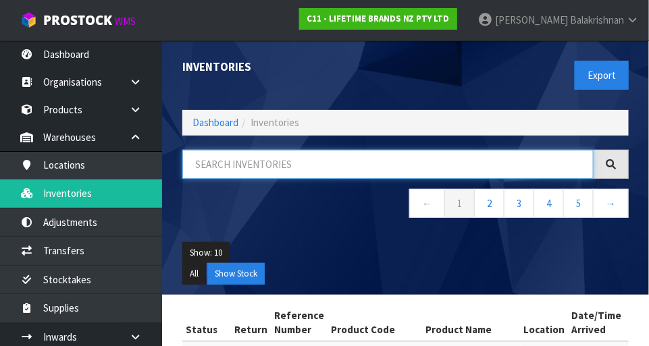
click at [456, 162] on input "text" at bounding box center [387, 164] width 411 height 29
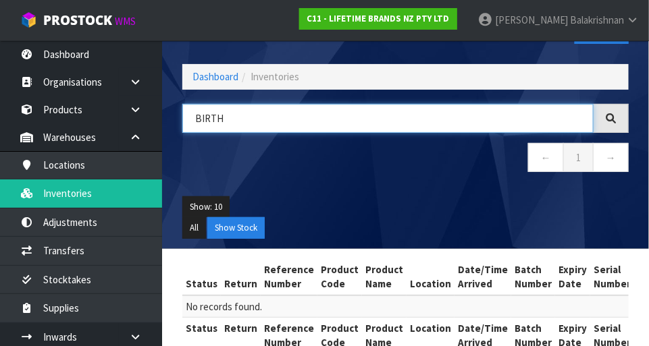
scroll to position [76, 0]
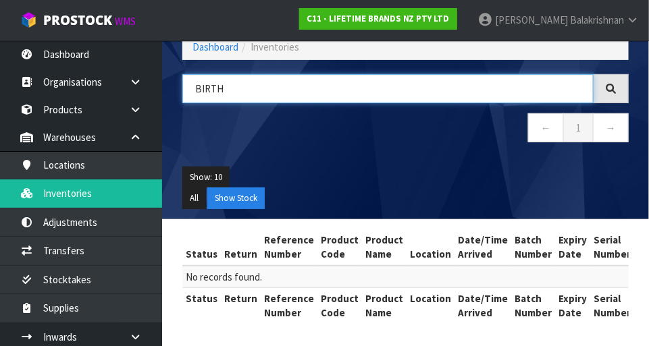
click at [326, 91] on input "BIRTH" at bounding box center [387, 88] width 411 height 29
click at [405, 88] on input "BIRTH CERTIFICATE" at bounding box center [387, 88] width 411 height 29
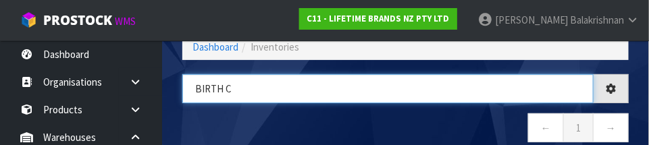
type input "BIRTH"
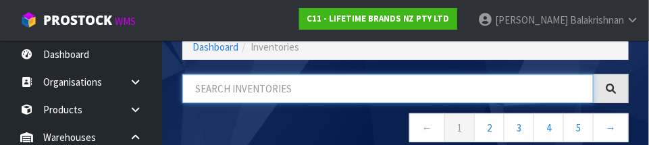
type input "2"
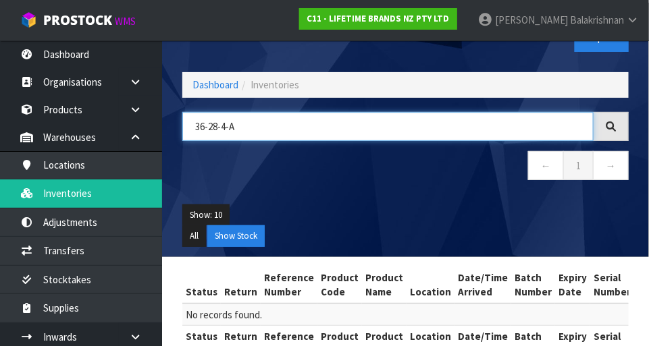
scroll to position [41, 0]
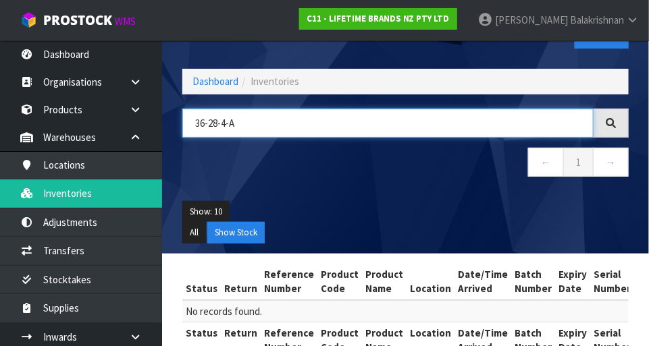
click at [409, 127] on input "36-28-4-A" at bounding box center [387, 123] width 411 height 29
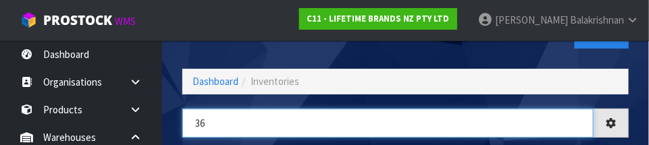
type input "3"
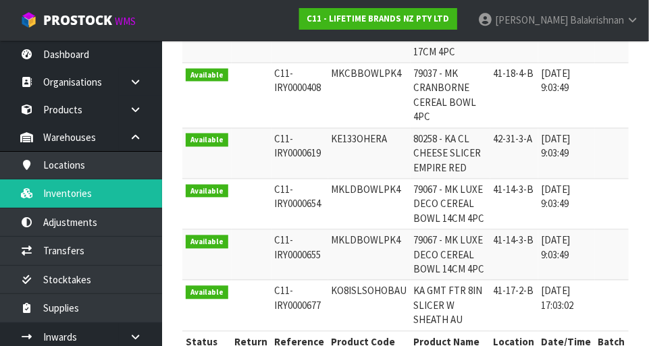
scroll to position [0, 0]
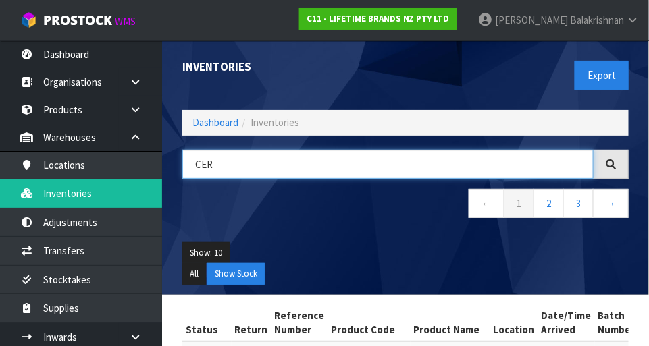
click at [416, 161] on input "CER" at bounding box center [387, 164] width 411 height 29
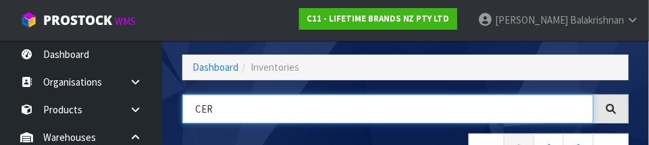
scroll to position [91, 0]
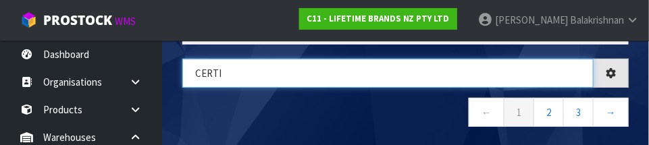
type input "CERTI"
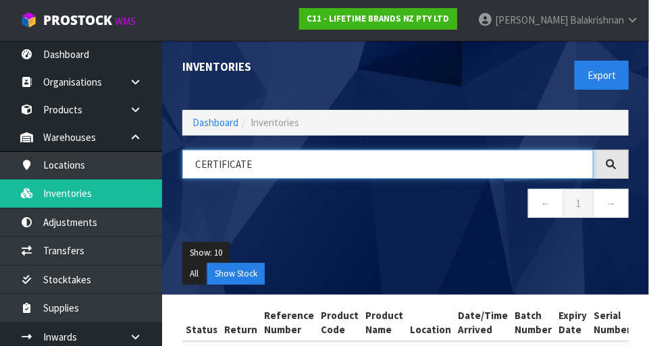
scroll to position [76, 0]
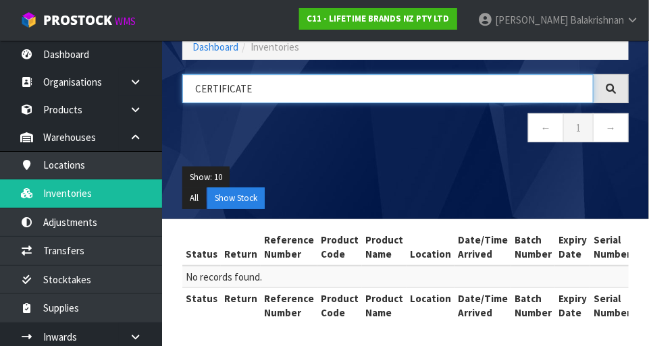
click at [479, 92] on input "CERTIFICATE" at bounding box center [387, 88] width 411 height 29
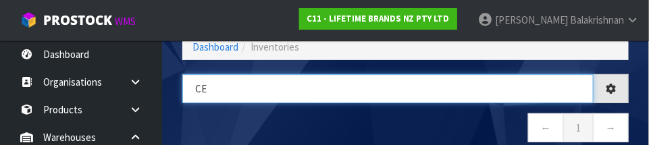
type input "C"
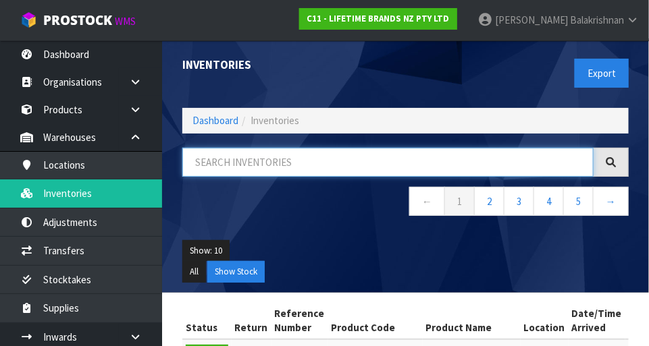
scroll to position [0, 0]
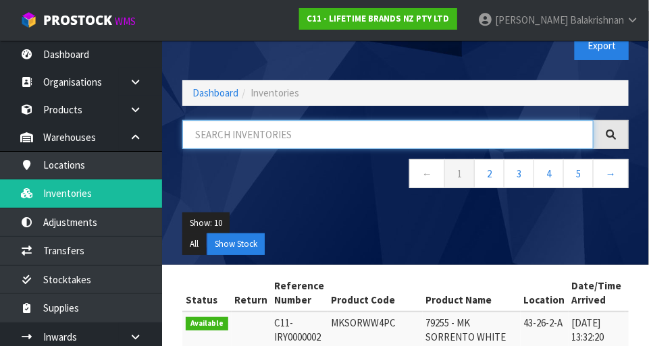
click at [514, 136] on input "text" at bounding box center [387, 134] width 411 height 29
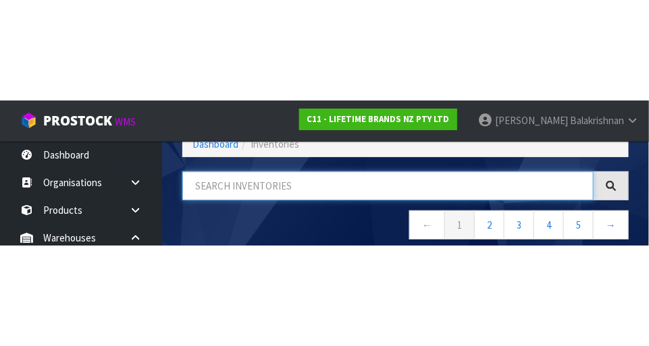
scroll to position [91, 0]
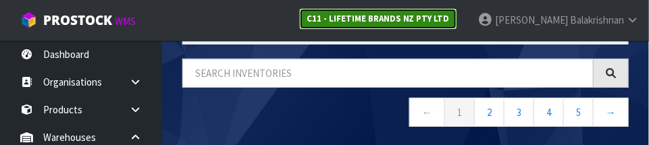
click at [450, 22] on strong "C11 - LIFETIME BRANDS NZ PTY LTD" at bounding box center [377, 18] width 143 height 11
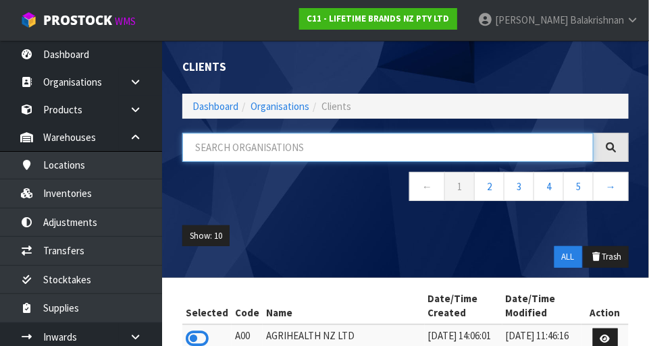
click at [353, 149] on input "text" at bounding box center [387, 147] width 411 height 29
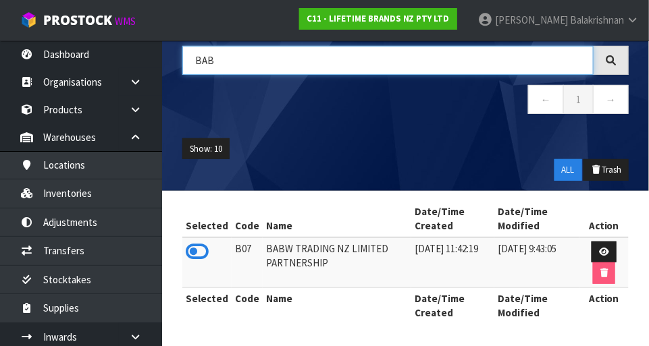
scroll to position [83, 0]
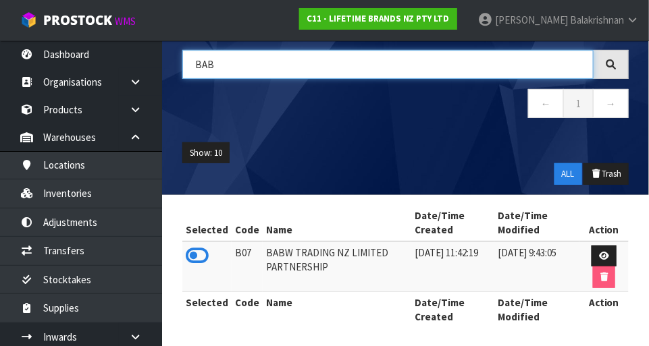
type input "BAB"
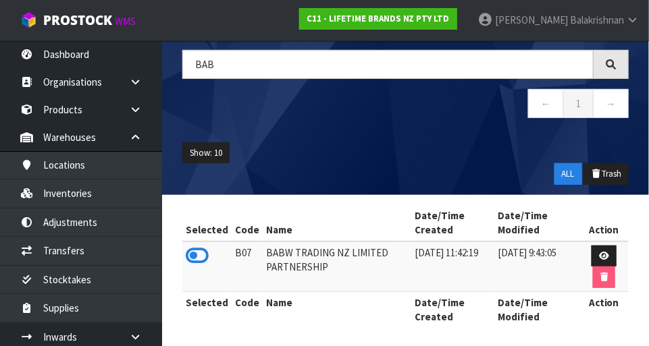
click at [194, 258] on icon at bounding box center [197, 256] width 23 height 20
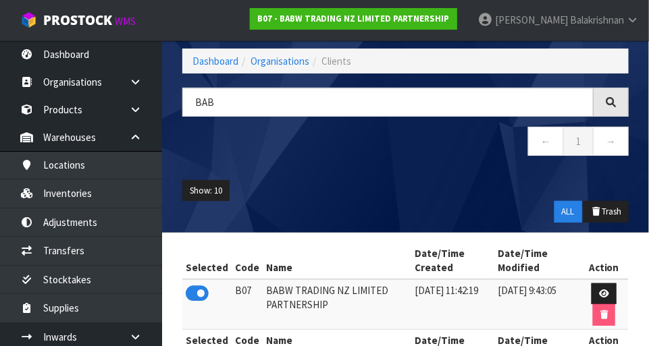
scroll to position [87, 0]
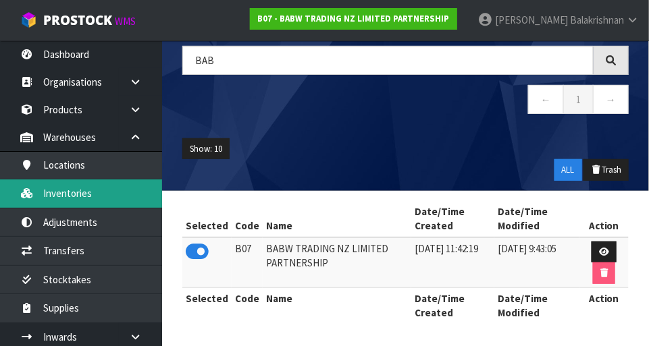
click at [54, 199] on link "Inventories" at bounding box center [81, 194] width 162 height 28
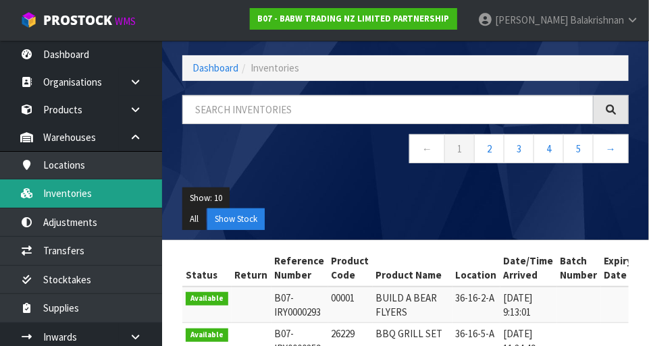
scroll to position [87, 0]
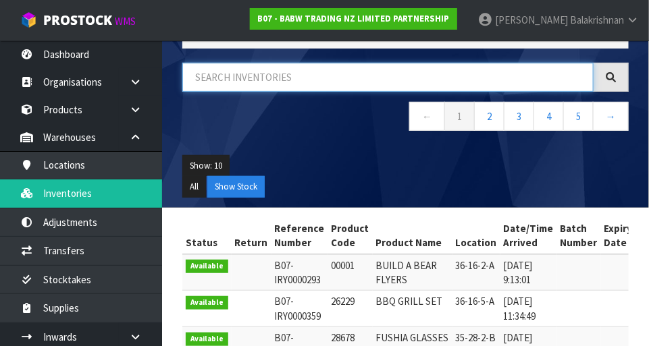
click at [460, 77] on input "text" at bounding box center [387, 77] width 411 height 29
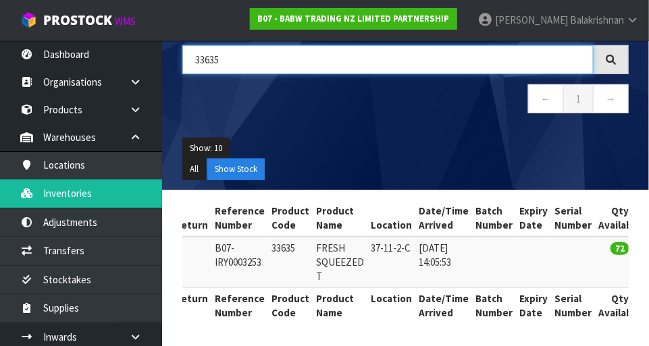
scroll to position [0, 0]
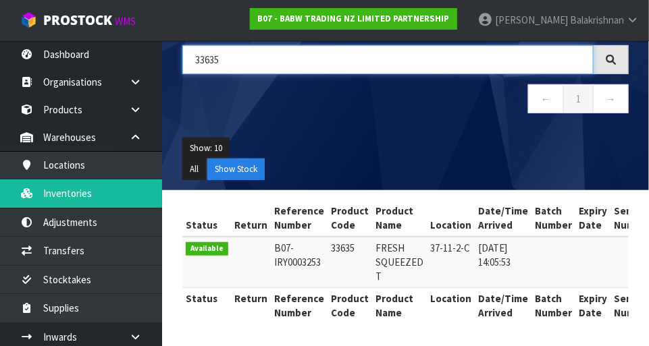
type input "33635"
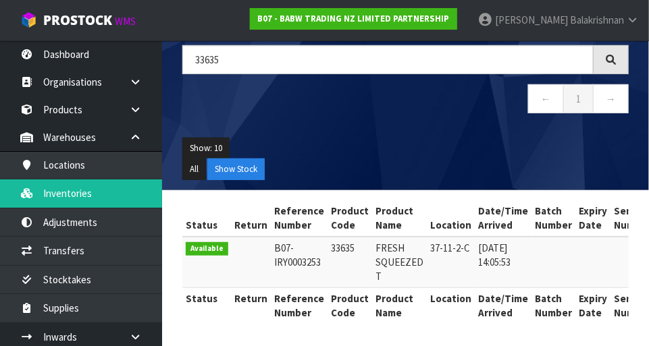
copy td "33635"
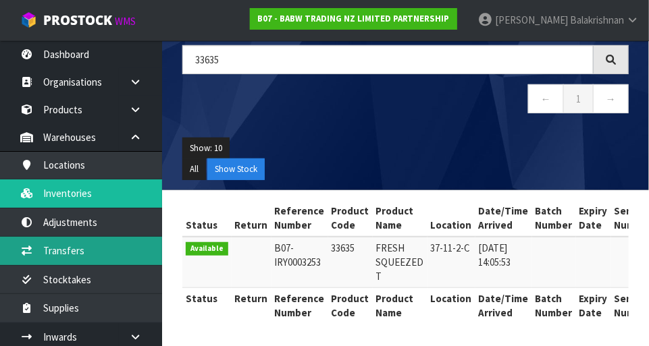
click at [47, 256] on link "Transfers" at bounding box center [81, 251] width 162 height 28
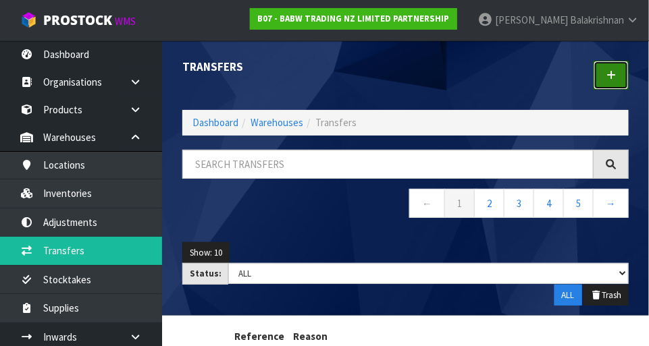
click at [617, 86] on link at bounding box center [610, 75] width 35 height 29
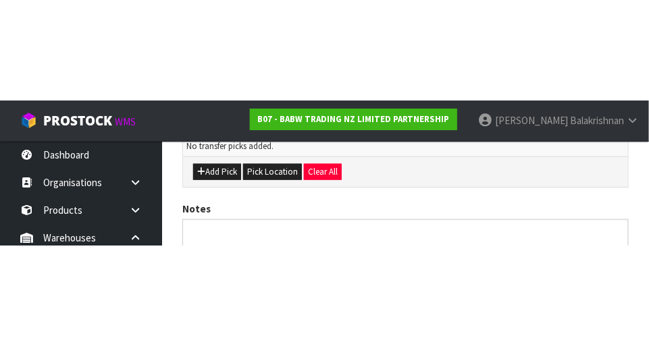
scroll to position [300, 0]
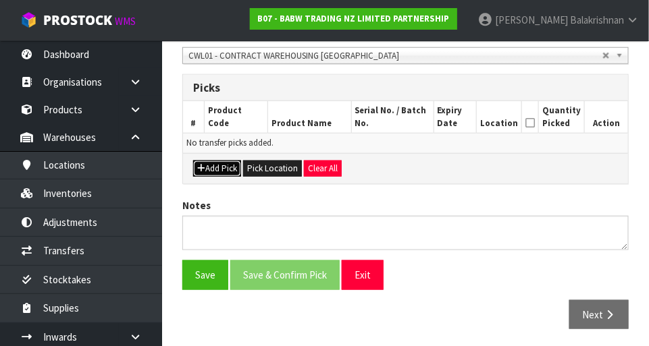
click at [220, 173] on button "Add Pick" at bounding box center [217, 169] width 48 height 16
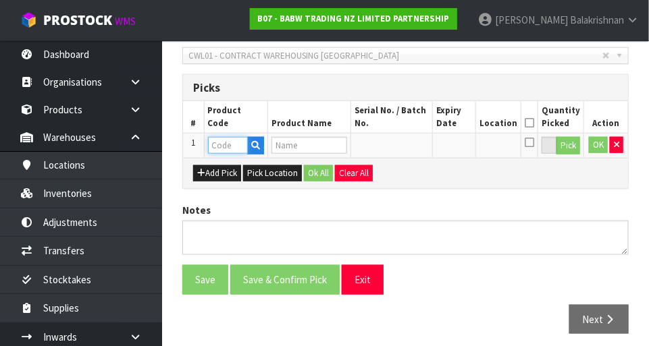
click at [226, 142] on input "text" at bounding box center [228, 145] width 40 height 17
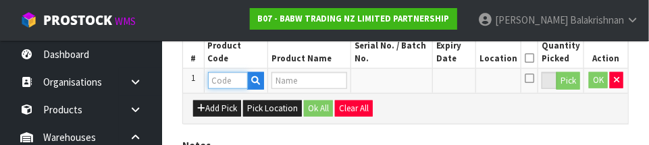
scroll to position [365, 0]
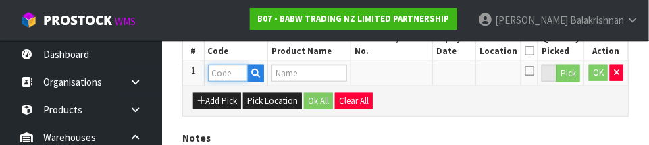
paste input "33635"
type input "33635"
type input "FRESH SQUEEZED T"
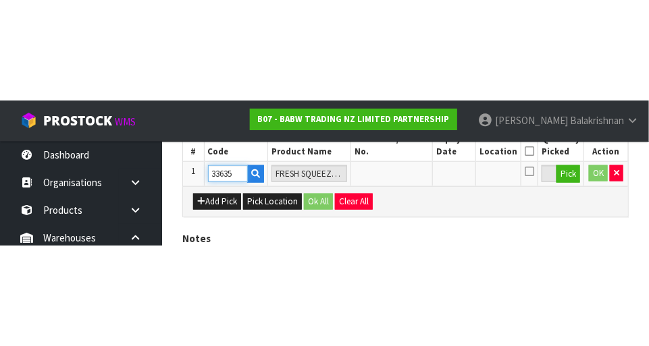
scroll to position [304, 0]
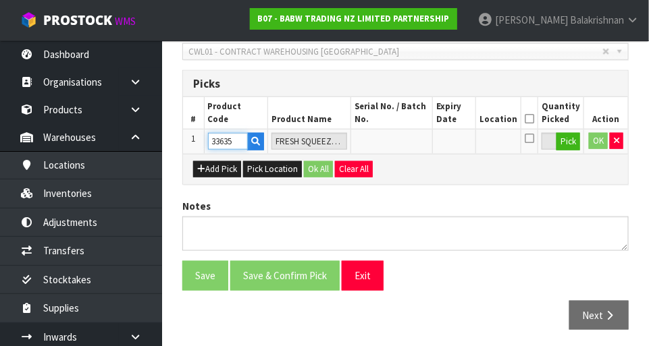
type input "33635"
click at [571, 141] on button "Pick" at bounding box center [568, 142] width 24 height 18
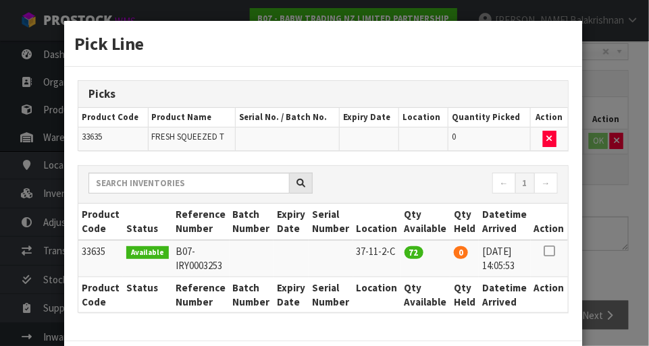
click at [550, 251] on icon at bounding box center [548, 251] width 11 height 1
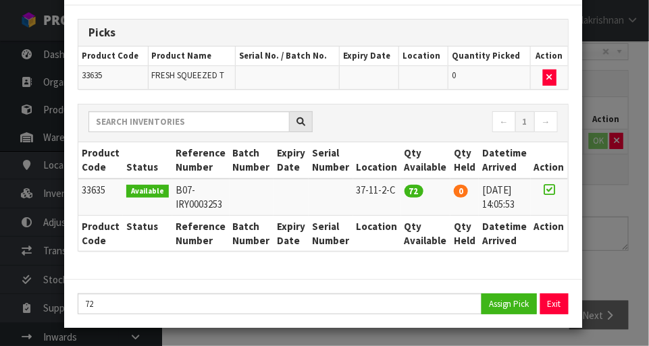
copy td "33635"
click at [505, 298] on button "Assign Pick" at bounding box center [508, 304] width 55 height 21
type input "72"
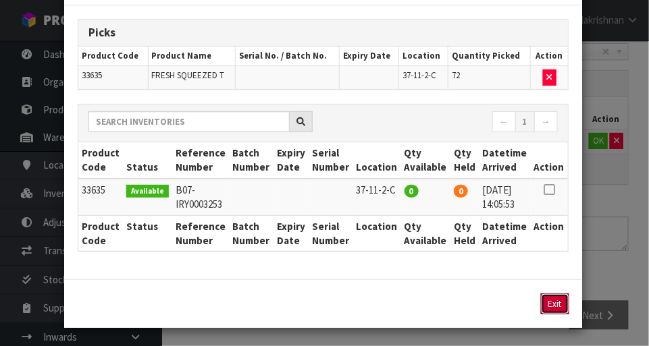
click at [558, 307] on button "Exit" at bounding box center [555, 304] width 28 height 21
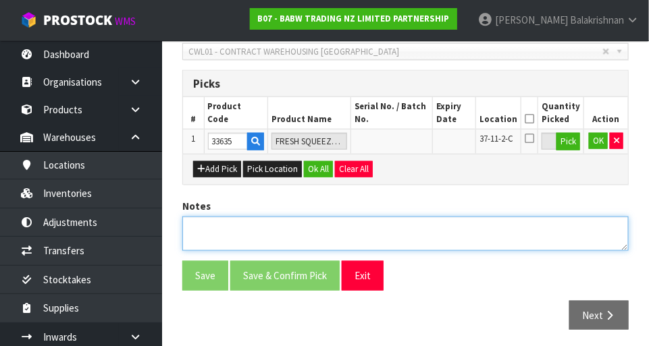
click at [271, 230] on textarea at bounding box center [405, 234] width 446 height 34
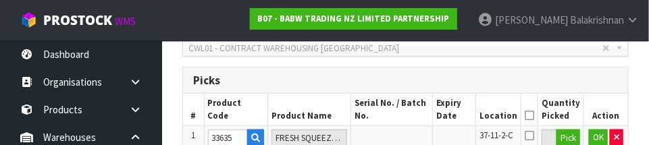
scroll to position [456, 0]
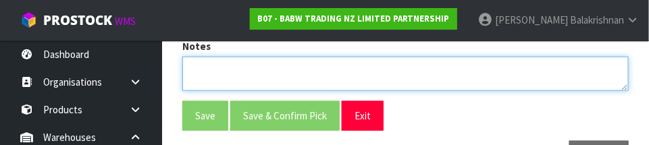
paste textarea "33635"
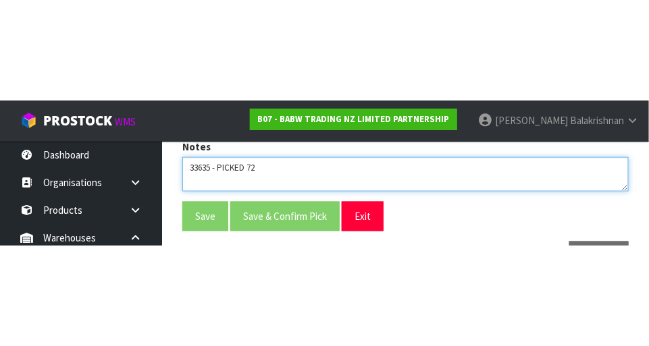
scroll to position [304, 0]
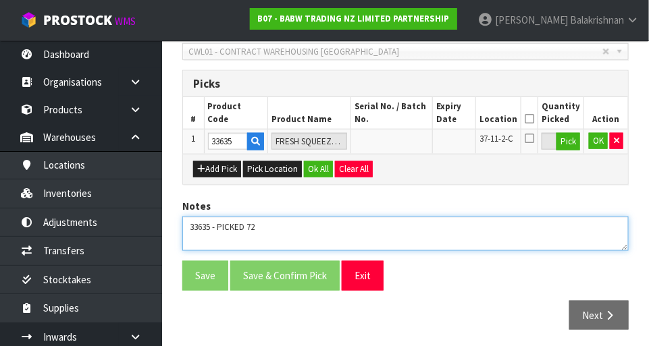
type textarea "33635 - PICKED 72"
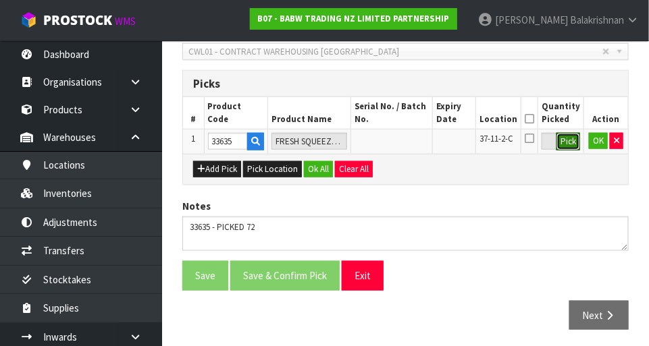
click at [571, 141] on button "Pick" at bounding box center [568, 142] width 24 height 18
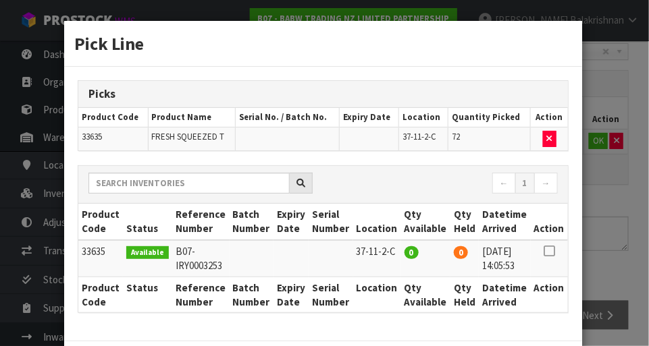
click at [620, 206] on div "Pick Line Picks Product Code Product Name Serial No. / Batch No. Expiry Date Lo…" at bounding box center [324, 173] width 649 height 346
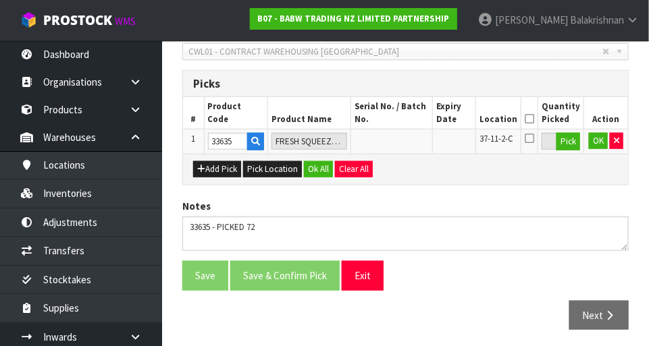
click at [534, 119] on icon at bounding box center [529, 119] width 9 height 1
click at [595, 142] on button "OK" at bounding box center [598, 141] width 19 height 16
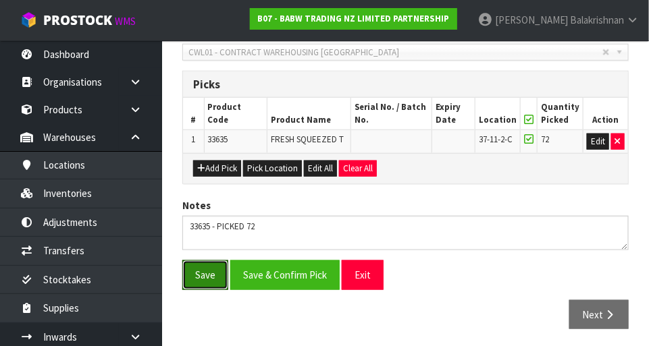
click at [215, 281] on button "Save" at bounding box center [205, 275] width 46 height 29
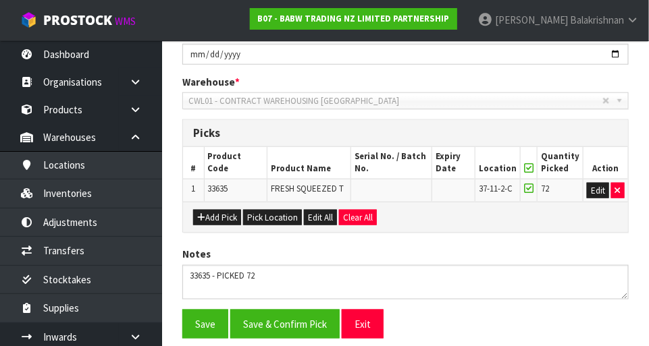
scroll to position [0, 0]
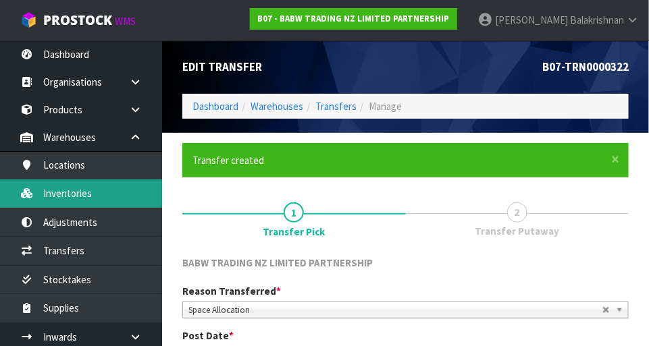
click at [97, 198] on link "Inventories" at bounding box center [81, 194] width 162 height 28
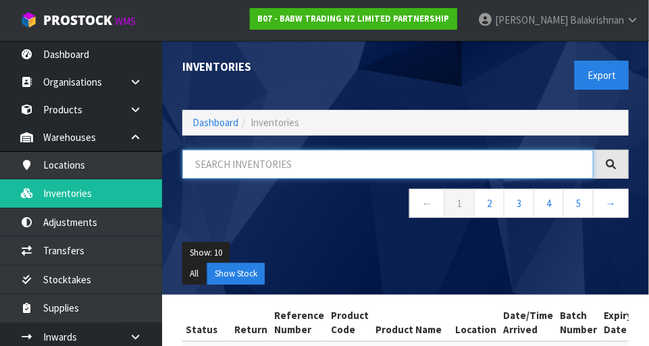
click at [279, 161] on input "text" at bounding box center [387, 164] width 411 height 29
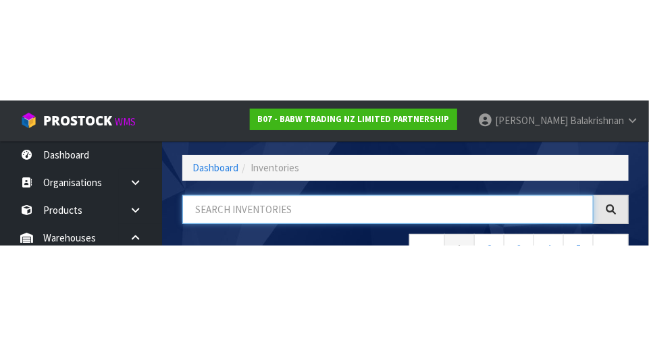
scroll to position [91, 0]
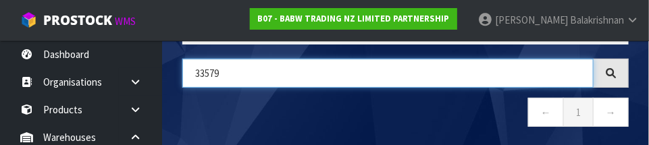
type input "33579"
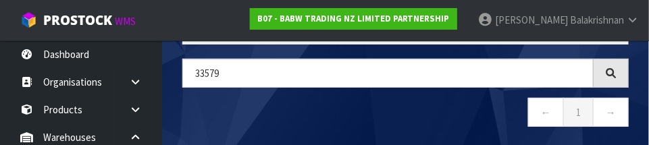
click at [481, 121] on nav "← 1 →" at bounding box center [405, 114] width 446 height 33
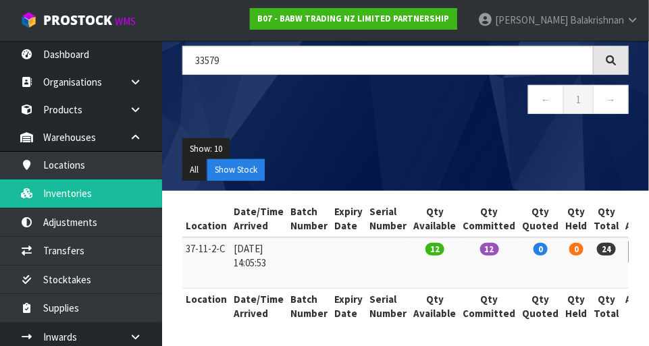
scroll to position [0, 0]
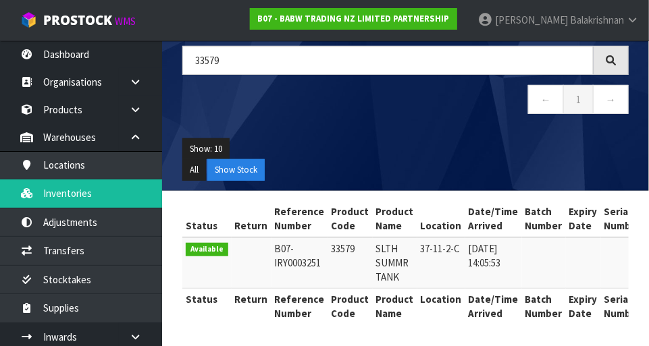
copy td "33579"
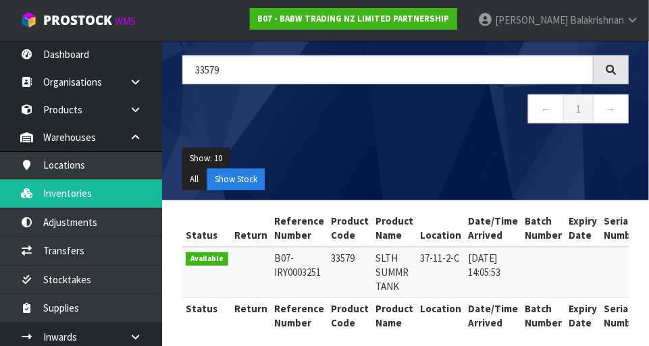
scroll to position [105, 0]
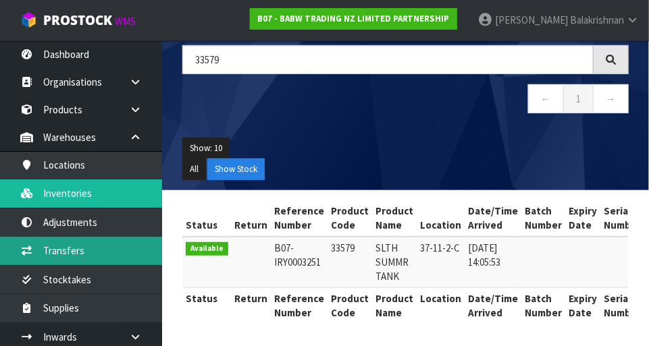
click at [108, 252] on link "Transfers" at bounding box center [81, 251] width 162 height 28
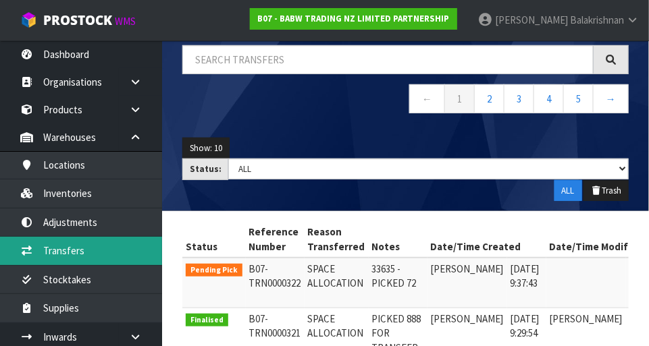
scroll to position [0, 57]
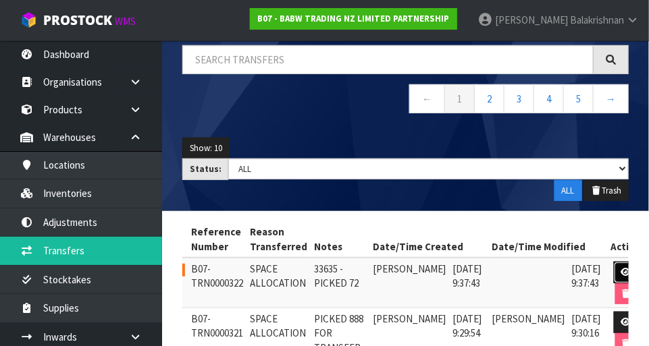
click at [621, 268] on icon at bounding box center [626, 272] width 10 height 9
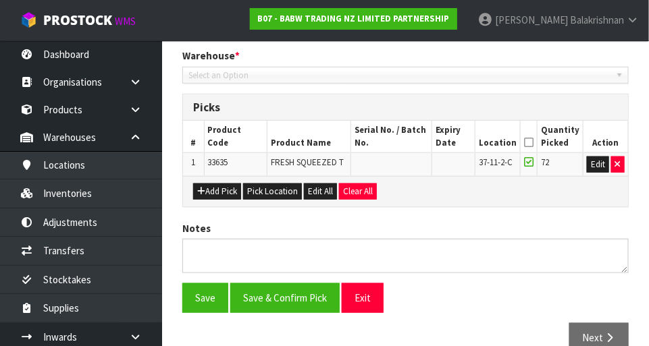
type input "[DATE]"
type textarea "33635 - PICKED 72"
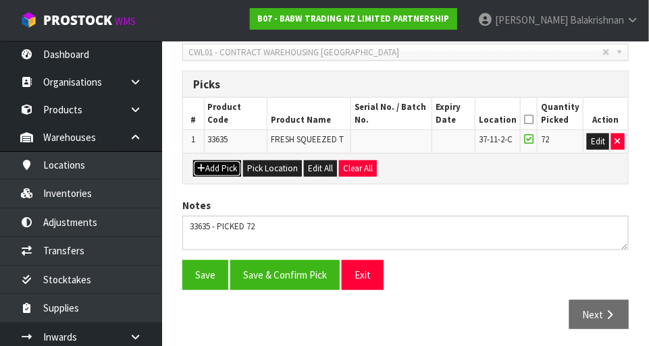
click at [224, 173] on button "Add Pick" at bounding box center [217, 169] width 48 height 16
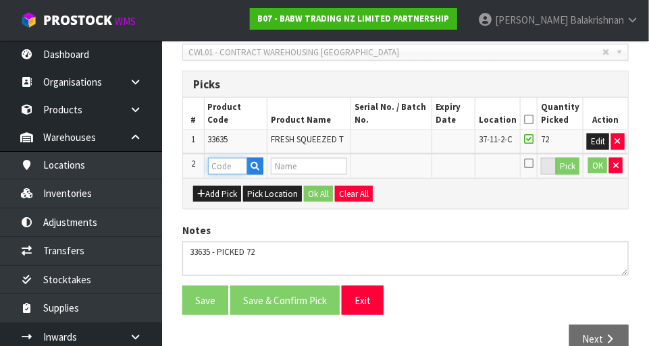
click at [229, 161] on input "text" at bounding box center [228, 166] width 40 height 17
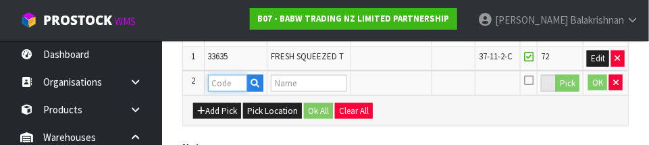
scroll to position [388, 0]
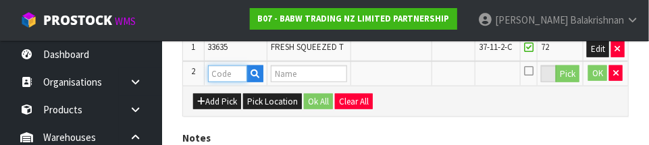
paste input "33579"
type input "33579"
type input "SLTH SUMMR TANK"
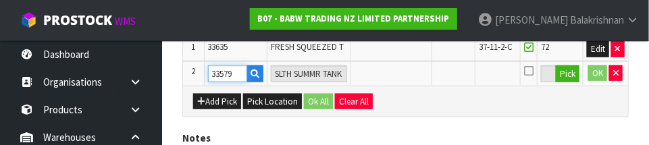
type input "33579"
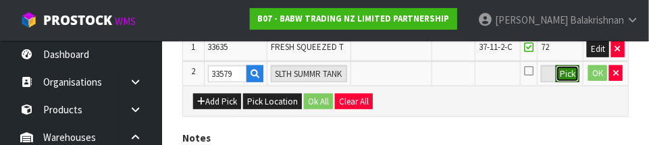
click at [571, 73] on button "Pick" at bounding box center [568, 74] width 24 height 18
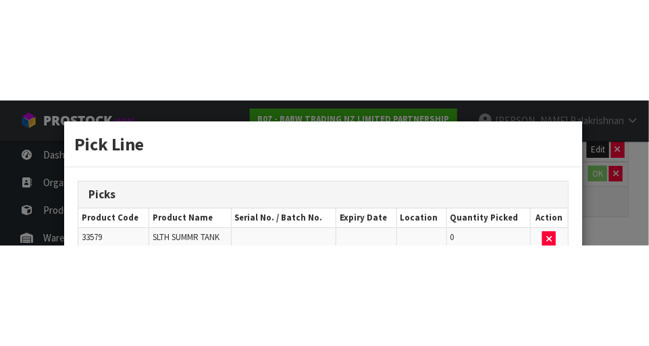
scroll to position [327, 0]
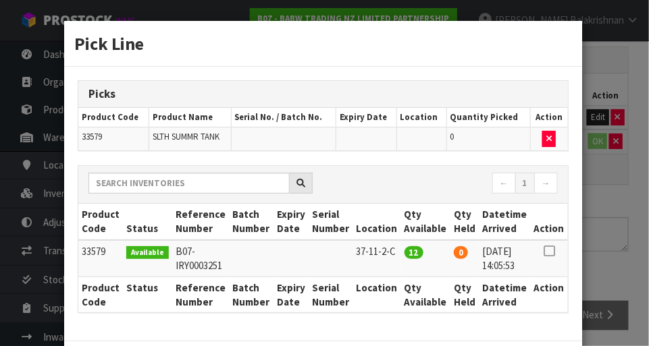
click at [550, 251] on icon at bounding box center [548, 251] width 11 height 1
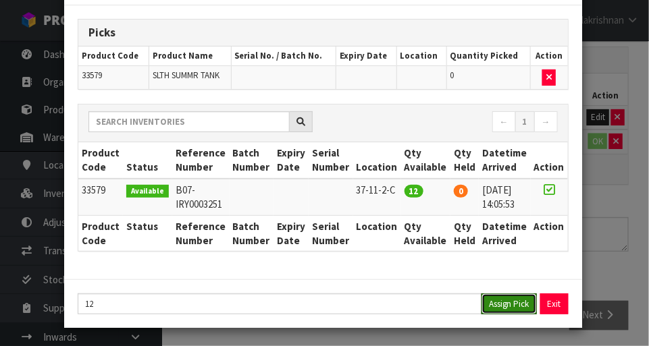
click at [516, 306] on button "Assign Pick" at bounding box center [508, 304] width 55 height 21
type input "12"
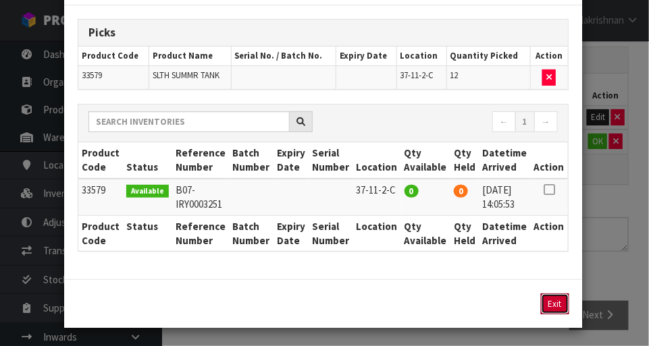
click at [556, 306] on button "Exit" at bounding box center [555, 304] width 28 height 21
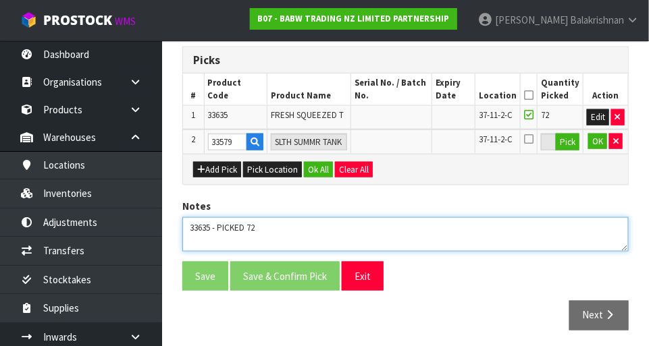
click at [308, 218] on textarea at bounding box center [405, 234] width 446 height 34
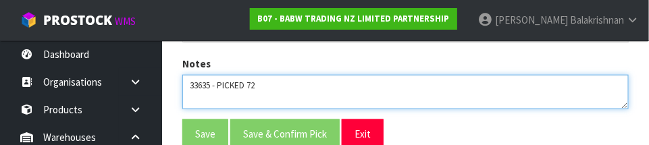
scroll to position [479, 0]
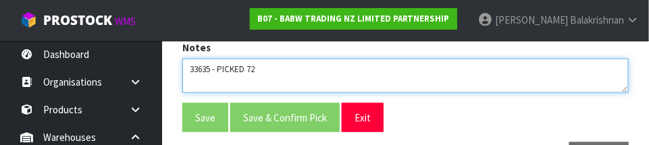
paste textarea "33579"
type textarea "33635 - PICKED 72 33579 - PICK 12"
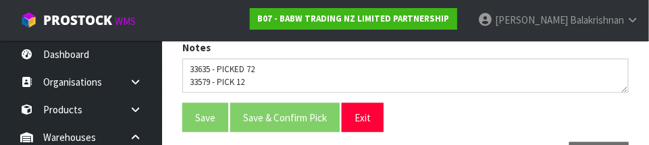
click at [592, 114] on div "Save Save & Confirm Pick Exit" at bounding box center [405, 117] width 466 height 29
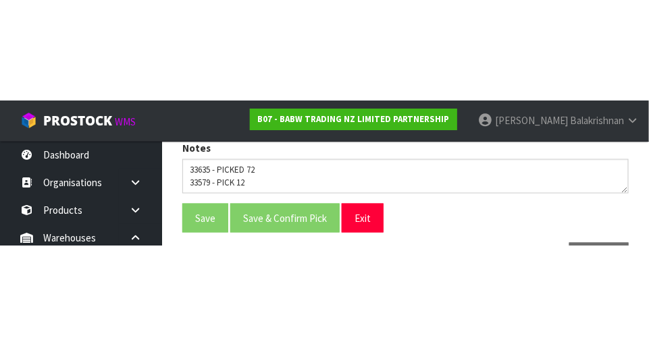
scroll to position [327, 0]
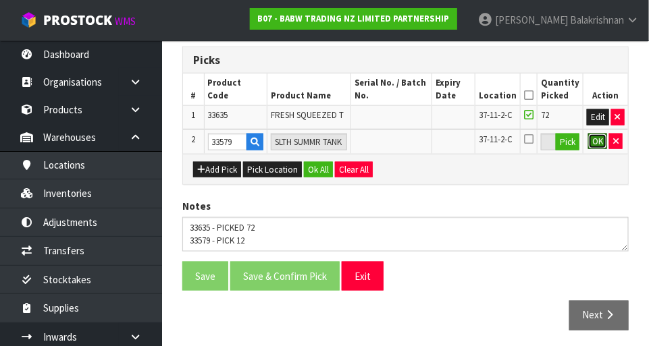
click at [601, 146] on button "OK" at bounding box center [597, 142] width 19 height 16
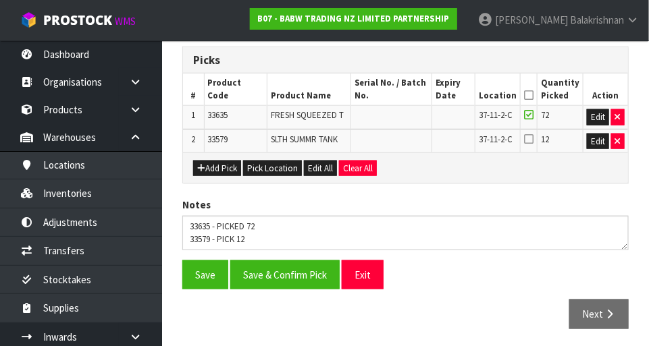
scroll to position [326, 0]
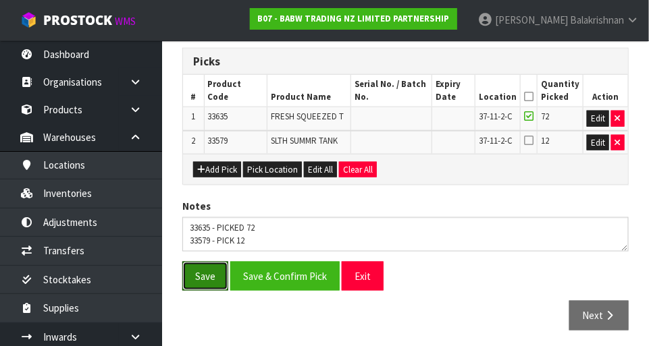
click at [203, 275] on button "Save" at bounding box center [205, 276] width 46 height 29
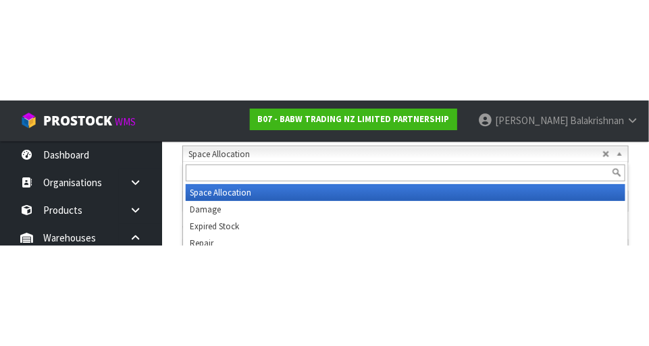
scroll to position [256, 0]
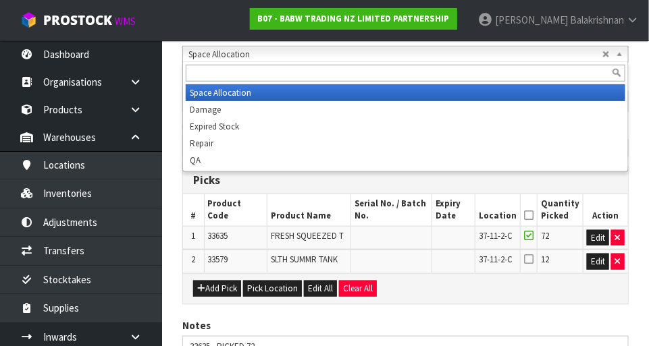
click at [528, 323] on div "Notes" at bounding box center [405, 345] width 466 height 52
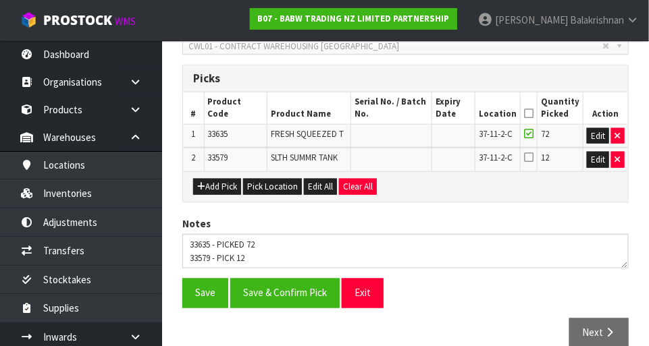
scroll to position [375, 0]
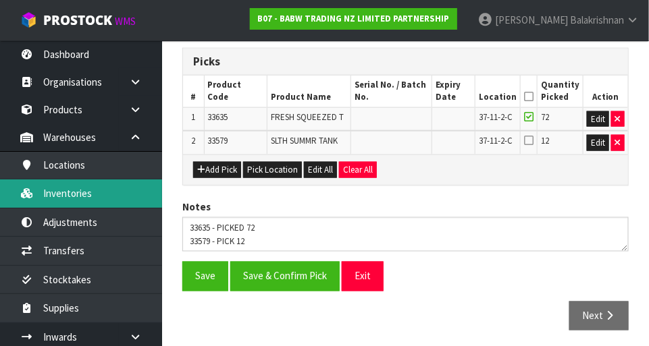
click at [97, 200] on link "Inventories" at bounding box center [81, 194] width 162 height 28
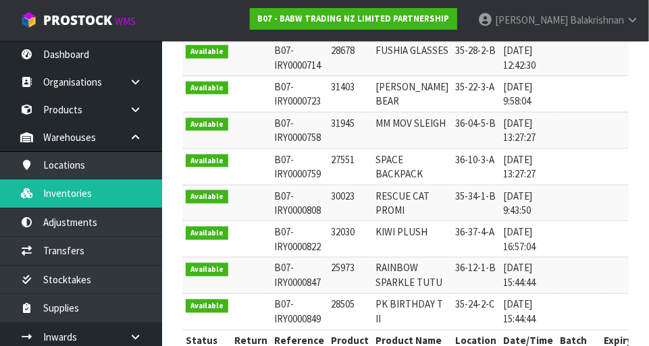
click at [298, 101] on td "B07-IRY0000723" at bounding box center [299, 94] width 57 height 36
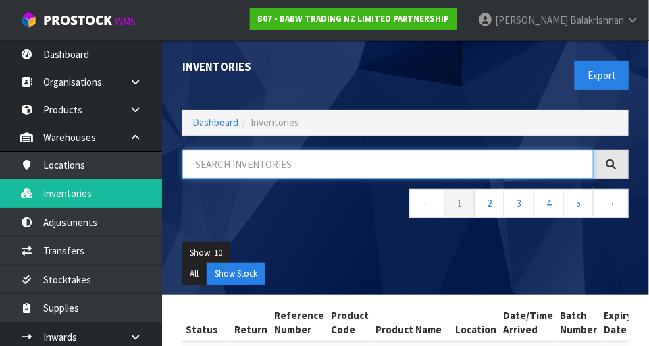
click at [342, 159] on input "text" at bounding box center [387, 164] width 411 height 29
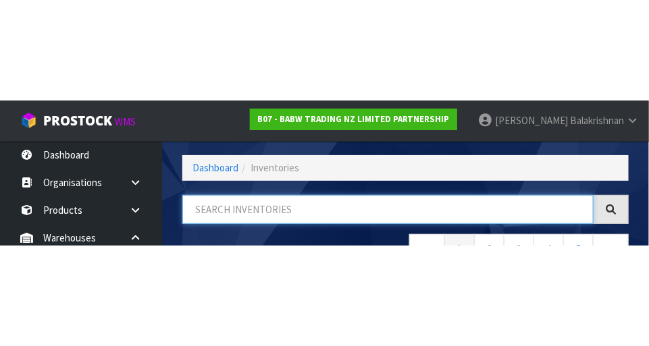
scroll to position [91, 0]
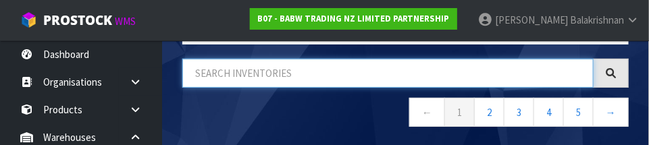
click at [284, 70] on input "text" at bounding box center [387, 73] width 411 height 29
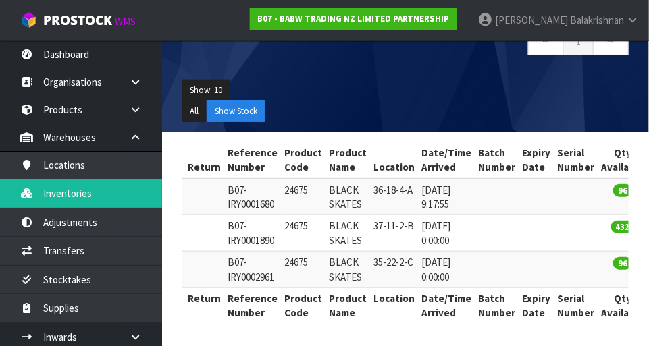
scroll to position [0, 0]
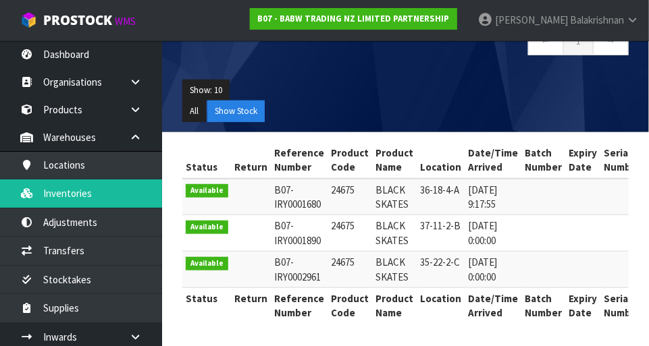
type input "24675"
copy td "24675"
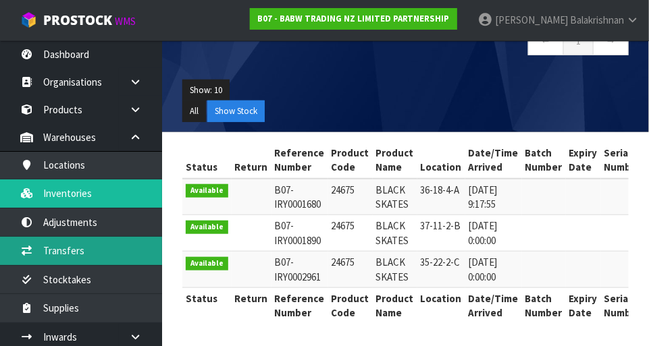
click at [49, 252] on link "Transfers" at bounding box center [81, 251] width 162 height 28
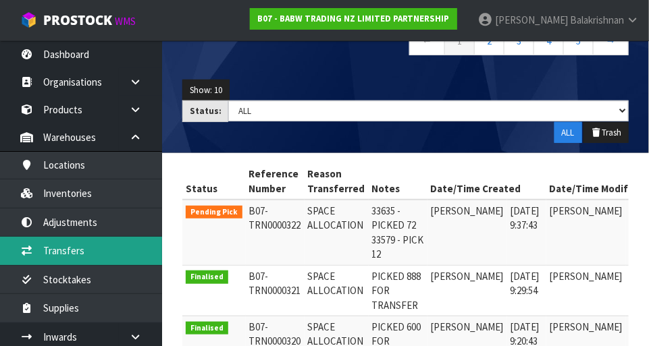
scroll to position [0, 57]
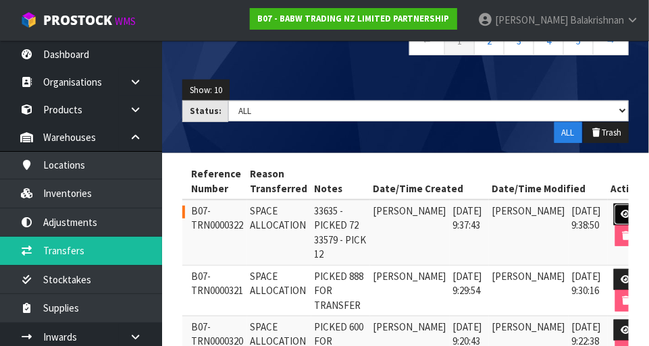
click at [621, 213] on icon at bounding box center [626, 214] width 10 height 9
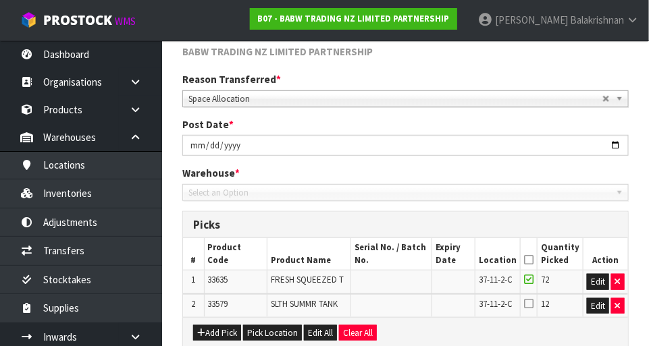
scroll to position [280, 0]
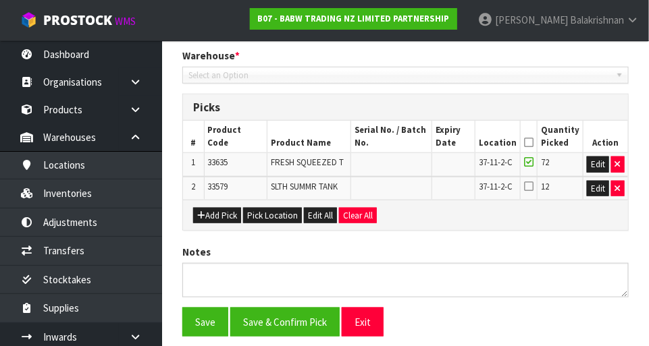
type input "[DATE]"
type textarea "33635 - PICKED 72 33579 - PICK 12"
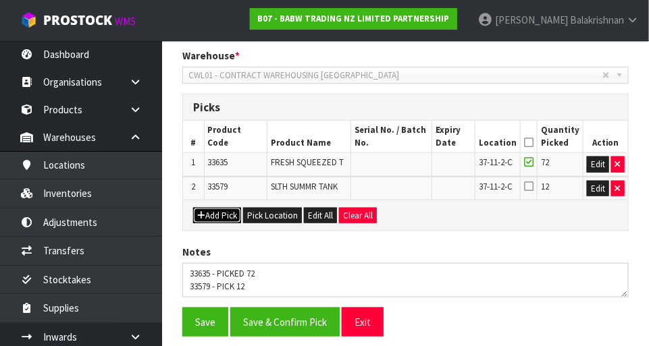
click at [213, 220] on button "Add Pick" at bounding box center [217, 216] width 48 height 16
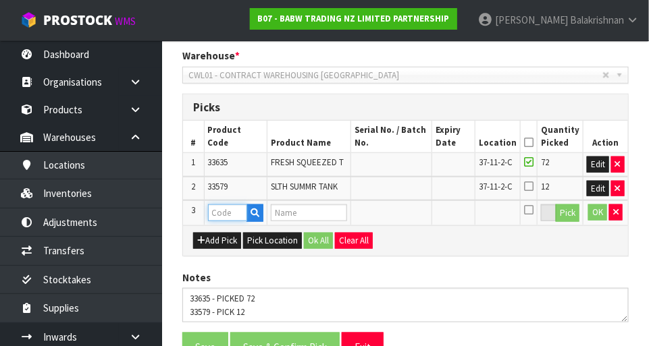
click at [223, 211] on input "text" at bounding box center [228, 213] width 40 height 17
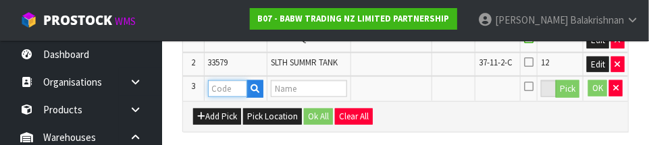
scroll to position [411, 0]
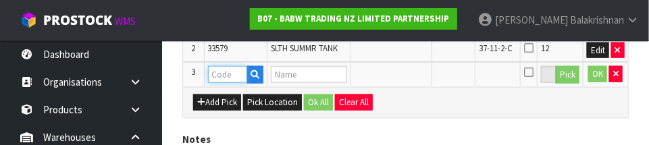
paste input "24675"
type input "24675"
type input "BLACK SKATES"
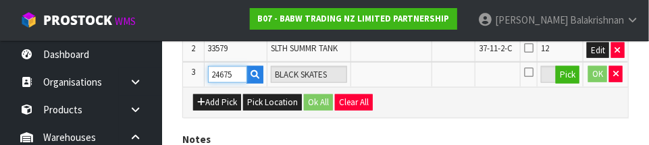
type input "24675"
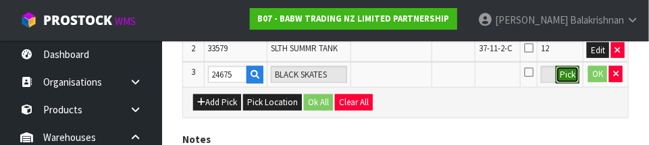
click at [572, 74] on button "Pick" at bounding box center [568, 75] width 24 height 18
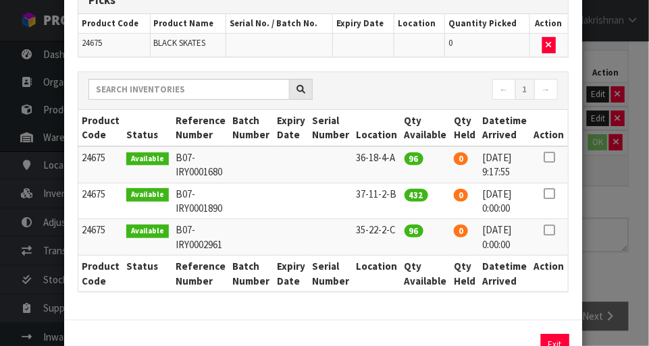
scroll to position [99, 0]
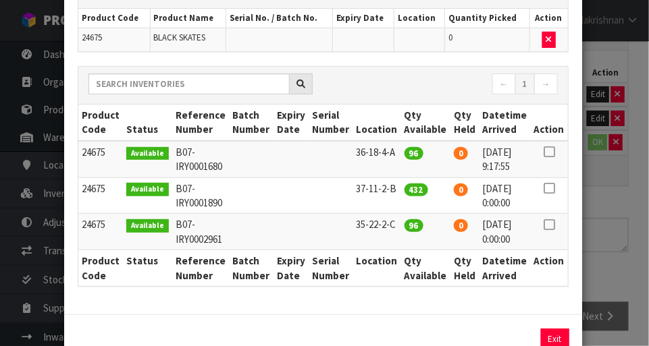
click at [550, 188] on icon at bounding box center [548, 188] width 11 height 1
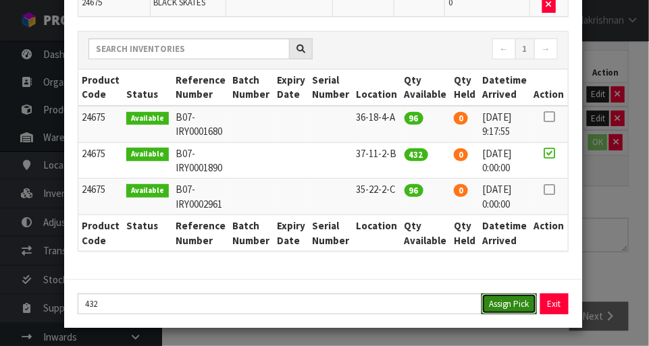
click at [512, 305] on button "Assign Pick" at bounding box center [508, 304] width 55 height 21
type input "432"
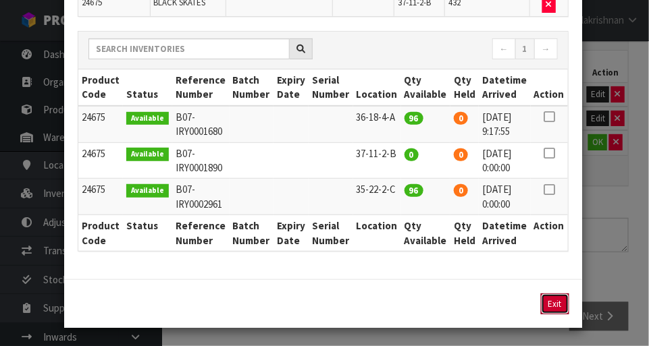
click at [563, 305] on button "Exit" at bounding box center [555, 304] width 28 height 21
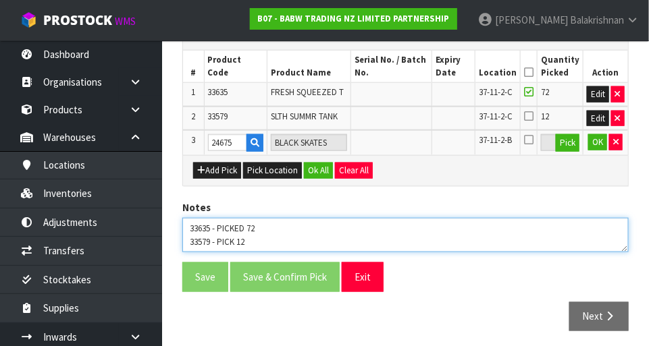
click at [269, 234] on textarea at bounding box center [405, 235] width 446 height 34
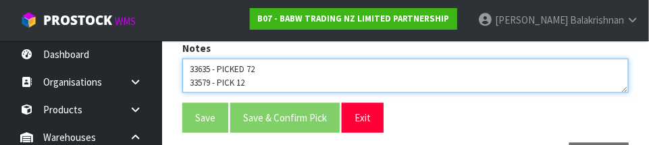
scroll to position [8, 0]
paste textarea "24675"
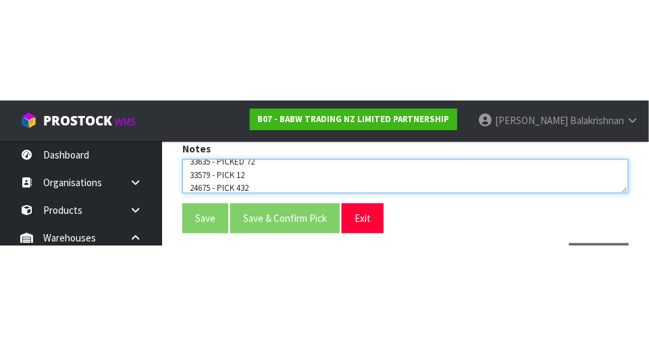
scroll to position [350, 0]
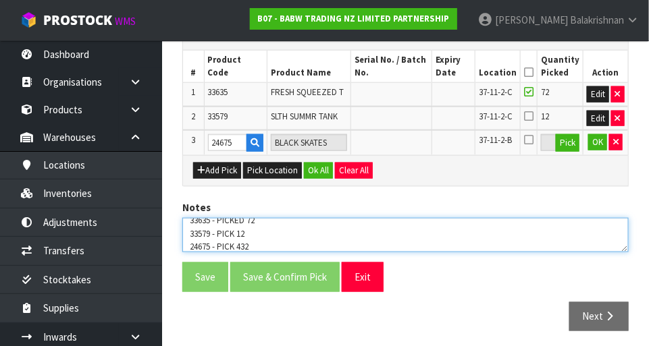
type textarea "33635 - PICKED 72 33579 - PICK 12 24675 - PICK 432"
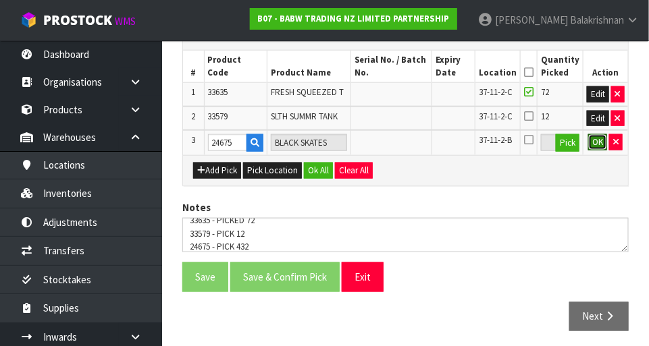
click at [597, 142] on button "OK" at bounding box center [597, 142] width 19 height 16
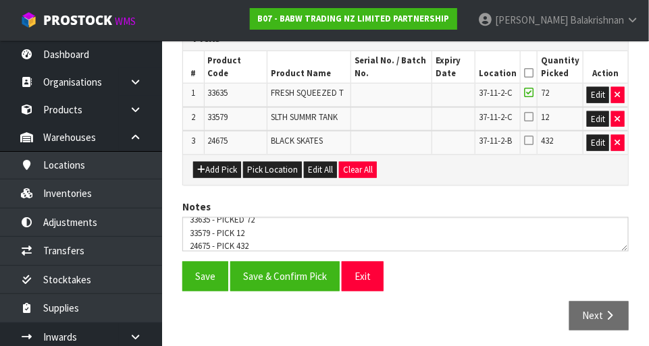
click at [531, 73] on icon at bounding box center [528, 73] width 9 height 1
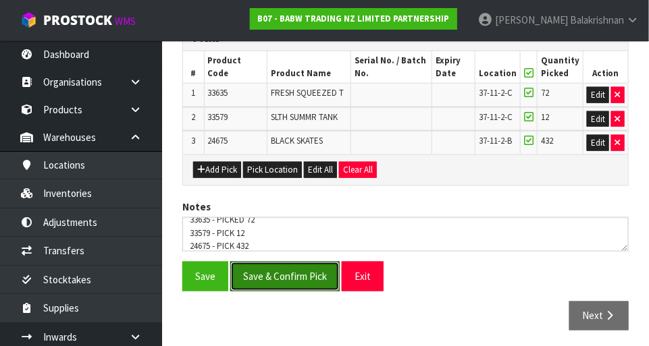
click at [266, 279] on button "Save & Confirm Pick" at bounding box center [284, 276] width 109 height 29
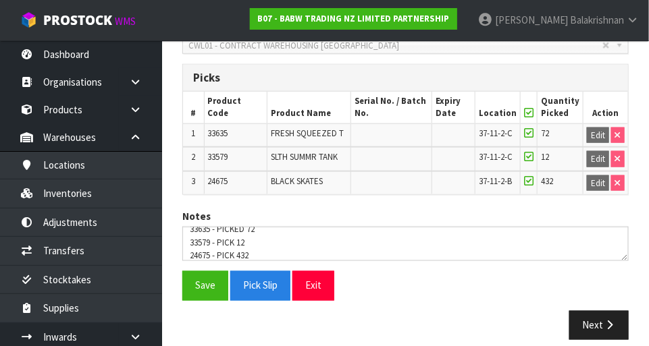
scroll to position [369, 0]
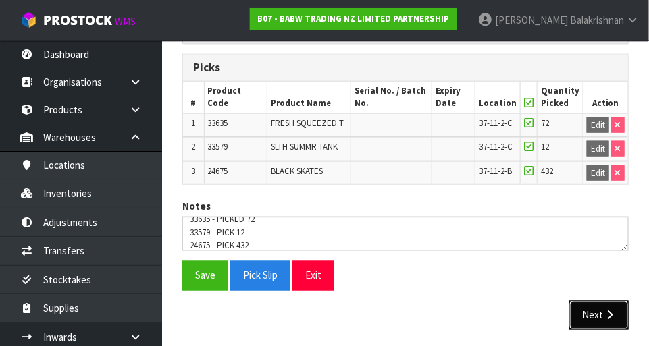
click at [606, 315] on icon "button" at bounding box center [609, 316] width 13 height 10
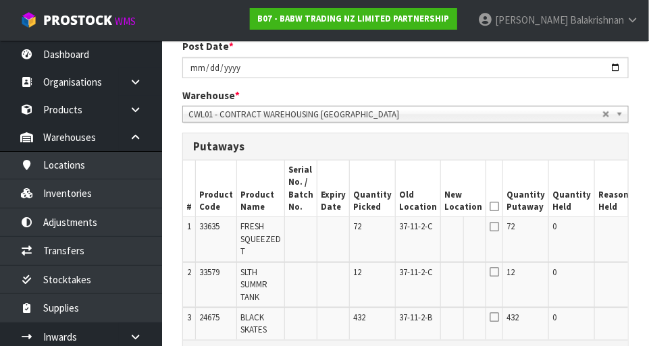
scroll to position [292, 0]
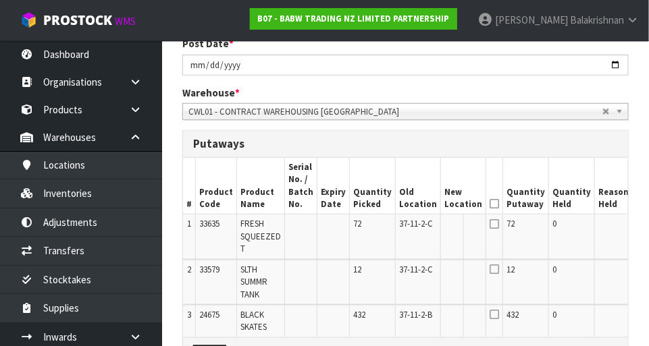
click at [636, 227] on button "Edit" at bounding box center [647, 226] width 22 height 16
click at [444, 228] on input "text" at bounding box center [455, 226] width 22 height 17
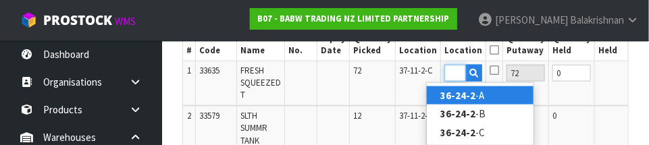
scroll to position [0, 20]
type input "36-24-2-B"
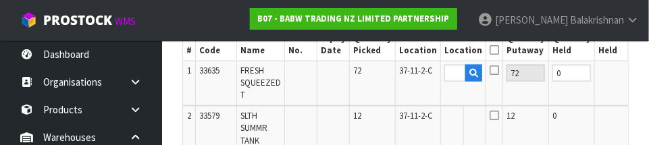
click at [638, 78] on button "OK" at bounding box center [647, 73] width 19 height 16
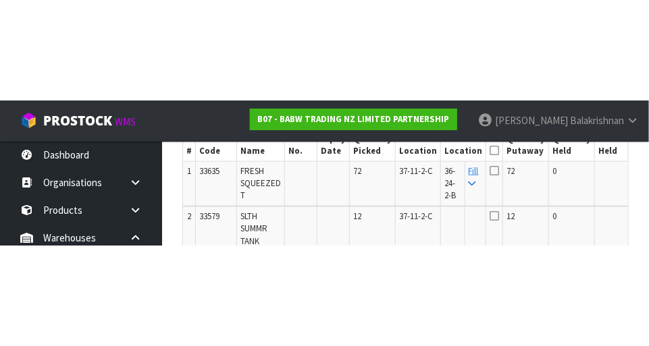
scroll to position [446, 0]
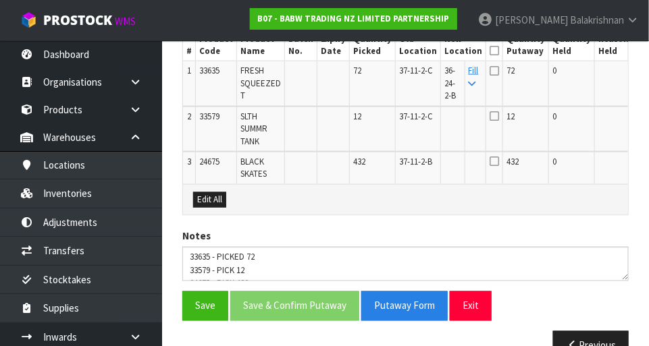
click at [468, 71] on link "Fill" at bounding box center [473, 77] width 10 height 24
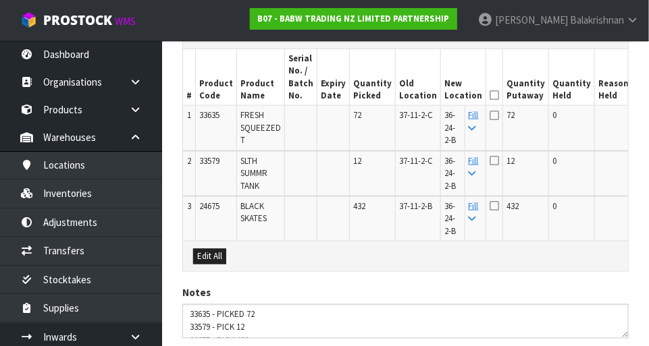
scroll to position [402, 0]
click at [489, 95] on icon at bounding box center [493, 95] width 9 height 1
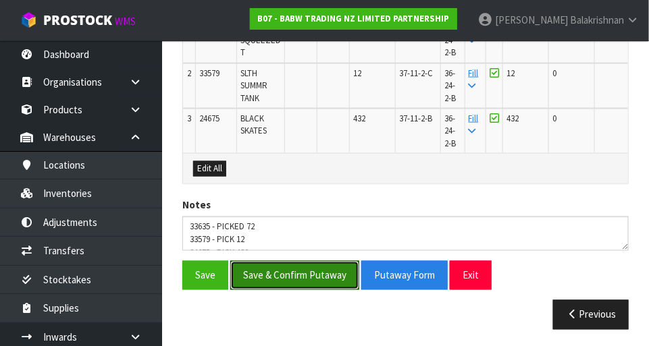
click at [296, 275] on button "Save & Confirm Putaway" at bounding box center [294, 275] width 129 height 29
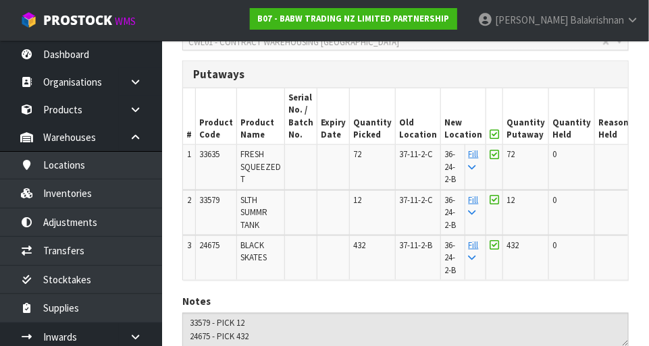
scroll to position [352, 0]
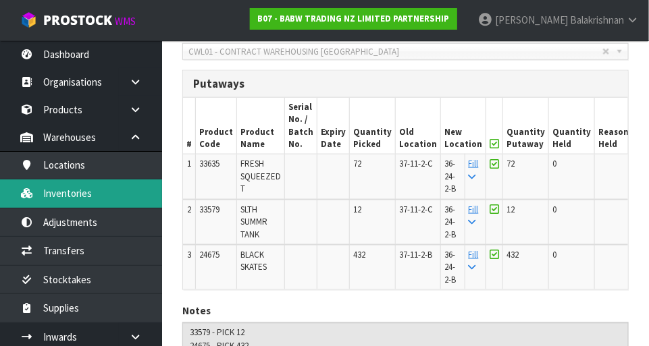
click at [97, 197] on link "Inventories" at bounding box center [81, 194] width 162 height 28
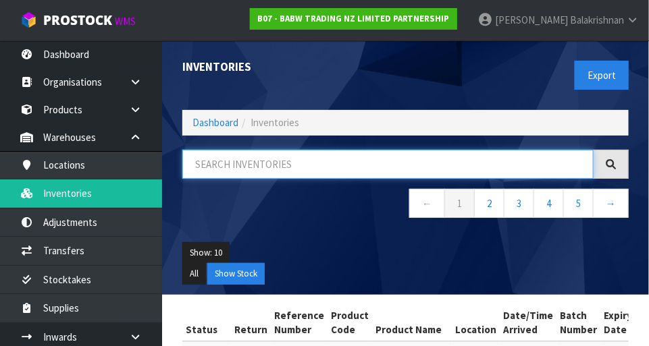
click at [373, 158] on input "text" at bounding box center [387, 164] width 411 height 29
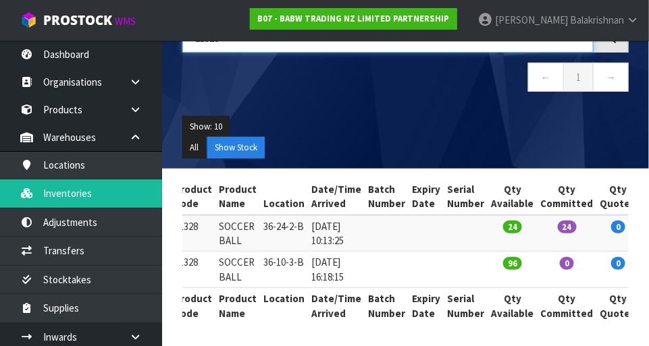
scroll to position [0, 175]
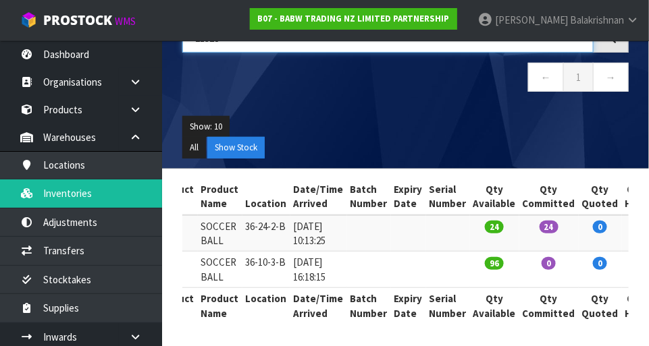
type input "21328"
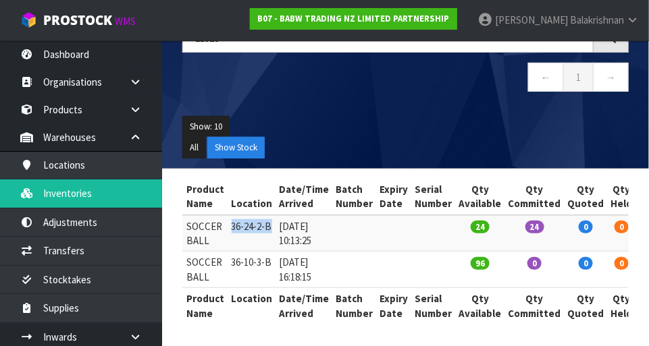
scroll to position [0, 0]
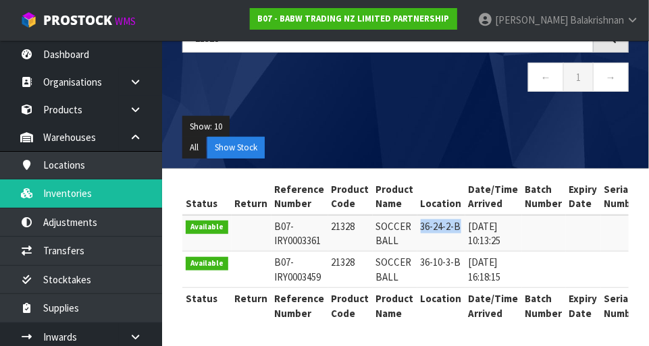
copy td "21328"
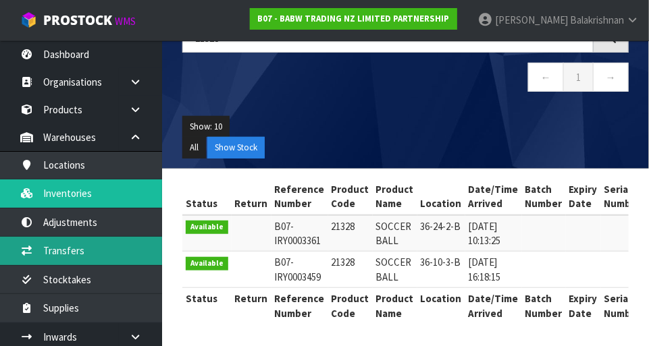
click at [101, 250] on link "Transfers" at bounding box center [81, 251] width 162 height 28
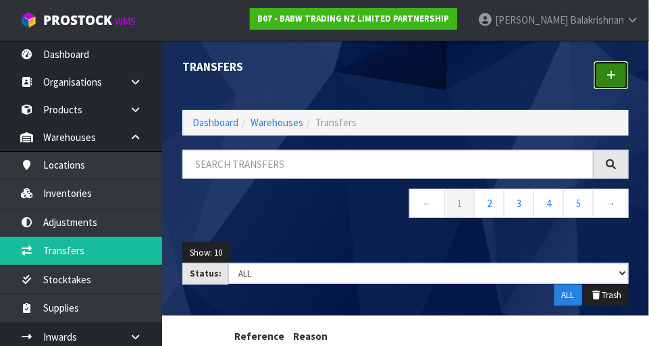
click at [619, 71] on link at bounding box center [610, 75] width 35 height 29
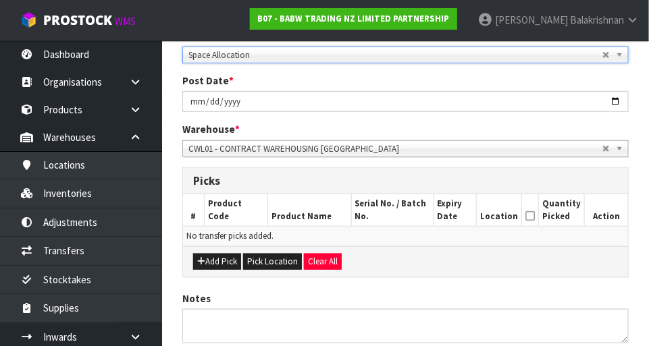
scroll to position [300, 0]
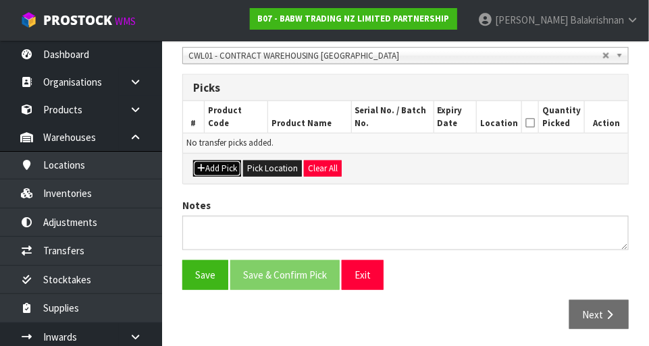
click at [221, 161] on button "Add Pick" at bounding box center [217, 169] width 48 height 16
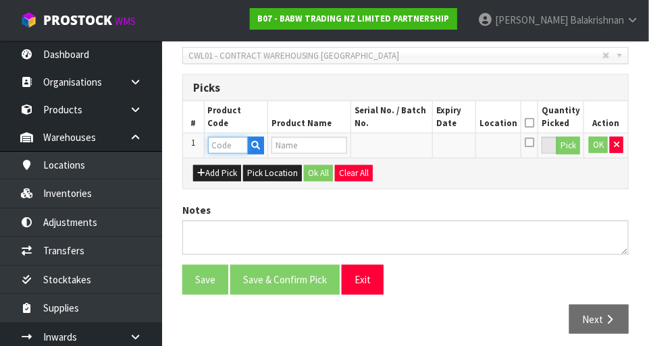
click at [238, 146] on input "text" at bounding box center [228, 145] width 40 height 17
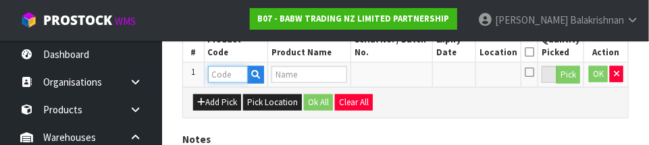
scroll to position [365, 0]
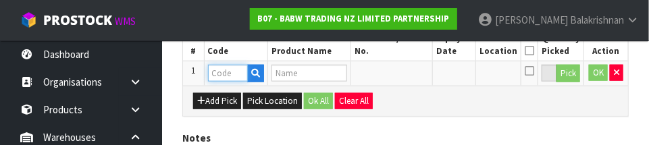
click at [228, 72] on input "text" at bounding box center [228, 73] width 40 height 17
paste input "21328"
type input "21328"
type input "SOCCER BALL"
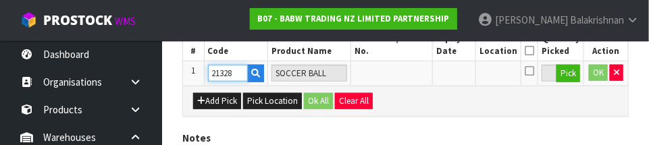
type input "21328"
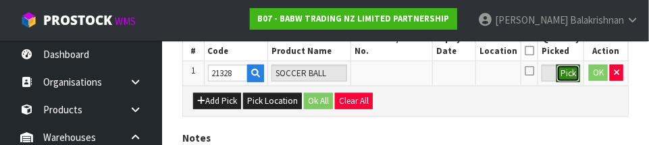
click at [569, 78] on button "Pick" at bounding box center [568, 74] width 24 height 18
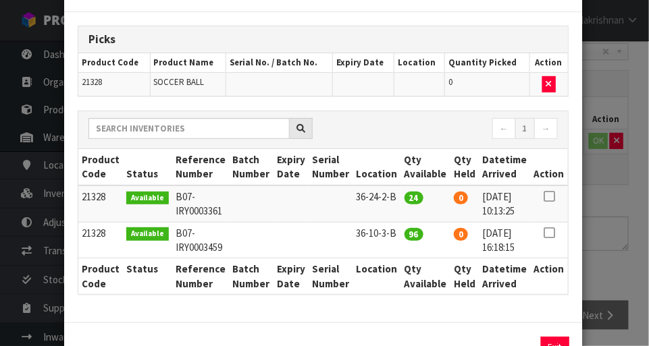
scroll to position [59, 0]
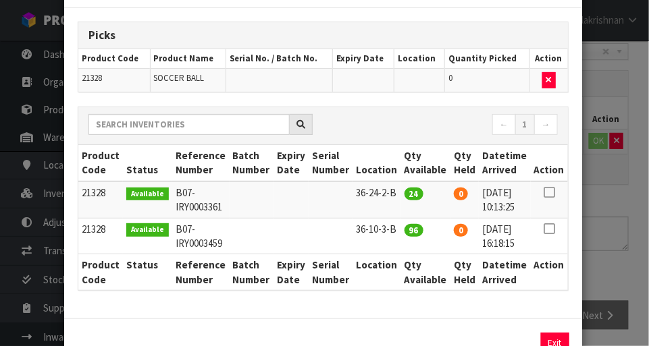
copy td "36-24-2-B"
click at [627, 240] on div "Pick Line Picks Product Code Product Name Serial No. / Batch No. Expiry Date Lo…" at bounding box center [324, 173] width 649 height 346
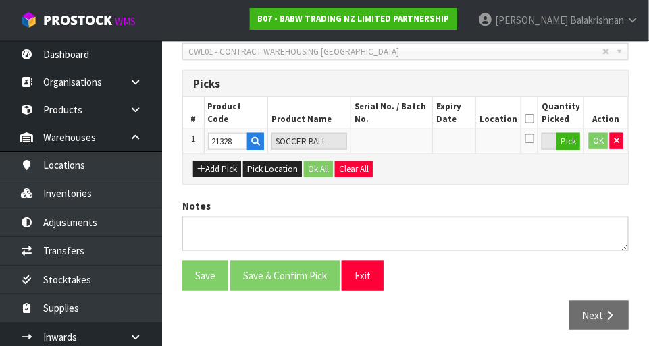
click at [533, 119] on icon at bounding box center [529, 119] width 9 height 1
click at [534, 140] on icon at bounding box center [529, 138] width 9 height 11
click at [0, 0] on input "checkbox" at bounding box center [0, 0] width 0 height 0
click at [566, 146] on button "Pick" at bounding box center [568, 142] width 24 height 18
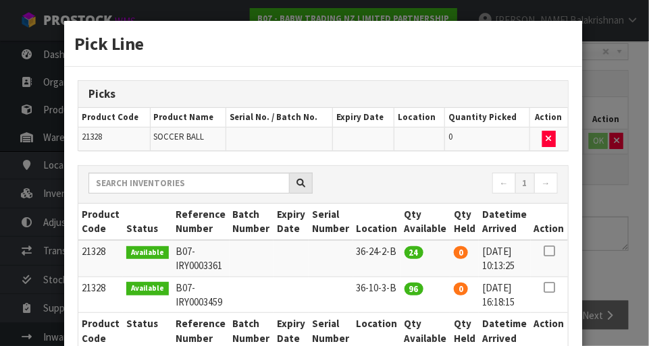
click at [603, 248] on div "Pick Line Picks Product Code Product Name Serial No. / Batch No. Expiry Date Lo…" at bounding box center [324, 173] width 649 height 346
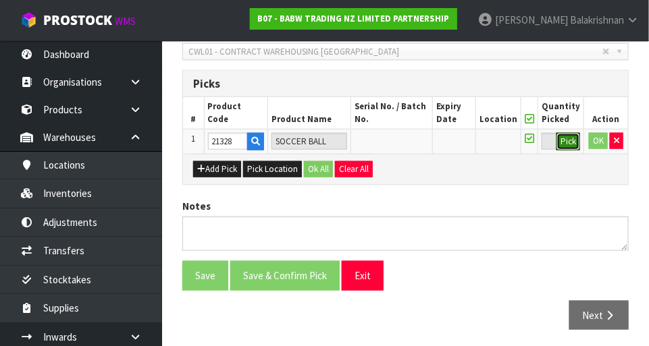
click at [566, 147] on button "Pick" at bounding box center [568, 142] width 24 height 18
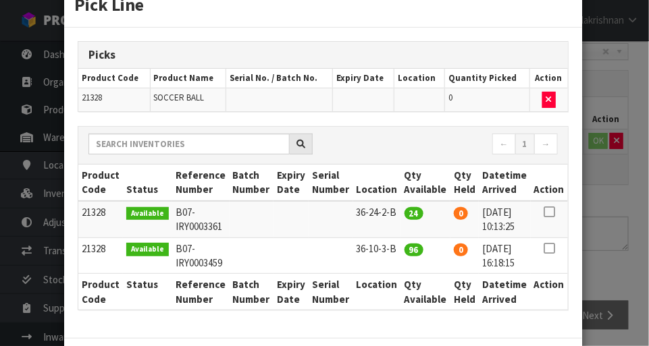
scroll to position [36, 0]
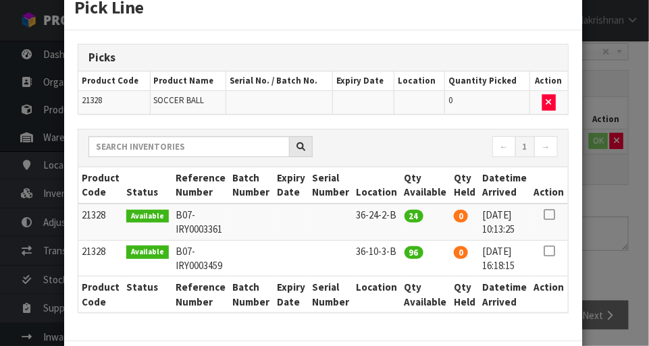
click at [552, 215] on icon at bounding box center [548, 215] width 11 height 1
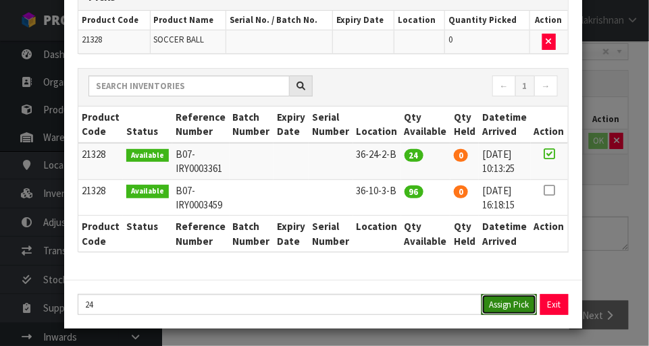
click at [513, 305] on button "Assign Pick" at bounding box center [508, 304] width 55 height 21
type input "24"
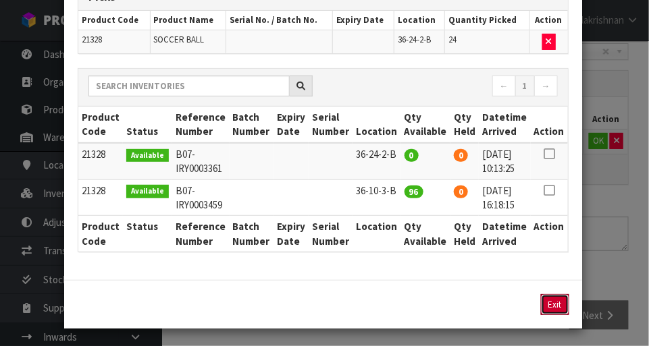
click at [555, 307] on button "Exit" at bounding box center [555, 304] width 28 height 21
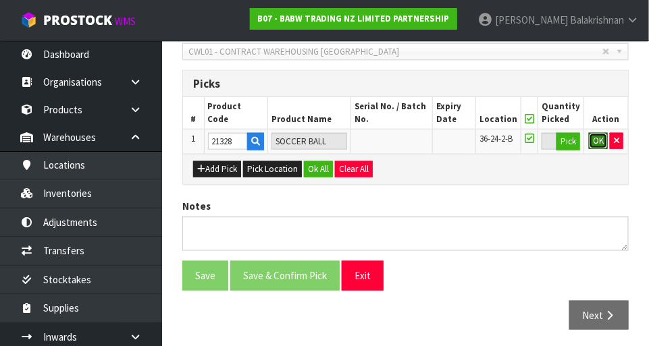
click at [599, 142] on button "OK" at bounding box center [598, 141] width 19 height 16
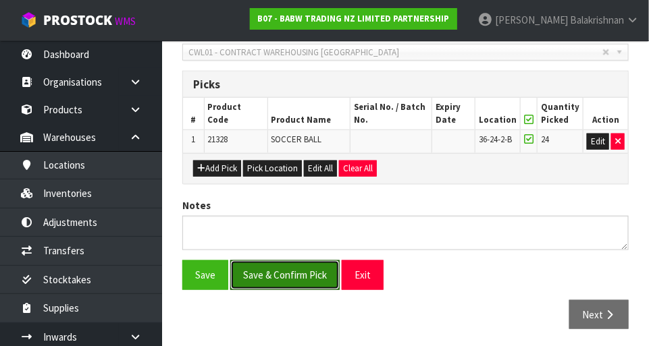
click at [300, 265] on button "Save & Confirm Pick" at bounding box center [284, 275] width 109 height 29
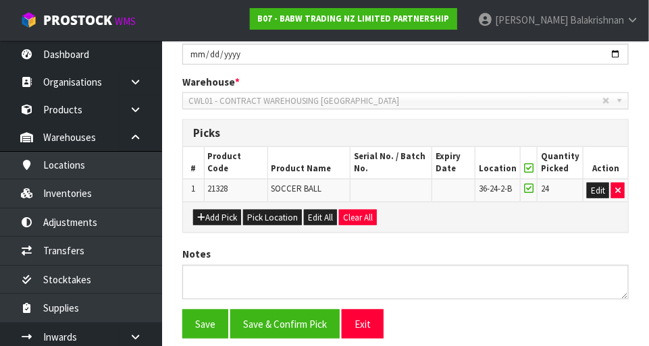
scroll to position [0, 0]
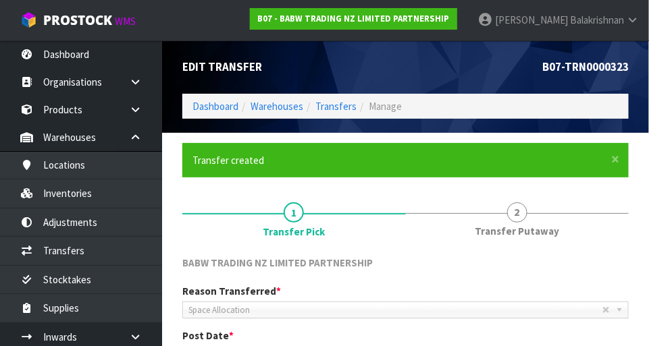
scroll to position [322, 0]
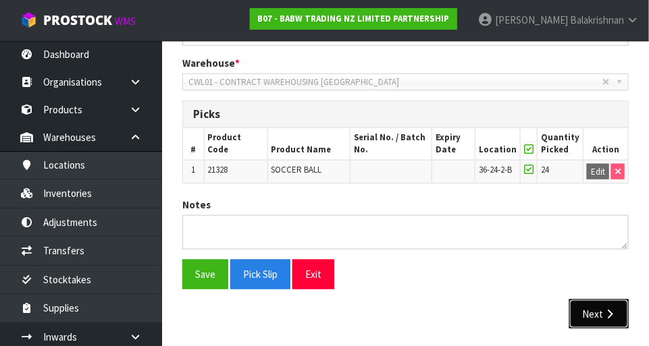
click at [606, 310] on icon "button" at bounding box center [609, 314] width 13 height 10
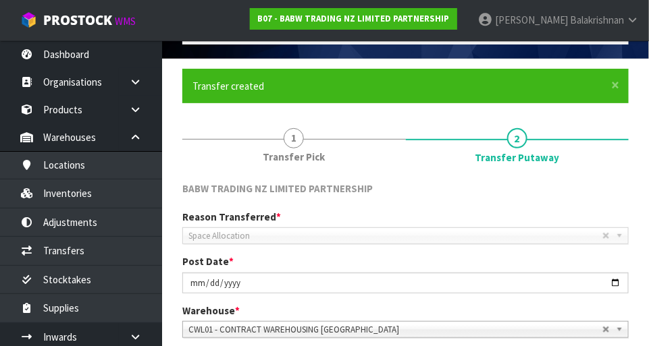
scroll to position [386, 0]
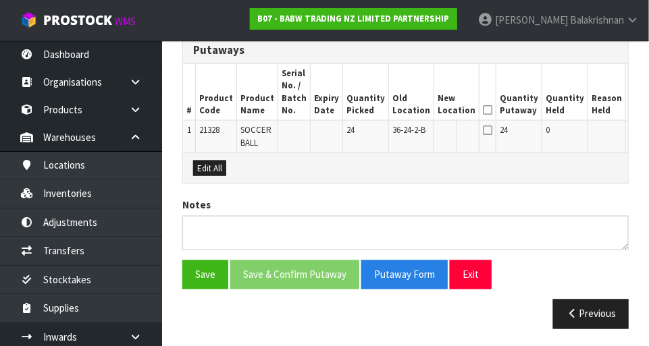
click at [629, 128] on button "Edit" at bounding box center [640, 132] width 22 height 16
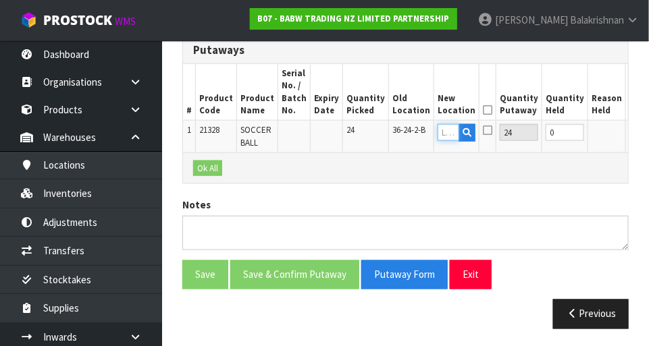
click at [437, 134] on input "text" at bounding box center [448, 132] width 22 height 17
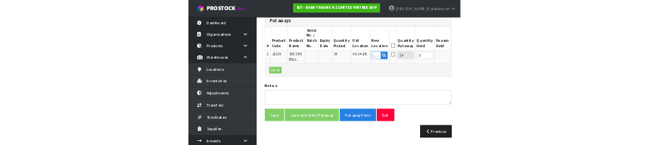
scroll to position [379, 0]
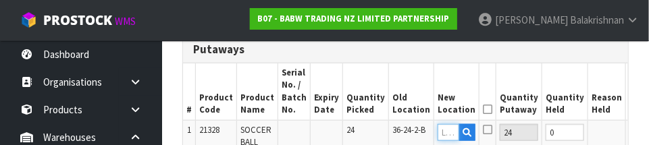
paste input "36-24-2-B"
type input "36-24-2-A"
click at [629, 131] on button "OK" at bounding box center [638, 132] width 19 height 16
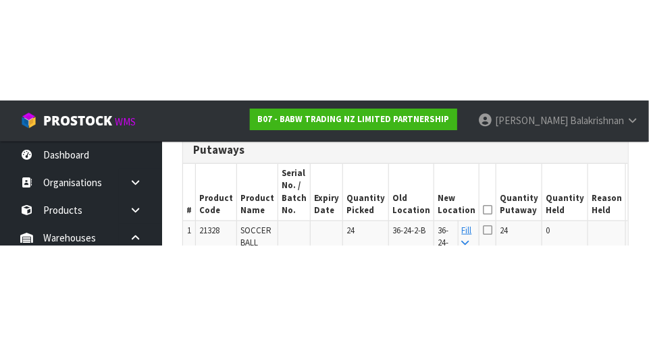
scroll to position [386, 0]
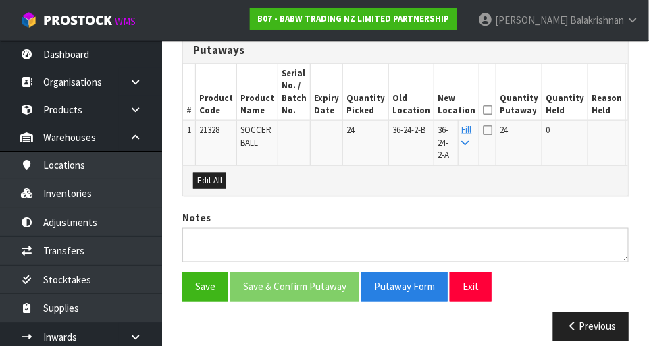
click at [483, 110] on icon at bounding box center [487, 110] width 9 height 1
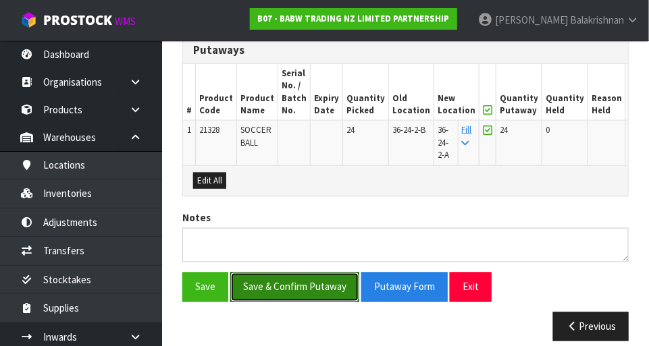
click at [300, 292] on button "Save & Confirm Putaway" at bounding box center [294, 287] width 129 height 29
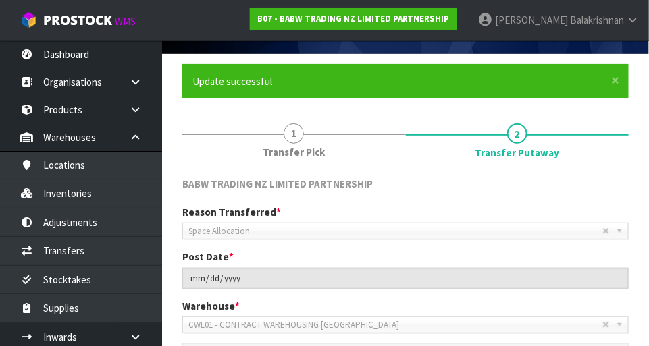
scroll to position [33, 0]
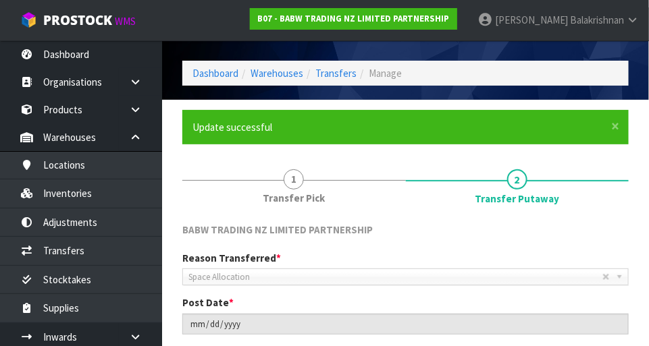
click at [580, 342] on div "Reason Transferred * Space Allocation Damage Expired Stock Repair QA Space Allo…" at bounding box center [405, 320] width 466 height 138
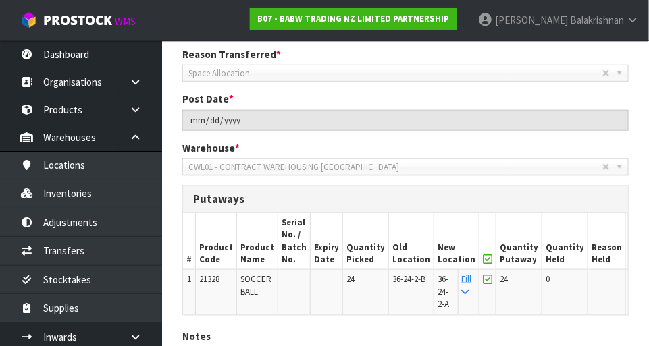
scroll to position [369, 0]
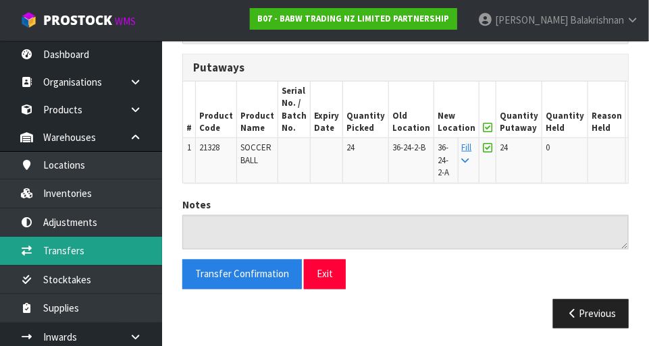
click at [34, 245] on link "Transfers" at bounding box center [81, 251] width 162 height 28
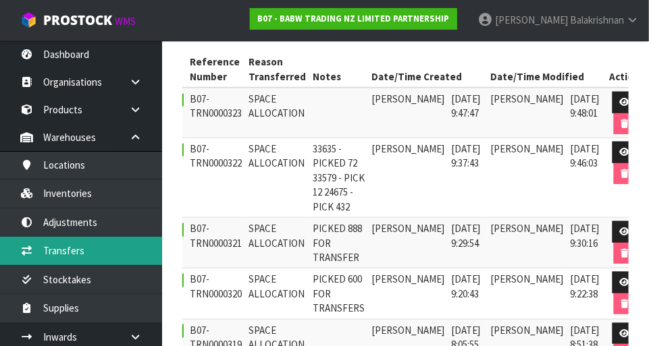
scroll to position [279, 0]
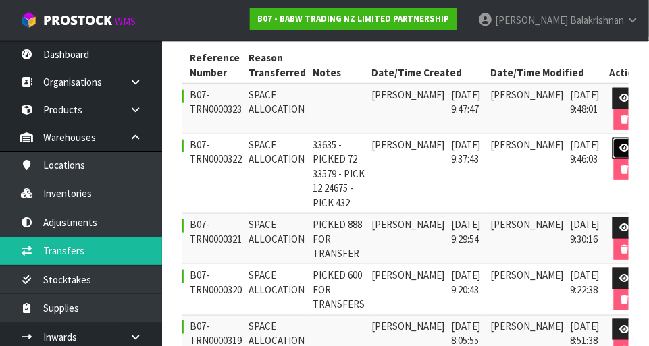
click at [620, 144] on icon at bounding box center [625, 148] width 10 height 9
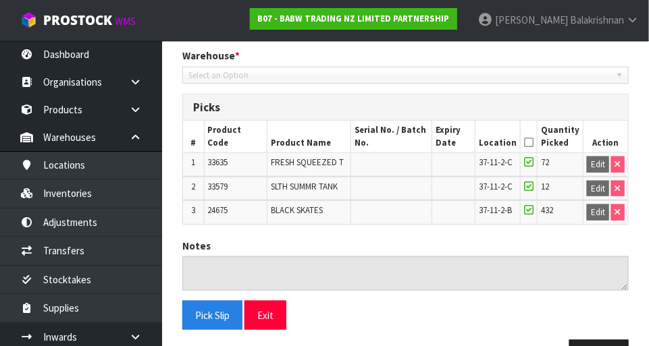
type input "[DATE]"
type textarea "33635 - PICKED 72 33579 - PICK 12 24675 - PICK 432"
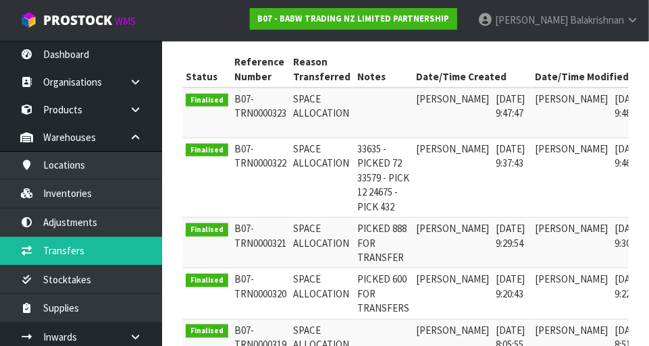
scroll to position [279, 0]
